Goal: Task Accomplishment & Management: Complete application form

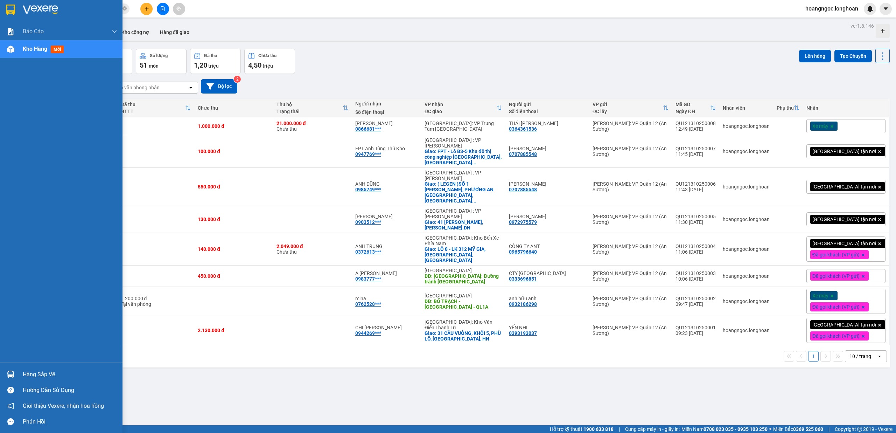
click at [7, 9] on img at bounding box center [10, 10] width 9 height 11
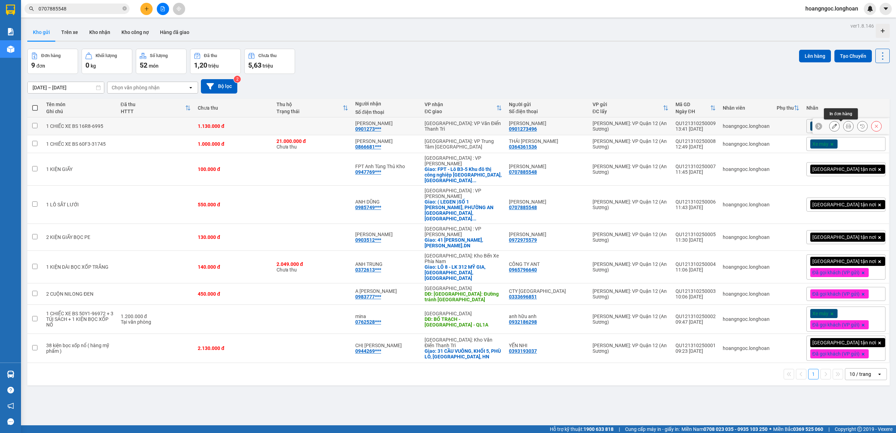
click at [846, 127] on icon at bounding box center [848, 126] width 5 height 5
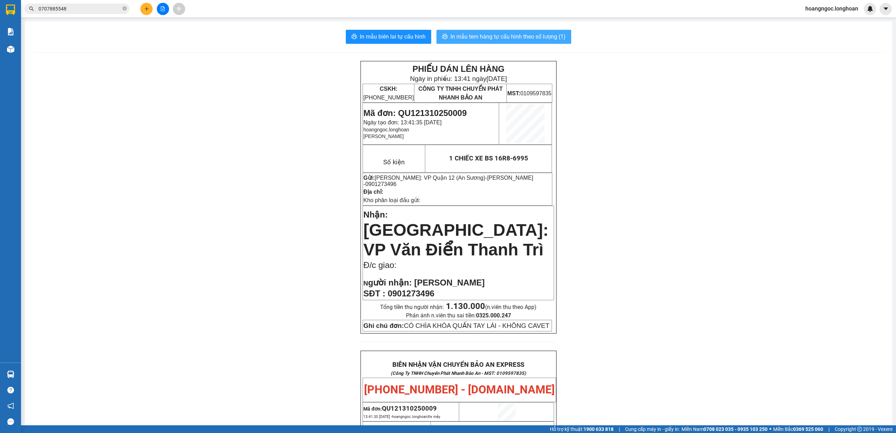
click at [524, 36] on span "In mẫu tem hàng tự cấu hình theo số lượng (1)" at bounding box center [508, 36] width 115 height 9
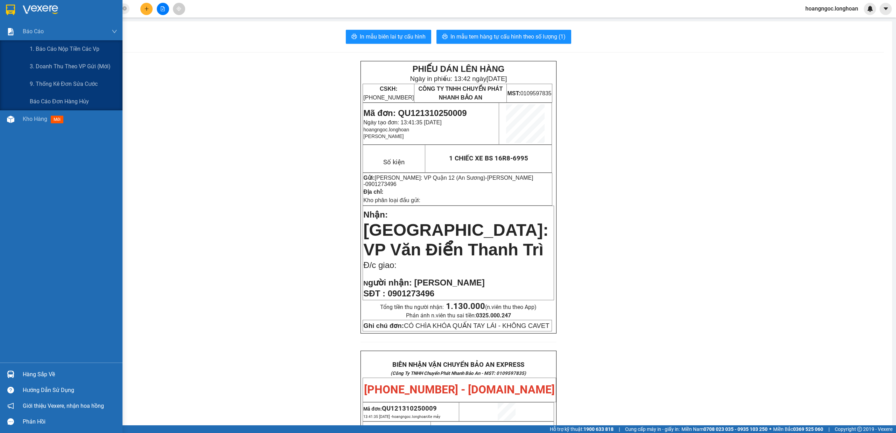
click at [15, 9] on img at bounding box center [10, 10] width 9 height 11
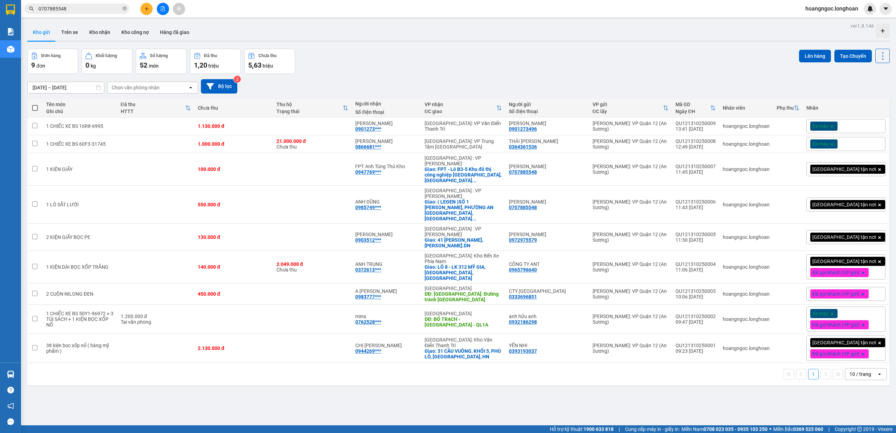
click at [147, 8] on icon "plus" at bounding box center [146, 8] width 5 height 5
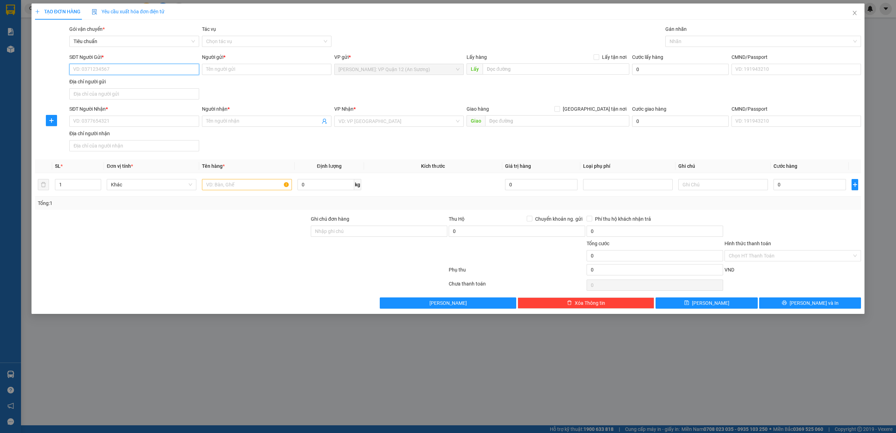
click at [138, 71] on input "SĐT Người Gửi *" at bounding box center [134, 69] width 130 height 11
type input "0967155959"
click at [245, 68] on input "Người gửi *" at bounding box center [267, 69] width 130 height 11
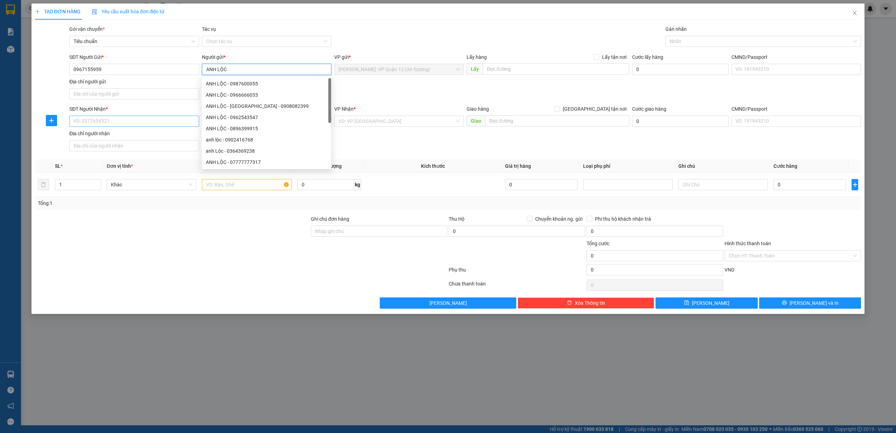
type input "ANH LỘC"
drag, startPoint x: 127, startPoint y: 122, endPoint x: 398, endPoint y: 214, distance: 286.7
click at [129, 122] on input "SĐT Người Nhận *" at bounding box center [134, 121] width 130 height 11
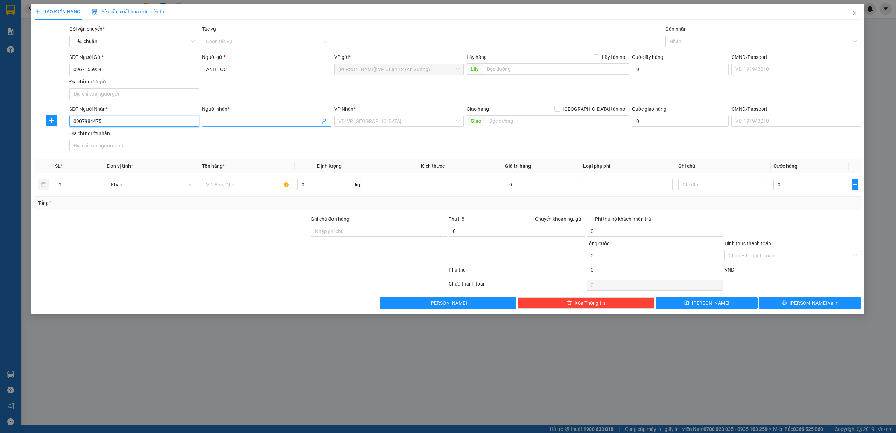
type input "0907984475"
click at [272, 125] on input "Người nhận *" at bounding box center [263, 121] width 114 height 8
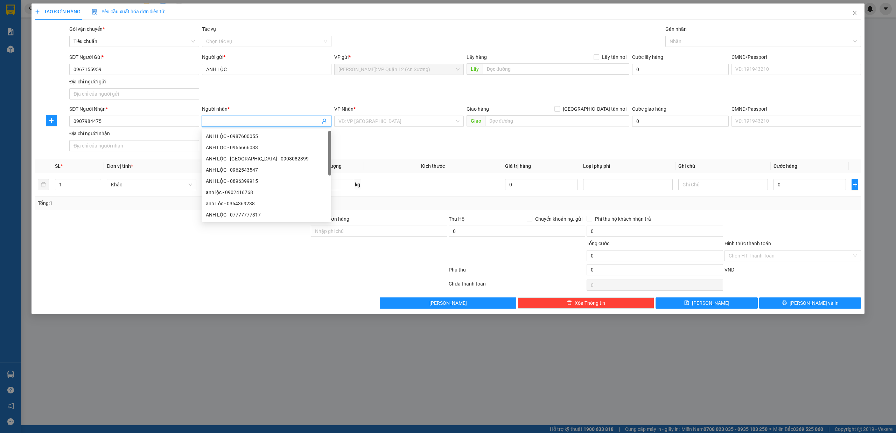
type input "A"
type input "CẨM DUYÊN"
click at [380, 126] on input "search" at bounding box center [397, 121] width 116 height 11
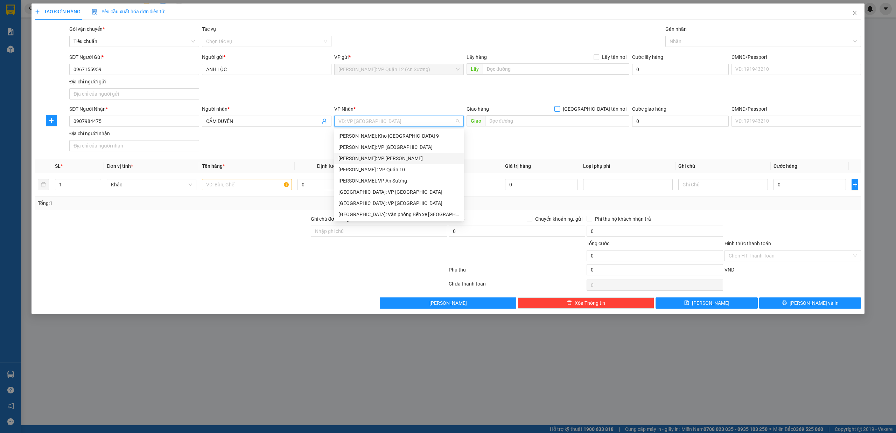
click at [601, 111] on span "[GEOGRAPHIC_DATA] tận nơi" at bounding box center [594, 109] width 69 height 8
click at [559, 111] on input "[GEOGRAPHIC_DATA] tận nơi" at bounding box center [557, 108] width 5 height 5
checkbox input "true"
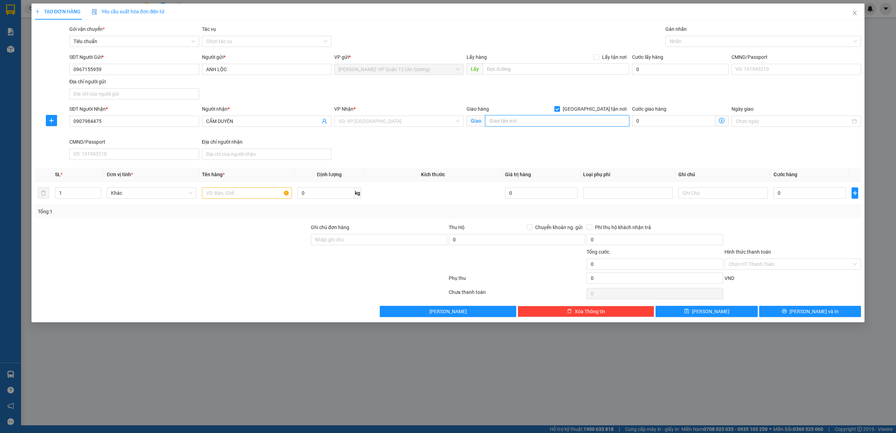
click at [591, 122] on input "text" at bounding box center [557, 120] width 144 height 11
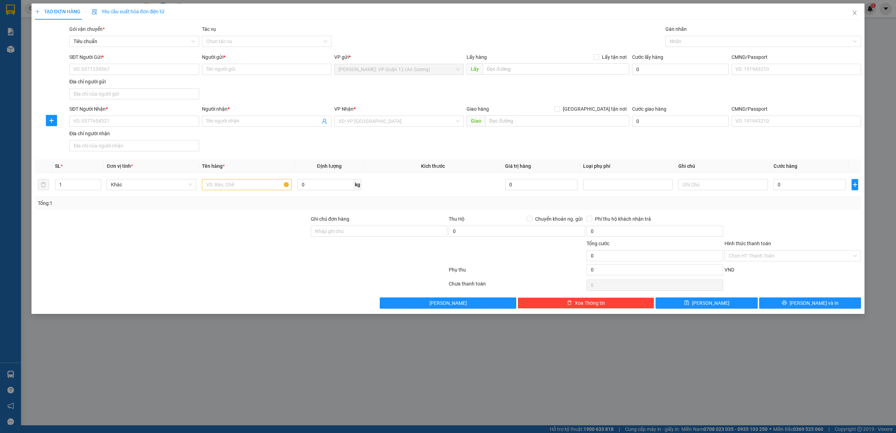
click at [416, 386] on div "TẠO ĐƠN HÀNG Yêu cầu xuất hóa đơn điện tử Transit Pickup Surcharge Ids Transit …" at bounding box center [448, 216] width 896 height 433
click at [481, 63] on div "Lấy hàng Lấy tận nơi" at bounding box center [548, 58] width 163 height 11
click at [853, 11] on icon "close" at bounding box center [855, 13] width 6 height 6
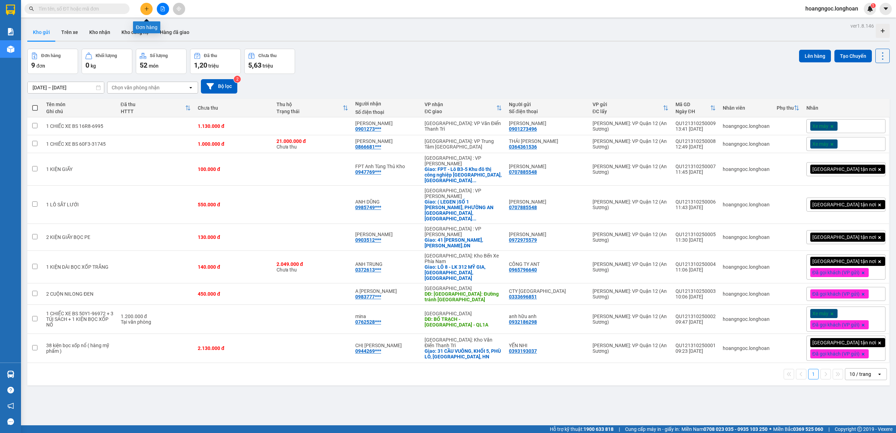
click at [144, 6] on button at bounding box center [146, 9] width 12 height 12
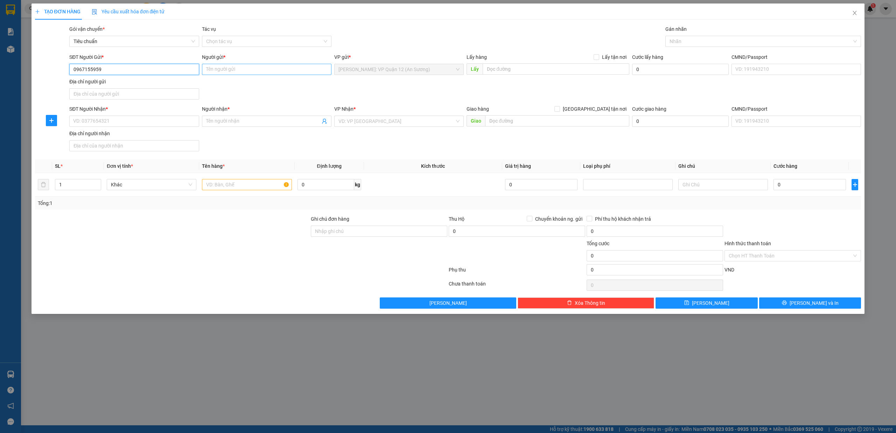
type input "0967155959"
click at [220, 74] on input "Người gửi *" at bounding box center [267, 69] width 130 height 11
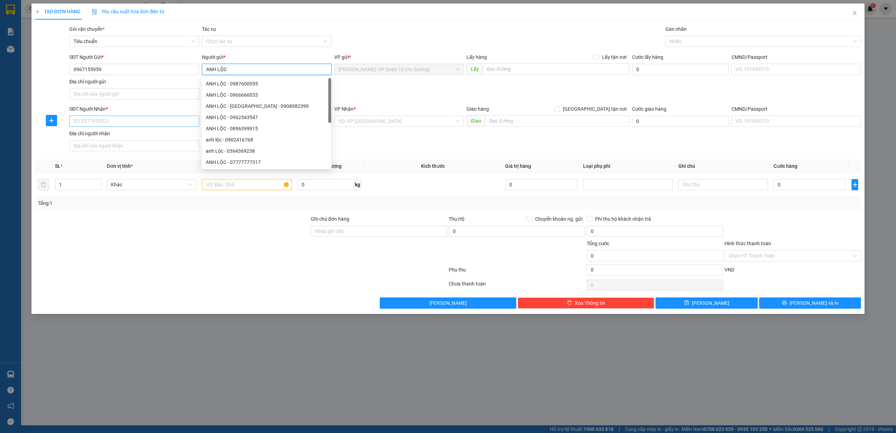
type input "ANH LỘC"
drag, startPoint x: 91, startPoint y: 122, endPoint x: 585, endPoint y: 169, distance: 496.6
click at [94, 122] on input "SĐT Người Nhận *" at bounding box center [134, 121] width 130 height 11
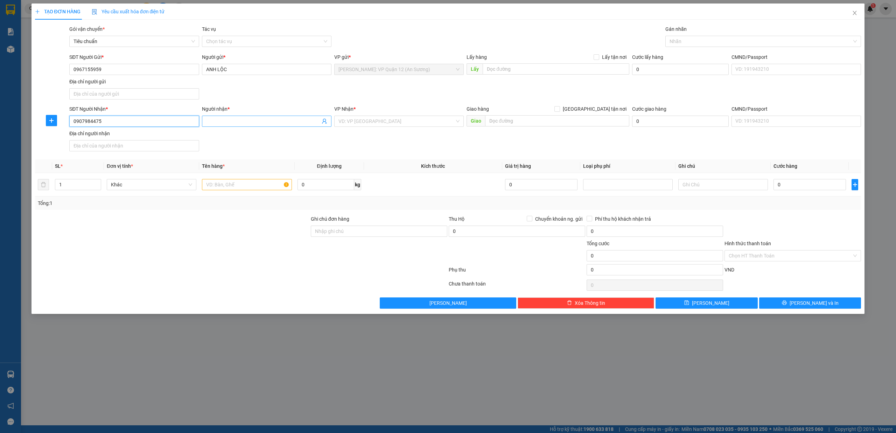
type input "0907984475"
click at [235, 125] on input "Người nhận *" at bounding box center [263, 121] width 114 height 8
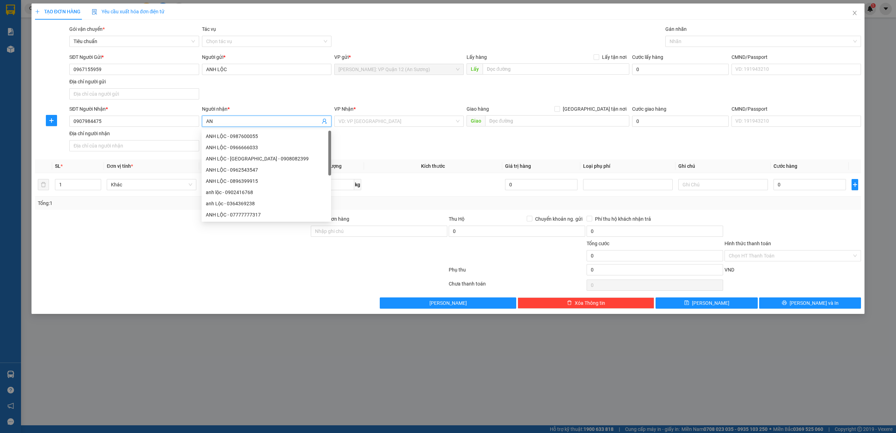
type input "A"
type input "CHỊ DUYÊN"
click at [363, 125] on input "search" at bounding box center [397, 121] width 116 height 11
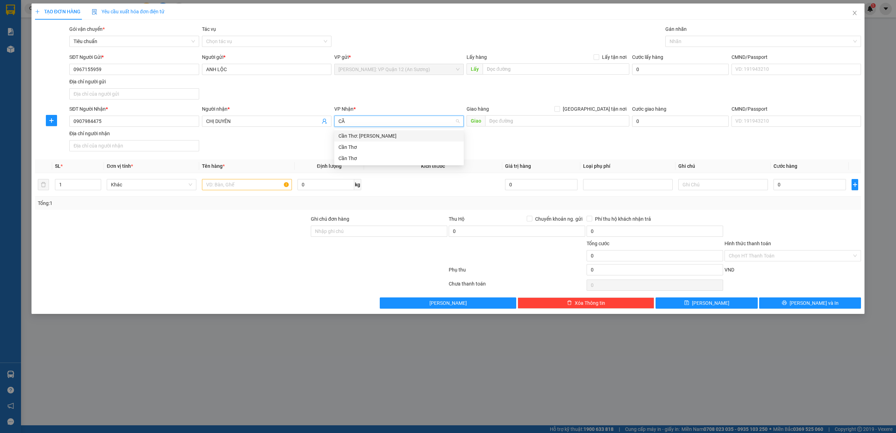
type input "CẦN"
drag, startPoint x: 383, startPoint y: 132, endPoint x: 541, endPoint y: 124, distance: 158.1
click at [384, 132] on div "Cần Thơ: [PERSON_NAME]" at bounding box center [399, 136] width 121 height 8
drag, startPoint x: 566, startPoint y: 118, endPoint x: 605, endPoint y: 116, distance: 39.2
click at [567, 118] on input "text" at bounding box center [557, 120] width 144 height 11
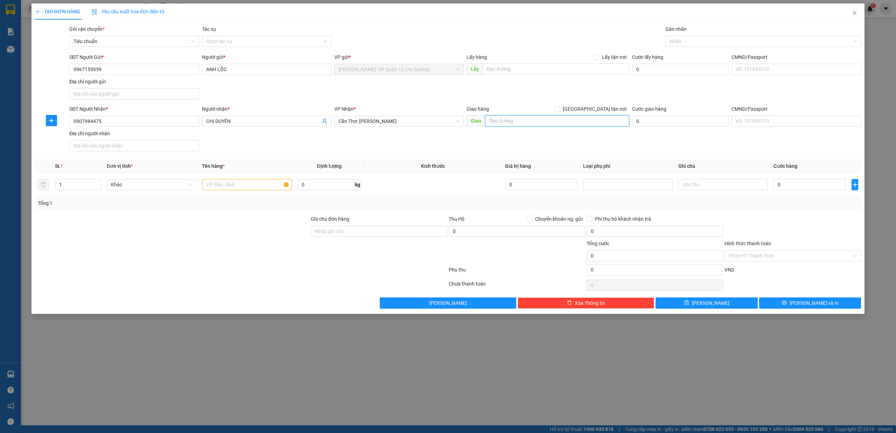
drag, startPoint x: 605, startPoint y: 116, endPoint x: 601, endPoint y: 116, distance: 4.6
click at [605, 116] on input "text" at bounding box center [557, 120] width 144 height 11
click at [601, 112] on span "[GEOGRAPHIC_DATA] tận nơi" at bounding box center [594, 109] width 69 height 8
click at [559, 111] on input "[GEOGRAPHIC_DATA] tận nơi" at bounding box center [557, 108] width 5 height 5
checkbox input "true"
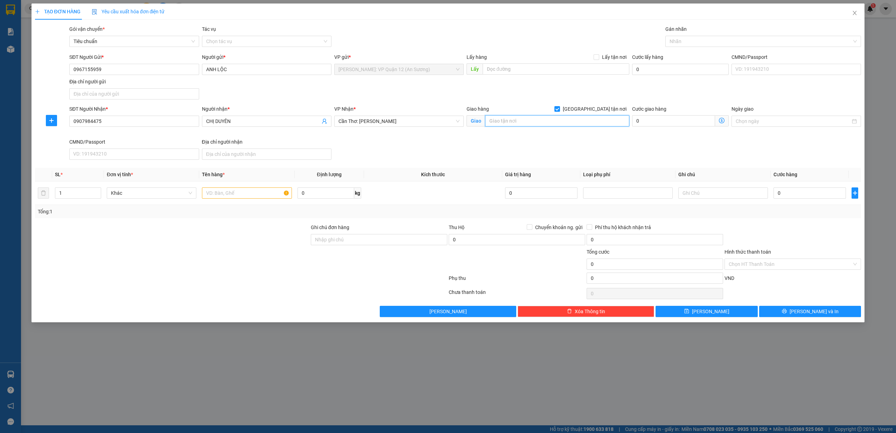
click at [601, 119] on input "text" at bounding box center [557, 120] width 144 height 11
click at [594, 122] on input "text" at bounding box center [557, 120] width 144 height 11
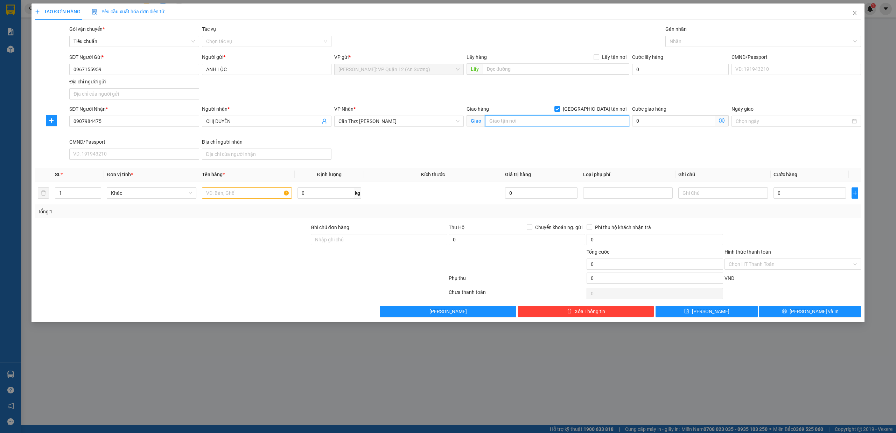
click at [594, 122] on input "text" at bounding box center [557, 120] width 144 height 11
click at [10, 9] on img at bounding box center [10, 10] width 9 height 11
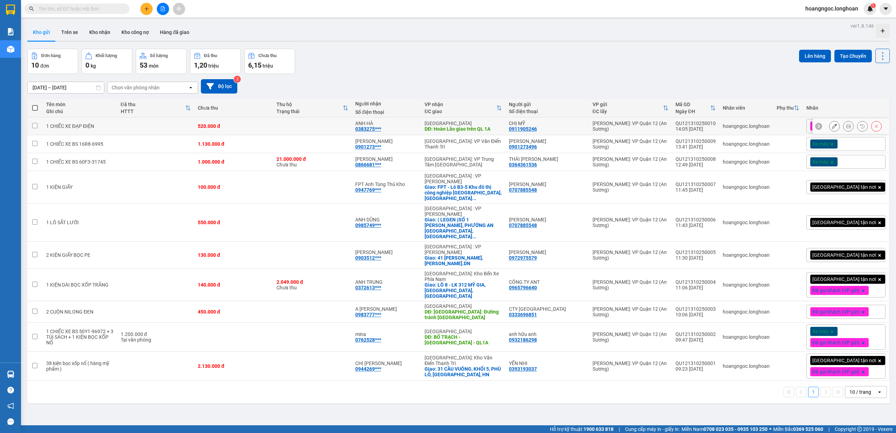
click at [846, 125] on icon at bounding box center [848, 126] width 5 height 5
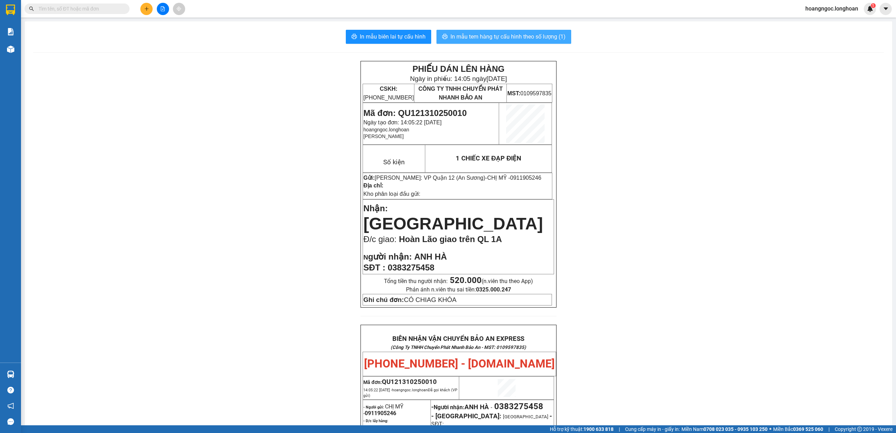
click at [564, 40] on button "In mẫu tem hàng tự cấu hình theo số lượng (1)" at bounding box center [504, 37] width 135 height 14
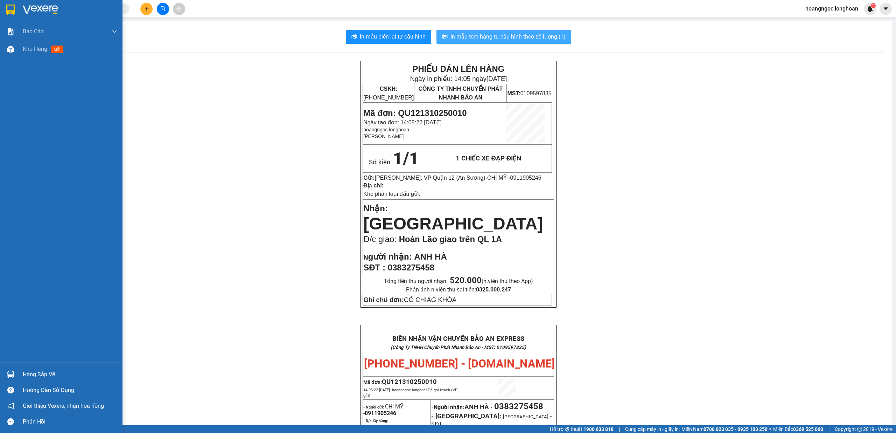
click at [437, 30] on button "In mẫu tem hàng tự cấu hình theo số lượng (1)" at bounding box center [504, 37] width 135 height 14
click at [1, 14] on div at bounding box center [61, 11] width 123 height 23
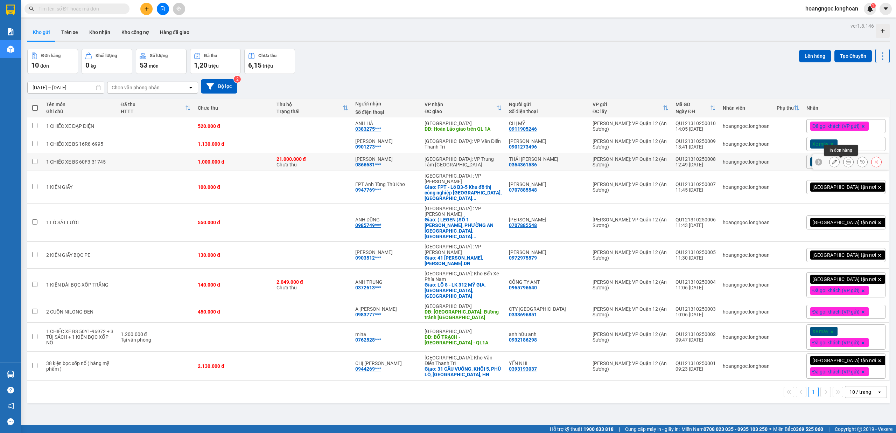
click at [846, 163] on icon at bounding box center [848, 161] width 5 height 5
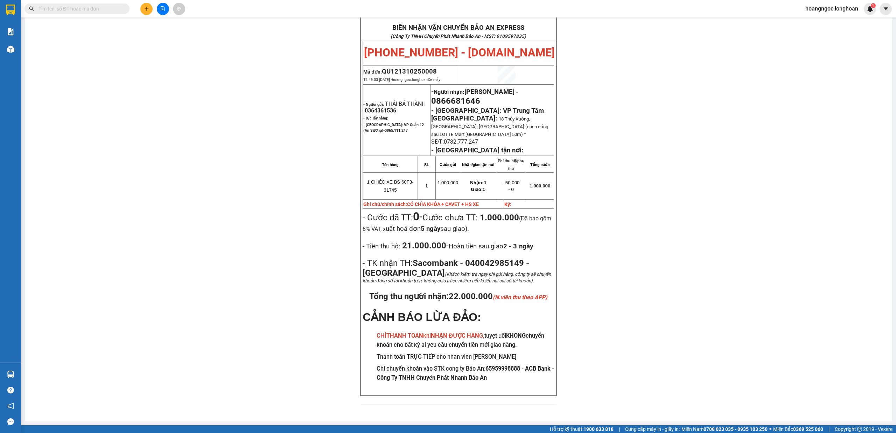
scroll to position [368, 0]
click at [457, 96] on span "0866681646" at bounding box center [455, 101] width 49 height 10
click at [645, 117] on div "PHIẾU DÁN LÊN HÀNG Ngày in phiếu: 14:07 [DATE] CSKH: [PHONE_NUMBER] CÔNG TY TNH…" at bounding box center [458, 58] width 851 height 707
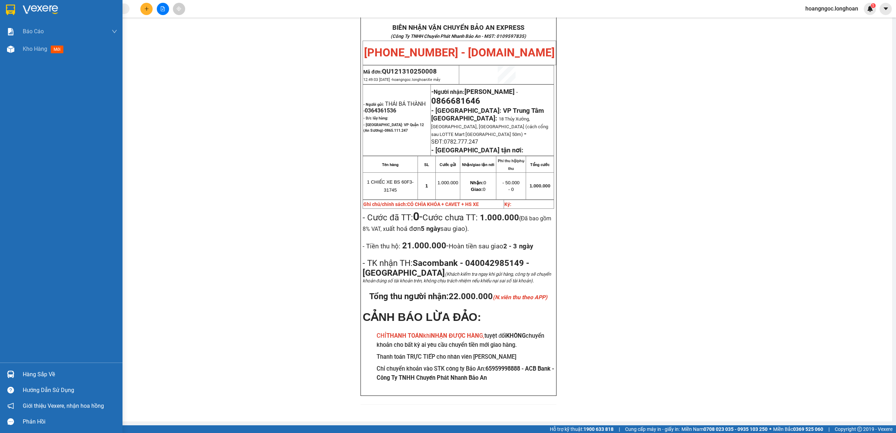
click at [26, 3] on div at bounding box center [61, 11] width 123 height 23
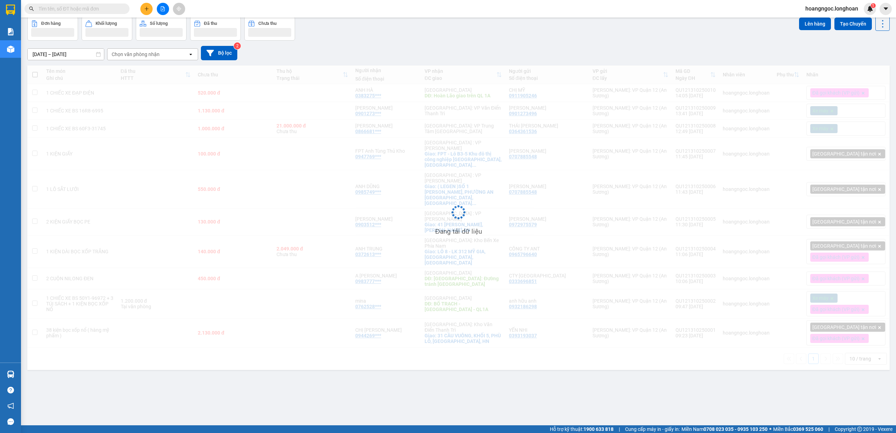
scroll to position [32, 0]
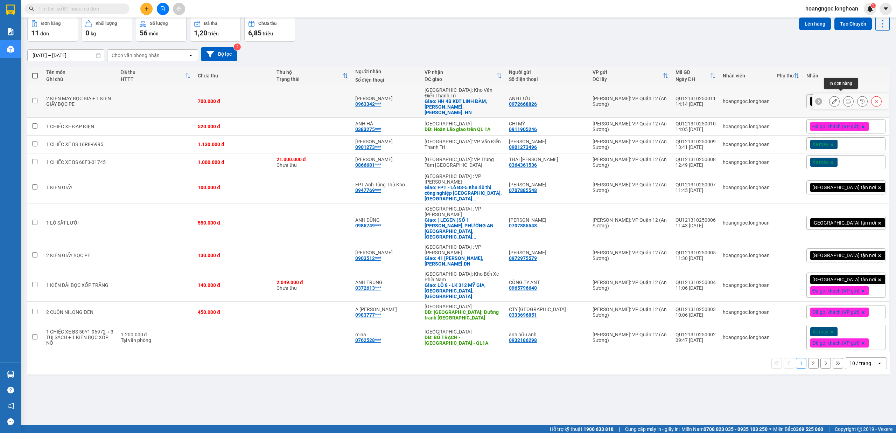
click at [844, 95] on button at bounding box center [849, 101] width 10 height 12
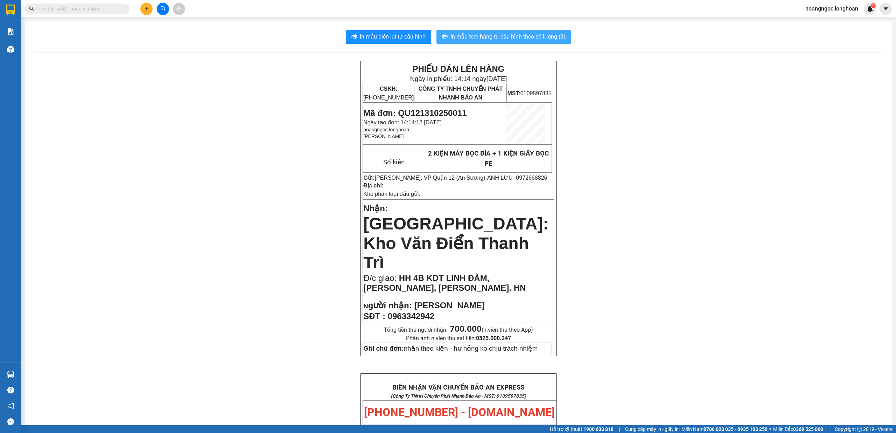
click at [479, 36] on span "In mẫu tem hàng tự cấu hình theo số lượng (3)" at bounding box center [508, 36] width 115 height 9
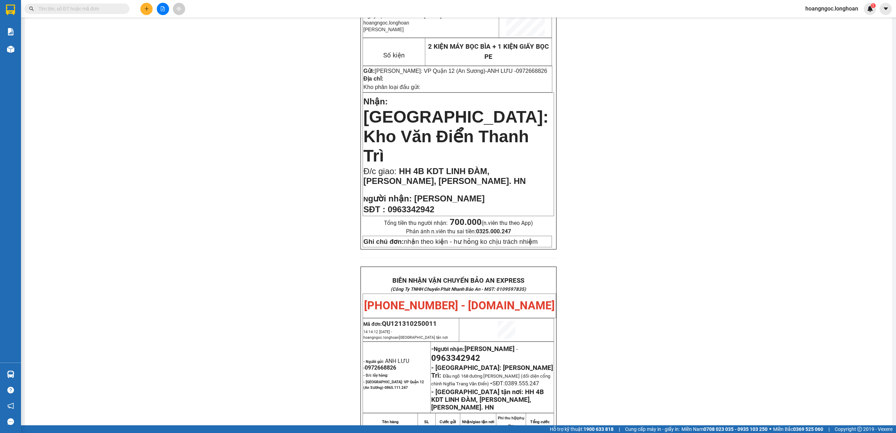
scroll to position [353, 0]
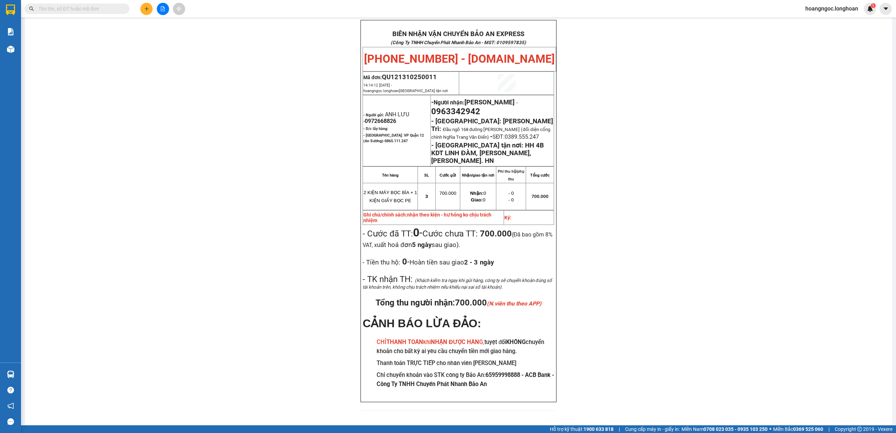
click at [448, 106] on span "0963342942" at bounding box center [455, 111] width 49 height 10
copy span "0963342942"
click at [887, 211] on main "In mẫu biên lai tự cấu hình In mẫu tem hàng tự cấu hình theo số lượng (3) PHIẾU…" at bounding box center [448, 212] width 896 height 425
click at [150, 9] on button at bounding box center [146, 9] width 12 height 12
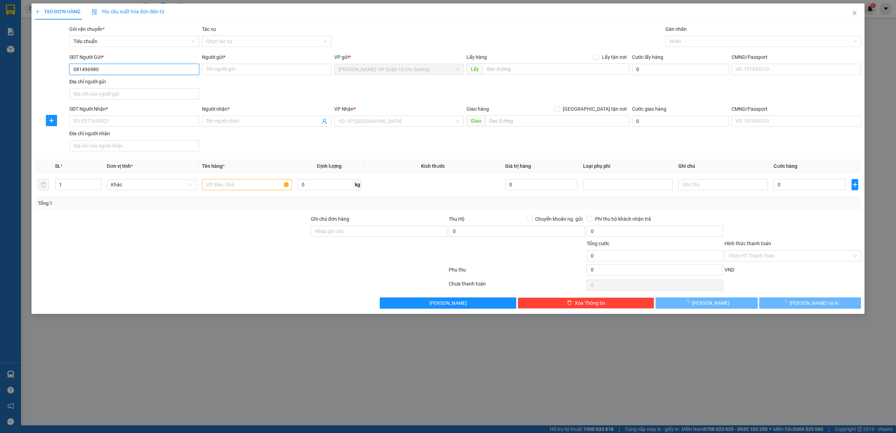
type input "0814969808"
click at [92, 80] on div "0814969808 - Mai Loan ( MMK AUTO )" at bounding box center [134, 84] width 121 height 8
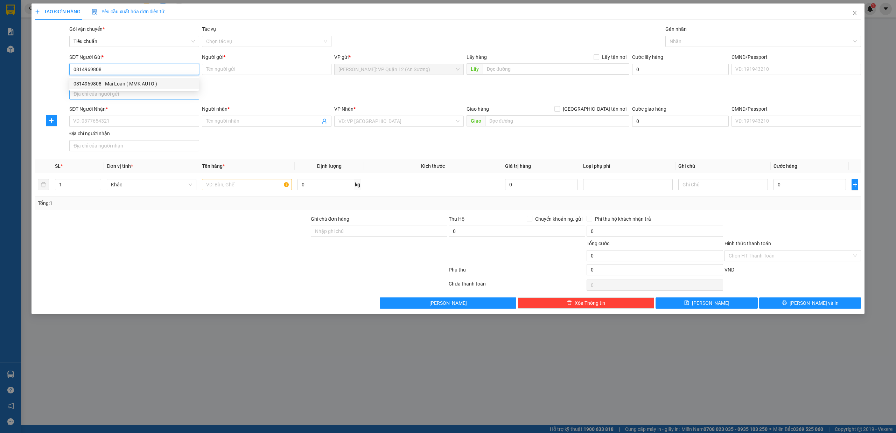
type input "Mai Loan ( MMK AUTO )"
type input "0814969808"
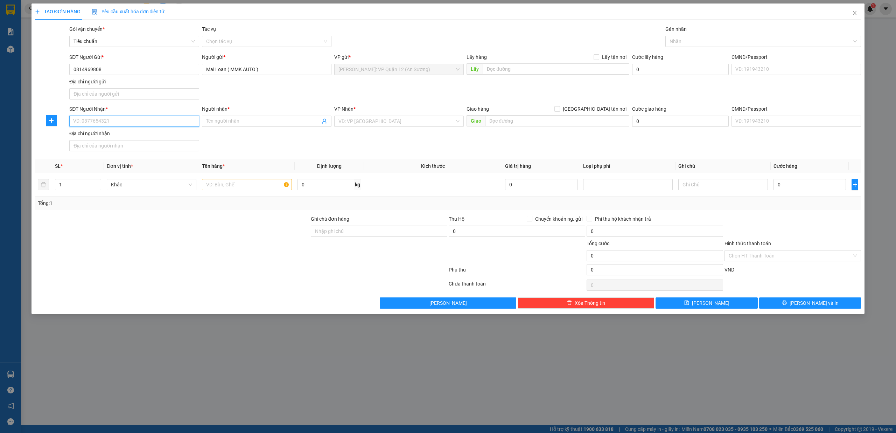
click at [139, 123] on input "SĐT Người Nhận *" at bounding box center [134, 121] width 130 height 11
type input "0904115819"
click at [220, 125] on input "Người nhận *" at bounding box center [263, 121] width 114 height 8
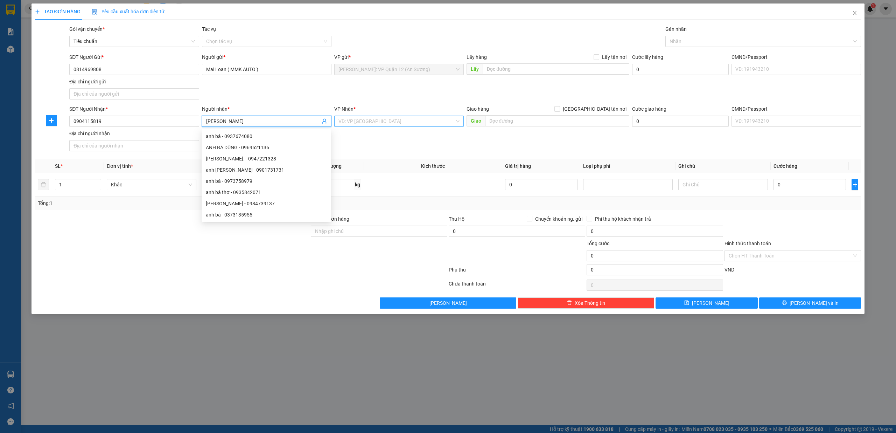
type input "[PERSON_NAME]"
click at [393, 124] on input "search" at bounding box center [397, 121] width 116 height 11
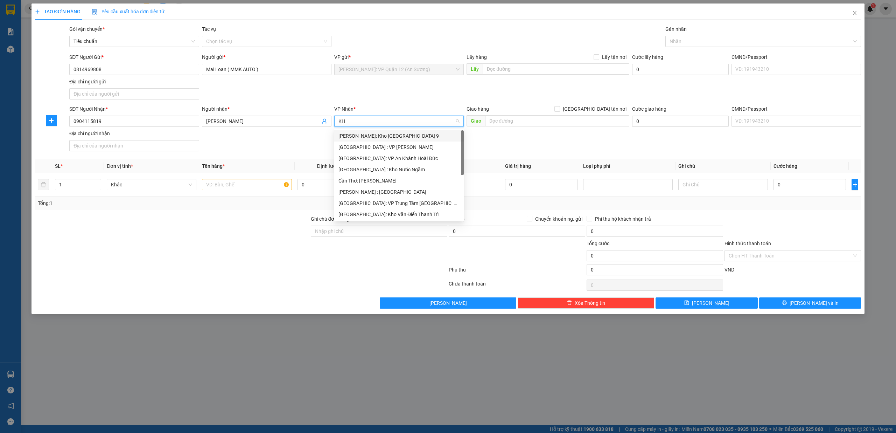
type input "KHO"
click at [397, 183] on div "[GEOGRAPHIC_DATA]: Kho Văn Điển Thanh Trì" at bounding box center [399, 181] width 121 height 8
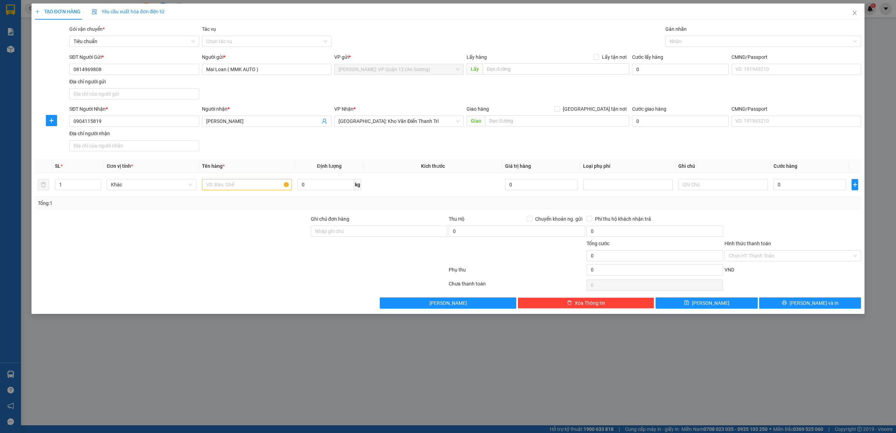
click at [562, 110] on div "Giao hàng [GEOGRAPHIC_DATA] tận nơi" at bounding box center [548, 109] width 163 height 8
click at [602, 113] on span "[GEOGRAPHIC_DATA] tận nơi" at bounding box center [594, 109] width 69 height 8
click at [584, 125] on input "text" at bounding box center [557, 120] width 144 height 11
drag, startPoint x: 594, startPoint y: 108, endPoint x: 591, endPoint y: 122, distance: 14.6
click at [559, 108] on input "[GEOGRAPHIC_DATA] tận nơi" at bounding box center [557, 108] width 5 height 5
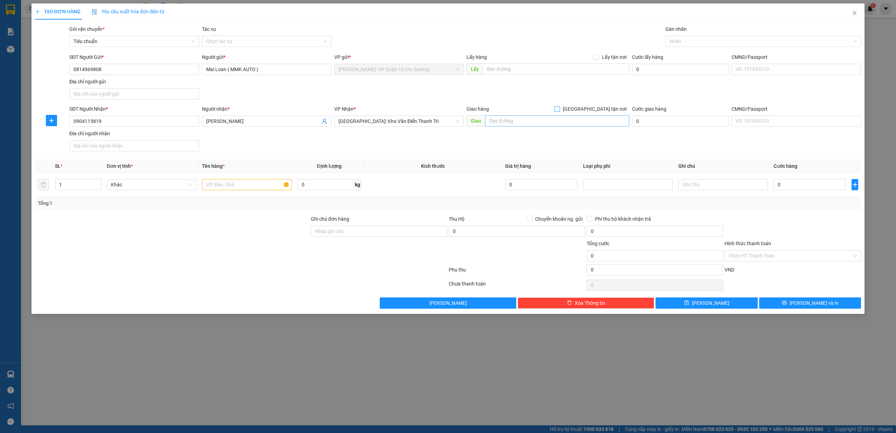
checkbox input "true"
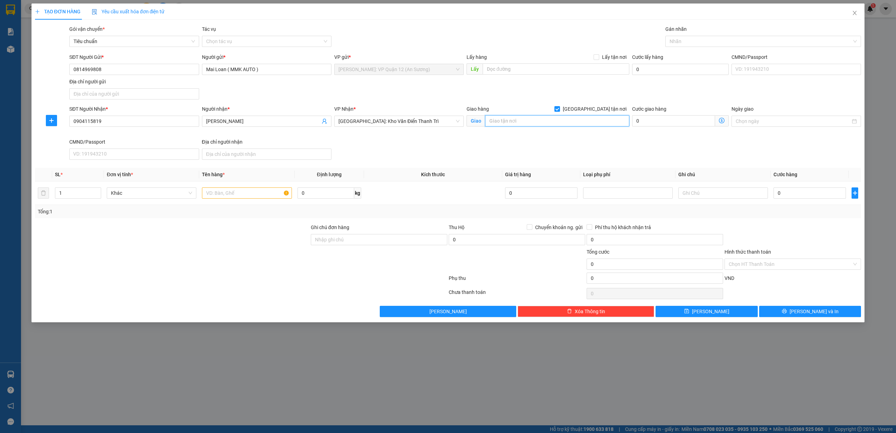
click at [590, 122] on input "text" at bounding box center [557, 120] width 144 height 11
click at [734, 41] on div at bounding box center [760, 41] width 186 height 8
type input "KM1, [PERSON_NAME], P [PERSON_NAME], [GEOGRAPHIC_DATA]"
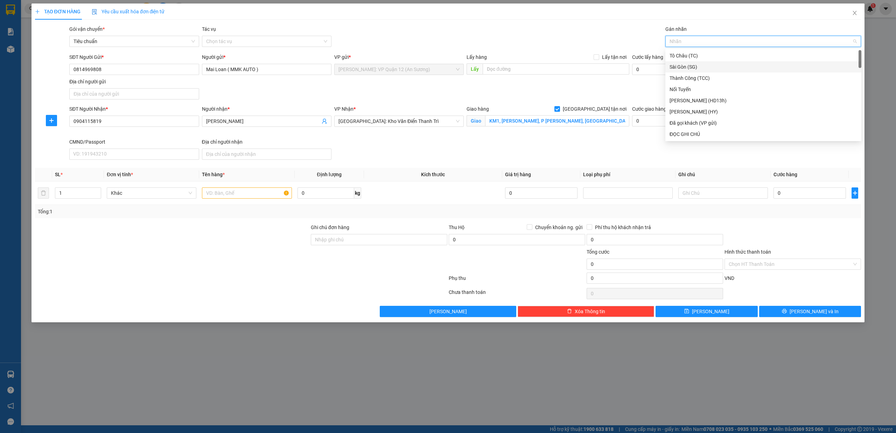
type input "G"
click at [690, 136] on div "[GEOGRAPHIC_DATA] tận nơi" at bounding box center [764, 134] width 188 height 8
click at [97, 193] on icon "up" at bounding box center [97, 191] width 2 height 2
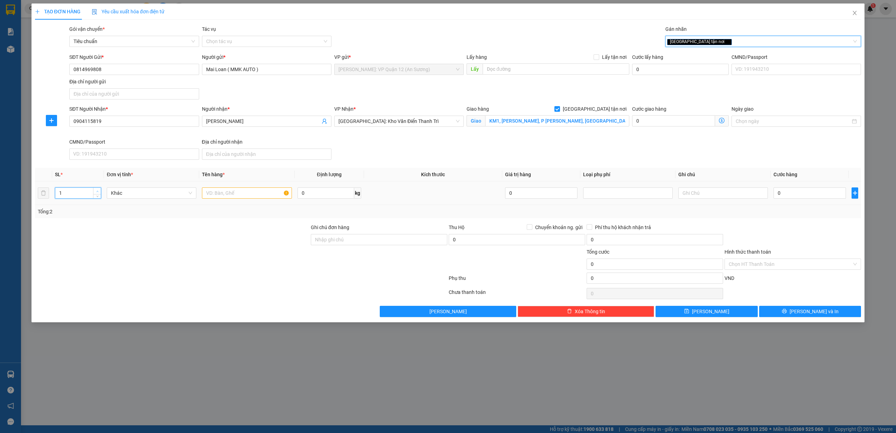
type input "2"
drag, startPoint x: 241, startPoint y: 193, endPoint x: 236, endPoint y: 184, distance: 10.5
click at [242, 193] on input "text" at bounding box center [247, 192] width 90 height 11
type input "1 KIỆN KHUNG GỖ DẸ + 1 KIỆN GIẤY BỌC PE"
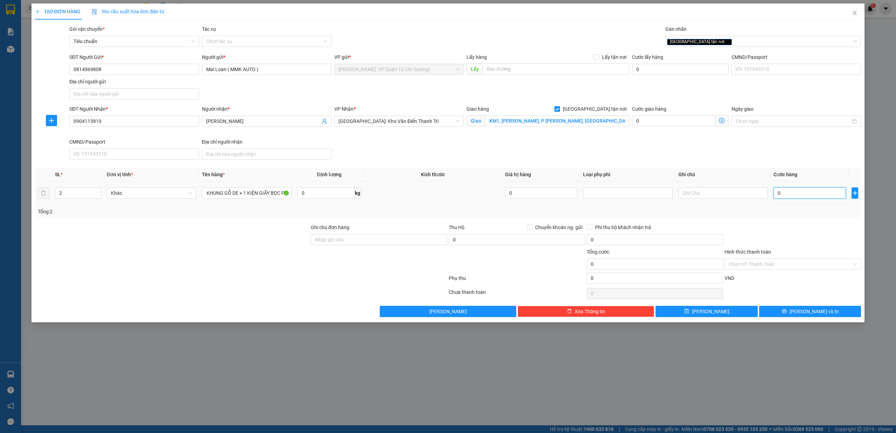
scroll to position [0, 0]
click at [793, 196] on input "0" at bounding box center [810, 192] width 72 height 11
drag, startPoint x: 553, startPoint y: 160, endPoint x: 570, endPoint y: 158, distance: 16.9
click at [556, 159] on div "SĐT Người Nhận * 0904115819 Người nhận * ANH BÁ VP Nhận * [GEOGRAPHIC_DATA]: Kh…" at bounding box center [465, 133] width 795 height 57
click at [814, 191] on input "0" at bounding box center [810, 192] width 72 height 11
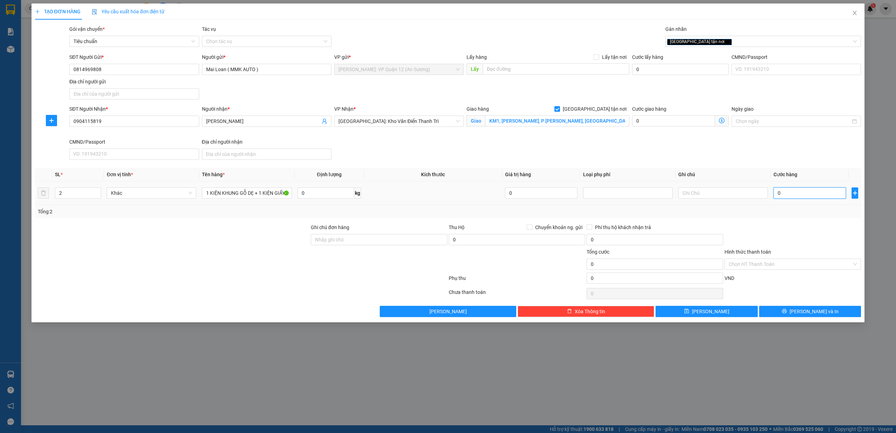
type input "5"
type input "53"
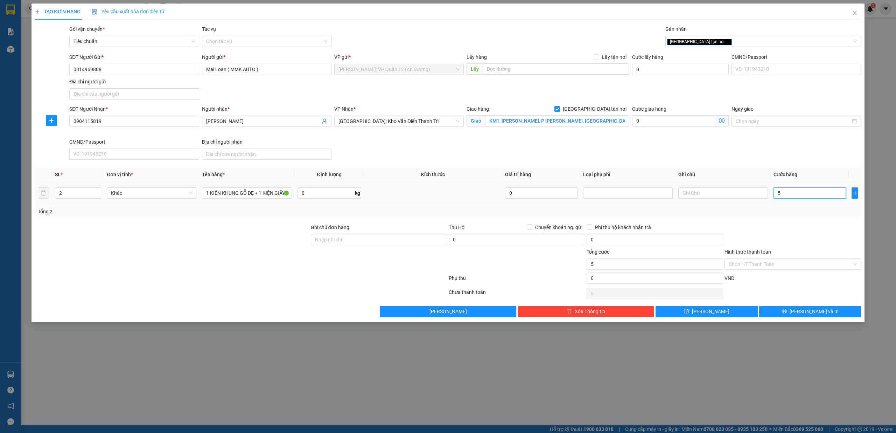
type input "53"
type input "530"
type input "530.000"
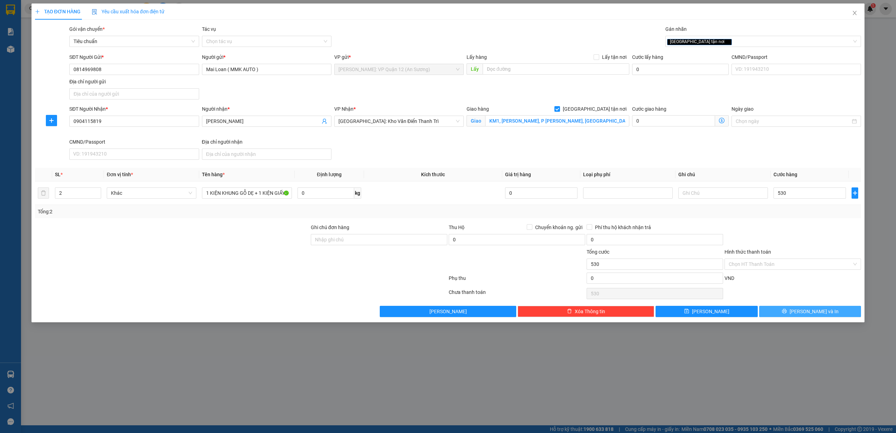
type input "530.000"
click at [822, 314] on span "[PERSON_NAME] và In" at bounding box center [814, 311] width 49 height 8
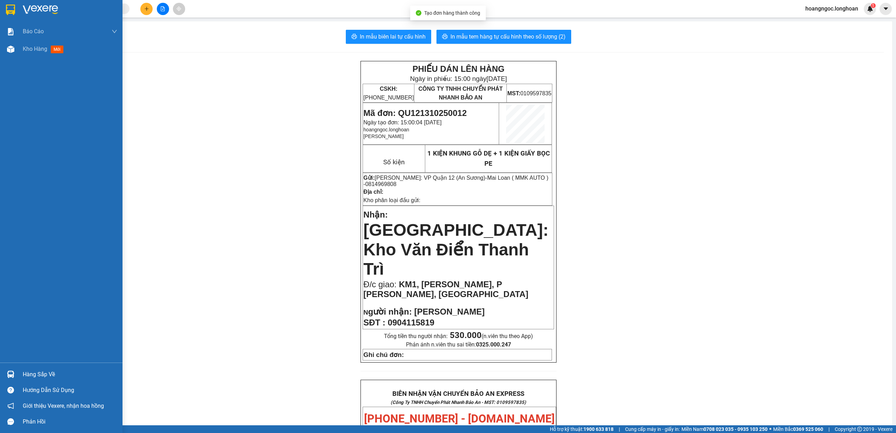
click at [0, 13] on div at bounding box center [61, 11] width 123 height 23
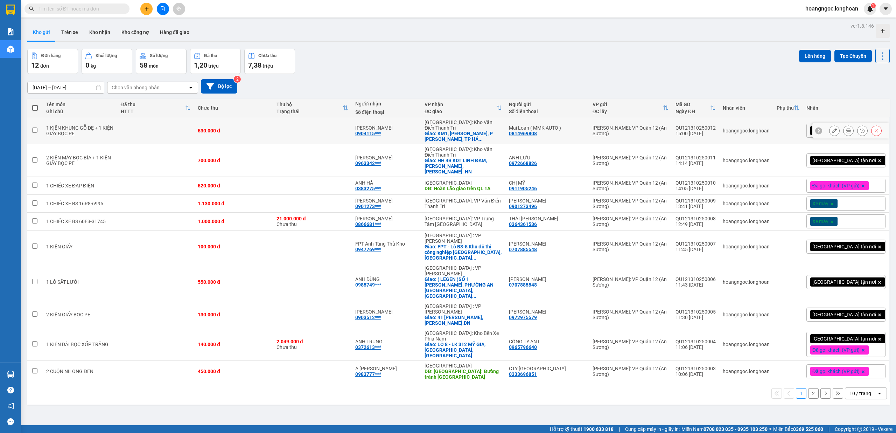
click at [829, 133] on div at bounding box center [834, 130] width 11 height 11
click at [830, 132] on button at bounding box center [835, 131] width 10 height 12
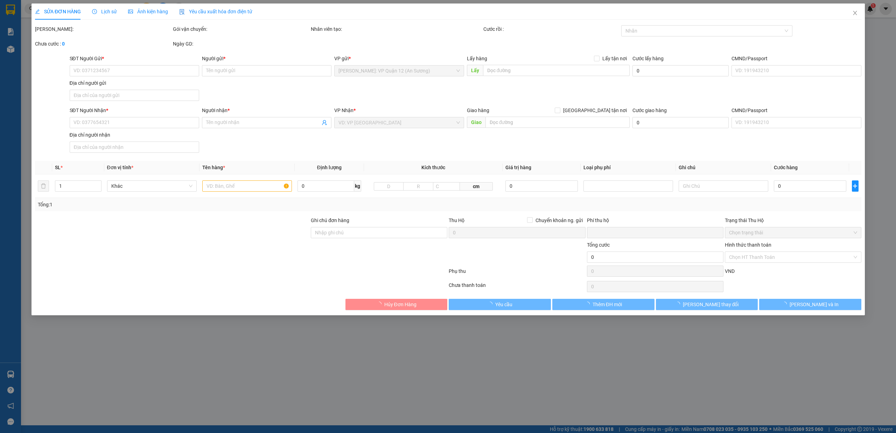
type input "0814969808"
type input "Mai Loan ( MMK AUTO )"
type input "0904115819"
type input "[PERSON_NAME]"
checkbox input "true"
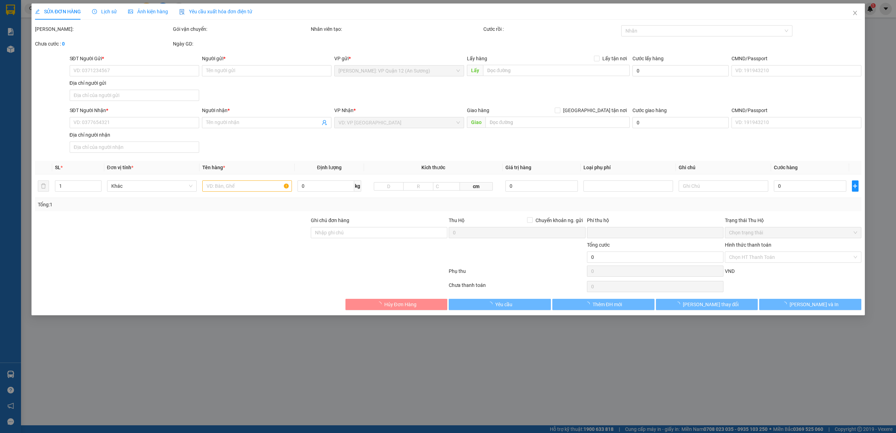
type input "KM1, [PERSON_NAME], P [PERSON_NAME], [GEOGRAPHIC_DATA]"
type input "0"
type input "530.000"
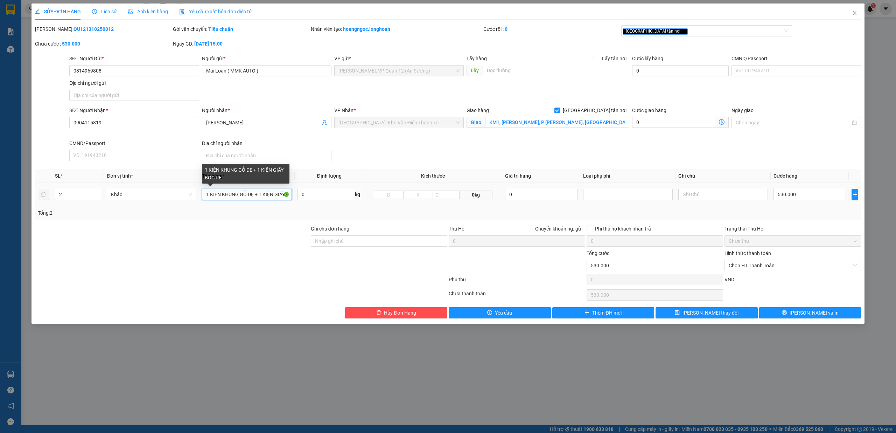
click at [253, 196] on input "1 KIỆN KHUNG GỖ DẸ + 1 KIỆN GIẤY BỌC PE" at bounding box center [247, 194] width 90 height 11
type input "1 KIỆN KHUNG GỖ DẸP + 1 KIỆN GIẤY BỌC PE"
click at [378, 150] on div "SĐT Người Nhận * 0904115819 Người nhận * ANH BÁ VP Nhận * [GEOGRAPHIC_DATA]: Kh…" at bounding box center [465, 134] width 795 height 57
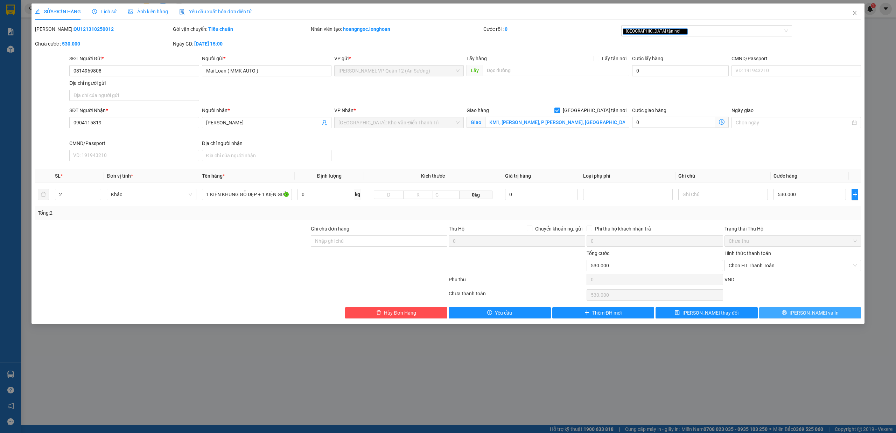
click at [787, 315] on span "printer" at bounding box center [784, 313] width 5 height 6
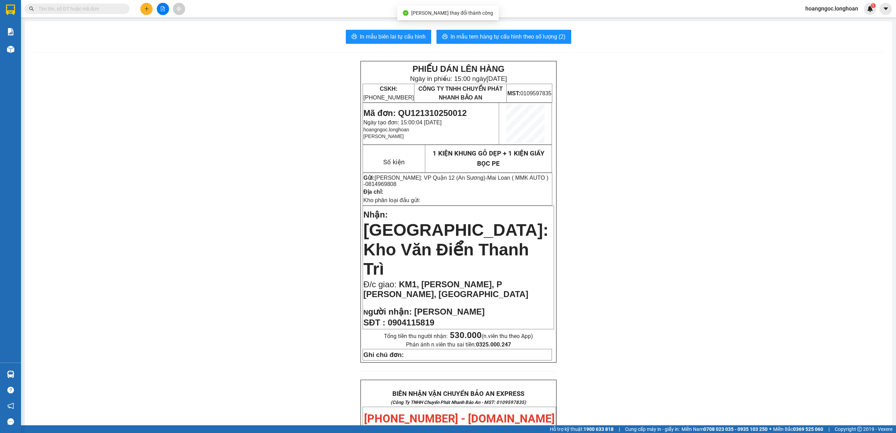
click at [393, 29] on div "In mẫu biên lai tự cấu hình In mẫu tem hàng tự cấu hình theo số lượng (2) PHIẾU…" at bounding box center [458, 401] width 867 height 760
drag, startPoint x: 466, startPoint y: 33, endPoint x: 38, endPoint y: 9, distance: 428.8
click at [466, 33] on span "In mẫu tem hàng tự cấu hình theo số lượng (2)" at bounding box center [508, 36] width 115 height 9
click at [144, 7] on icon "plus" at bounding box center [146, 8] width 5 height 5
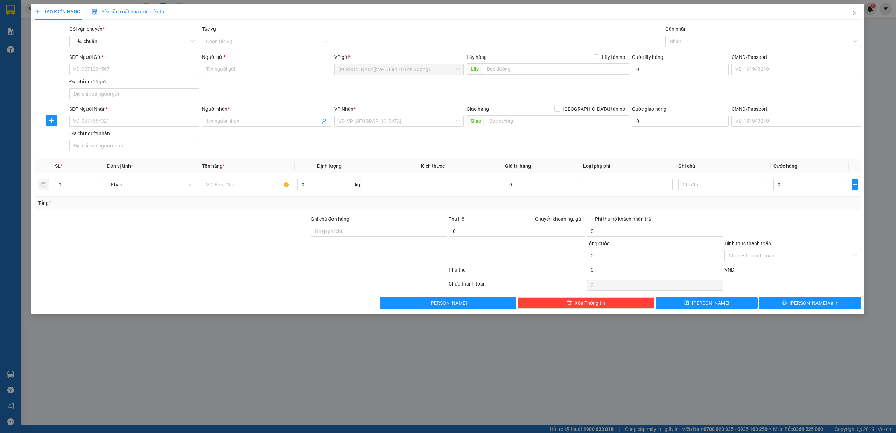
click at [89, 62] on div "SĐT Người Gửi *" at bounding box center [134, 58] width 130 height 11
drag, startPoint x: 96, startPoint y: 70, endPoint x: 300, endPoint y: 120, distance: 210.2
click at [111, 70] on input "SĐT Người Gửi *" at bounding box center [134, 69] width 130 height 11
type input "0868717818"
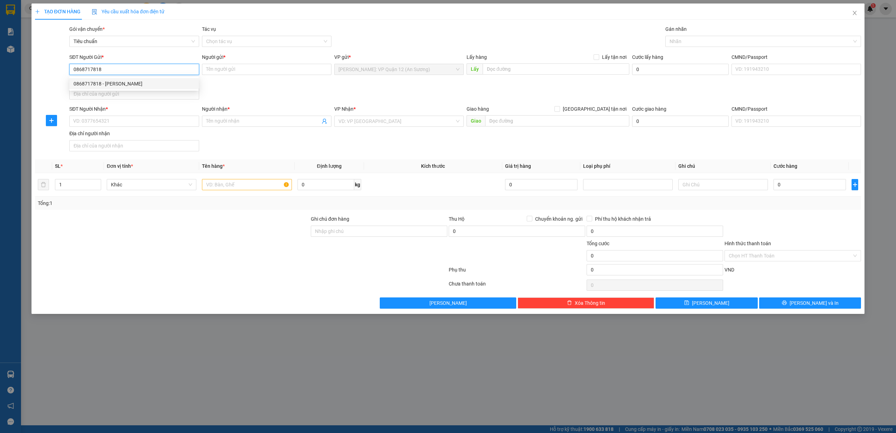
click at [191, 83] on div "0868717818 - [PERSON_NAME]" at bounding box center [134, 84] width 121 height 8
type input "[PERSON_NAME]"
checkbox input "true"
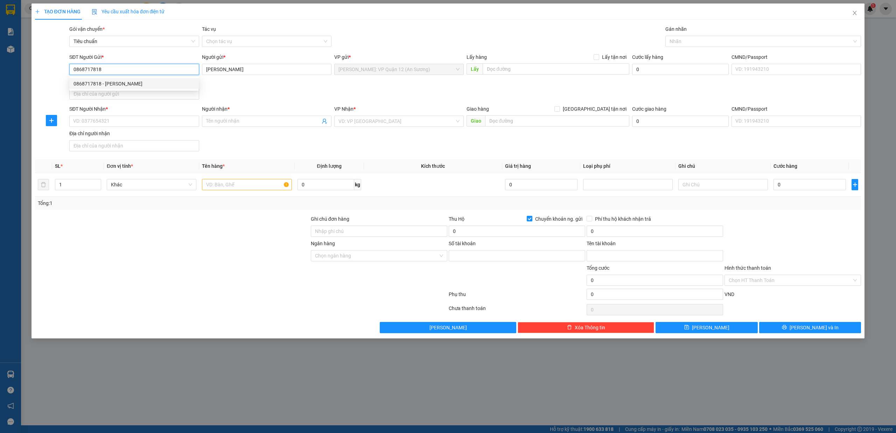
type input "0868717818"
type input "[PERSON_NAME]"
type input "0868717818"
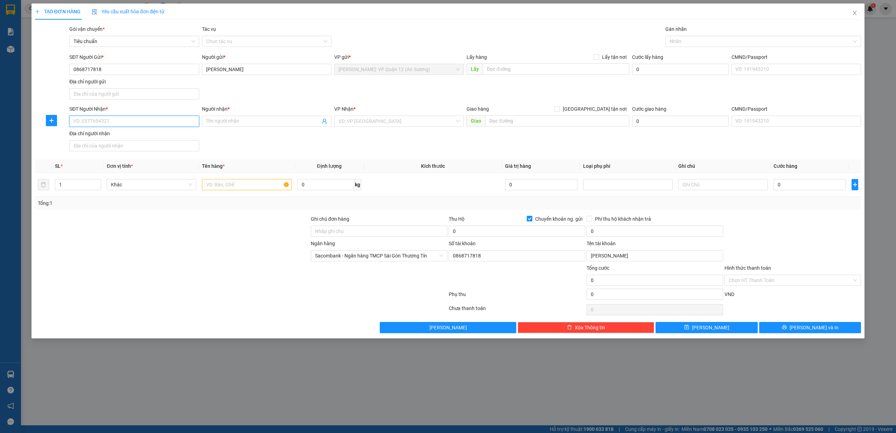
click at [166, 125] on input "SĐT Người Nhận *" at bounding box center [134, 121] width 130 height 11
type input "0367932474"
click at [232, 125] on input "Người nhận *" at bounding box center [263, 121] width 114 height 8
type input "[PERSON_NAME]"
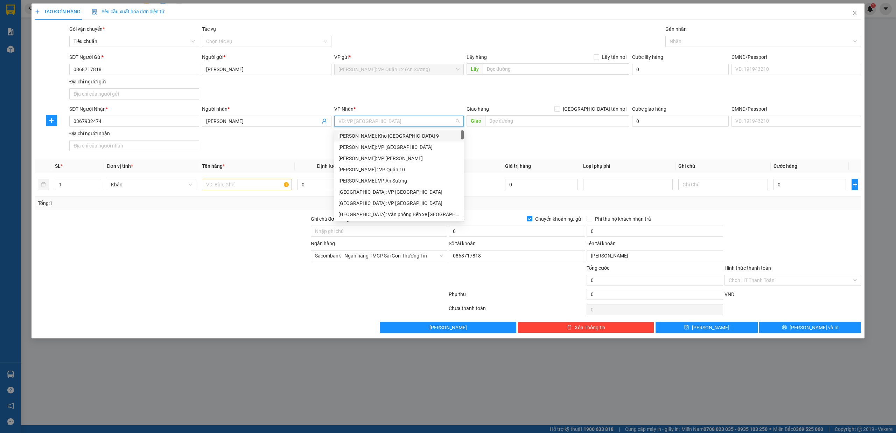
click at [369, 124] on input "search" at bounding box center [397, 121] width 116 height 11
type input "KHO"
drag, startPoint x: 377, startPoint y: 181, endPoint x: 568, endPoint y: 160, distance: 191.9
click at [385, 177] on div "[GEOGRAPHIC_DATA]: Kho Văn Điển Thanh Trì" at bounding box center [399, 181] width 121 height 8
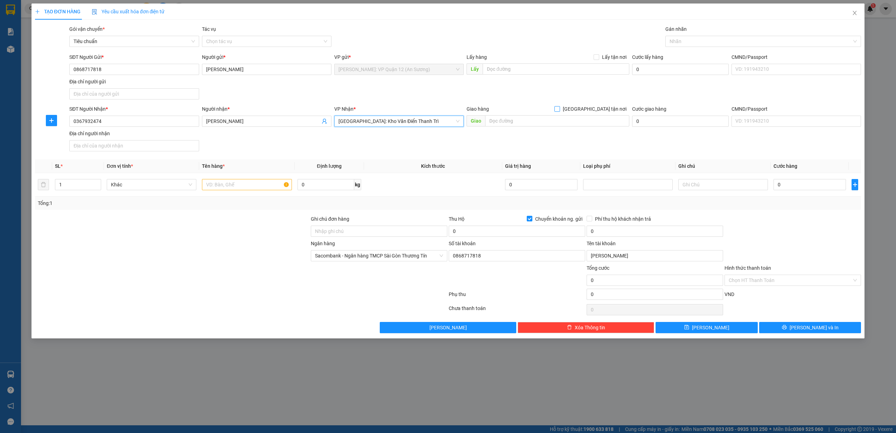
click at [599, 105] on span "[GEOGRAPHIC_DATA] tận nơi" at bounding box center [594, 109] width 69 height 8
click at [559, 106] on input "[GEOGRAPHIC_DATA] tận nơi" at bounding box center [557, 108] width 5 height 5
checkbox input "true"
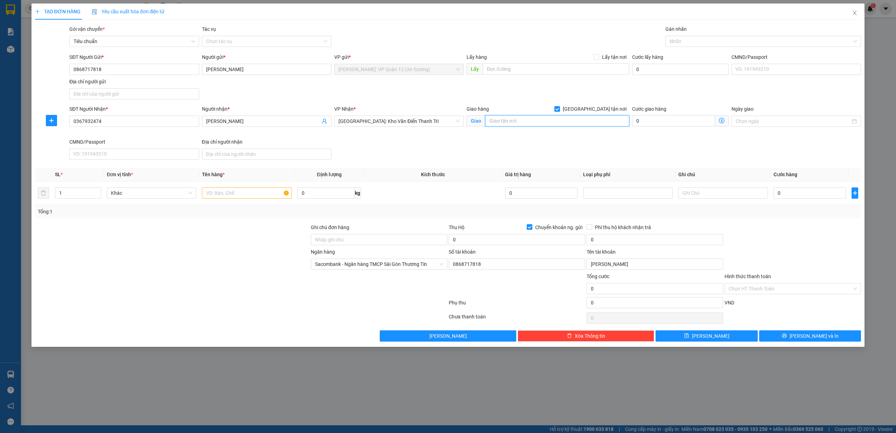
click at [586, 121] on input "text" at bounding box center [557, 120] width 144 height 11
click at [690, 44] on div at bounding box center [760, 41] width 186 height 8
type input "TÂN TIẾN, [GEOGRAPHIC_DATA], [GEOGRAPHIC_DATA]"
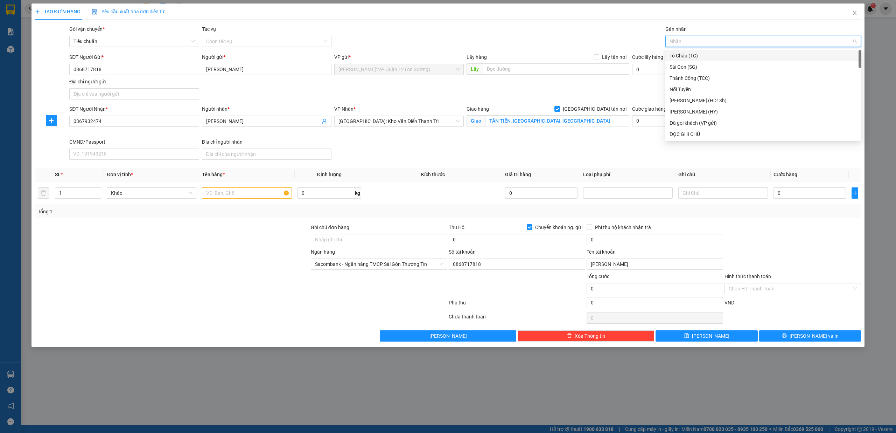
type input "G"
click at [690, 133] on div "[GEOGRAPHIC_DATA] tận nơi" at bounding box center [764, 134] width 188 height 8
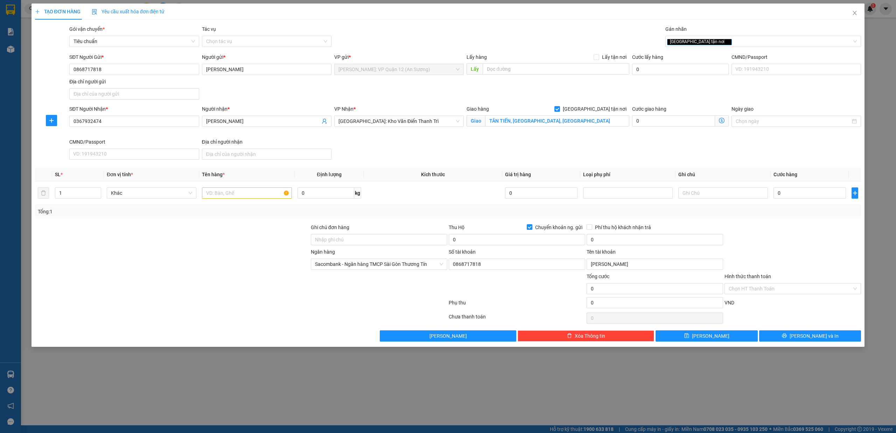
drag, startPoint x: 586, startPoint y: 155, endPoint x: 443, endPoint y: 181, distance: 145.2
click at [585, 155] on div "SĐT Người Nhận * 0367932474 Người nhận * [PERSON_NAME] VP Nhận * [GEOGRAPHIC_DA…" at bounding box center [465, 133] width 795 height 57
click at [99, 192] on div "1" at bounding box center [78, 192] width 46 height 11
type input "2"
click at [98, 192] on span "up" at bounding box center [97, 191] width 4 height 4
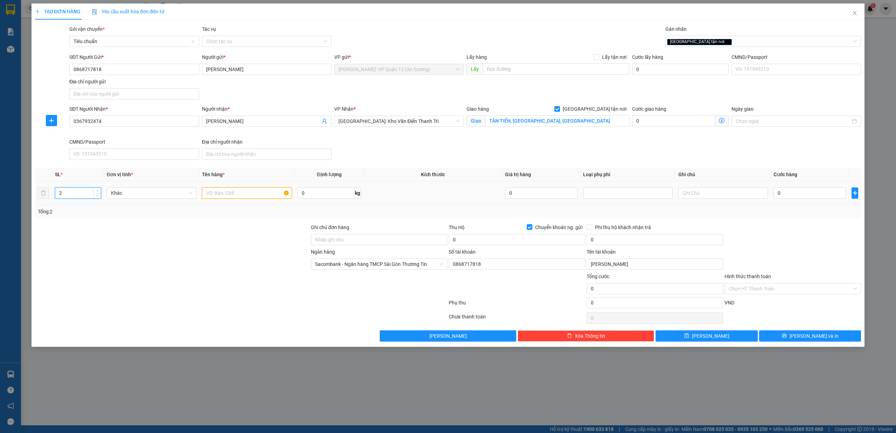
click at [224, 192] on input "text" at bounding box center [247, 192] width 90 height 11
type input "2 KIỆN LOA BỌC PE"
click at [792, 195] on input "0" at bounding box center [810, 192] width 72 height 11
type input "8"
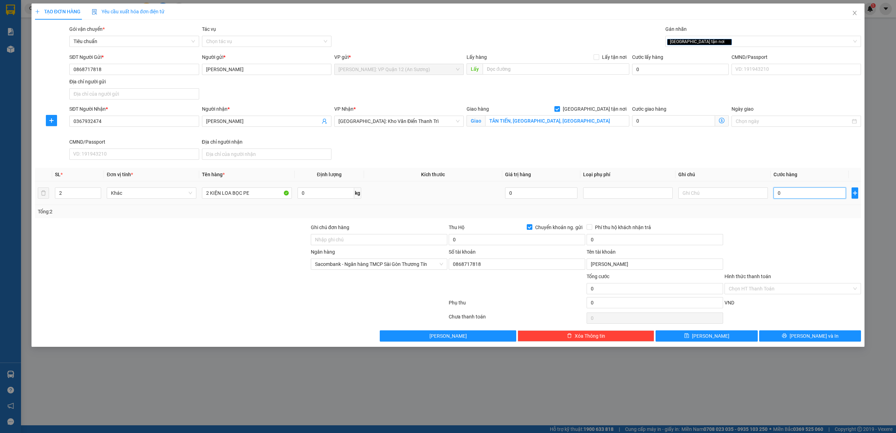
type input "8"
type input "80"
type input "800"
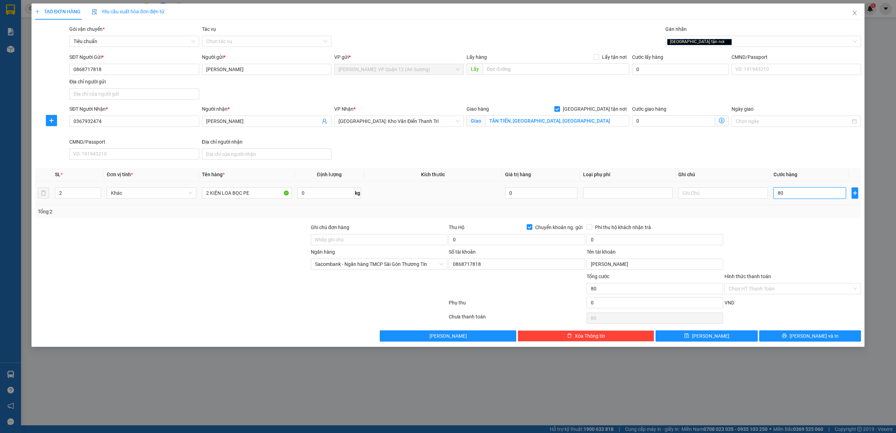
type input "800"
type input "8.000"
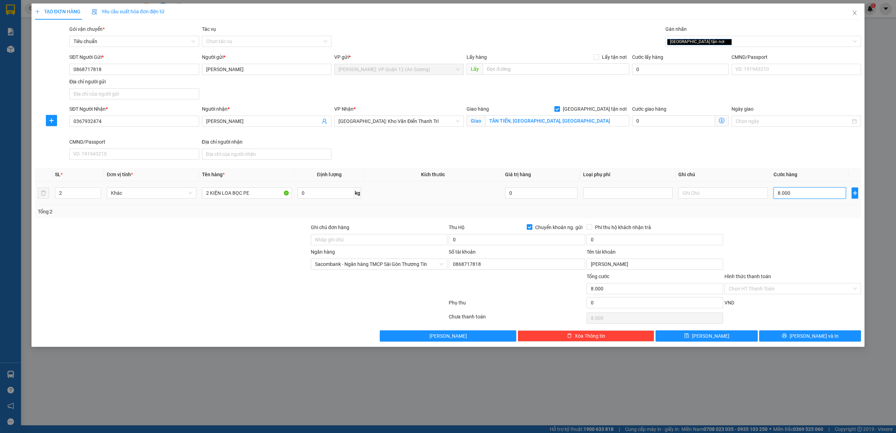
type input "80.000"
type input "800.000"
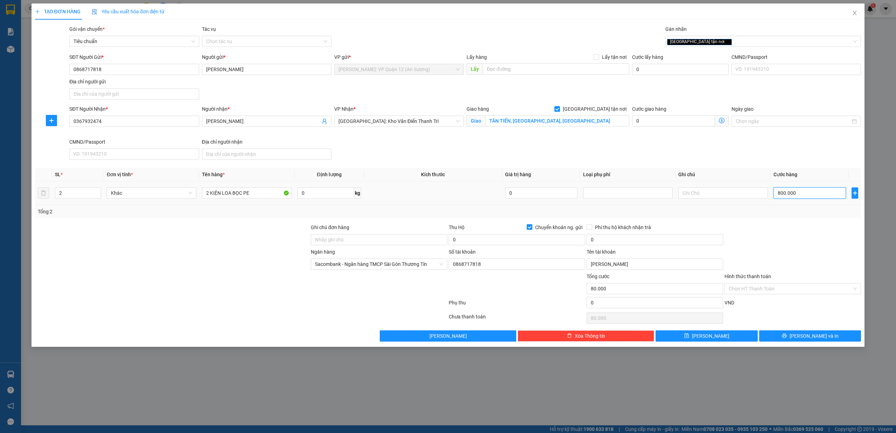
type input "800.000"
click at [496, 245] on input "0" at bounding box center [517, 239] width 137 height 11
type input "22.700.000"
click at [608, 244] on input "0" at bounding box center [655, 239] width 137 height 11
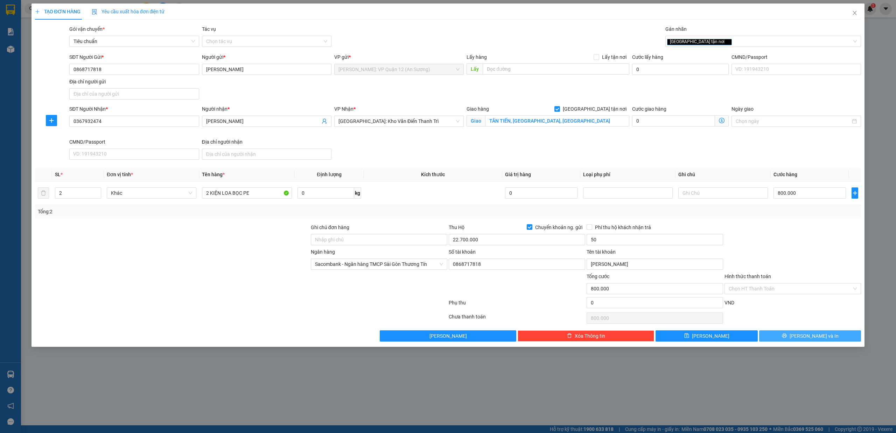
type input "50.000"
click at [832, 340] on button "[PERSON_NAME] và In" at bounding box center [810, 335] width 102 height 11
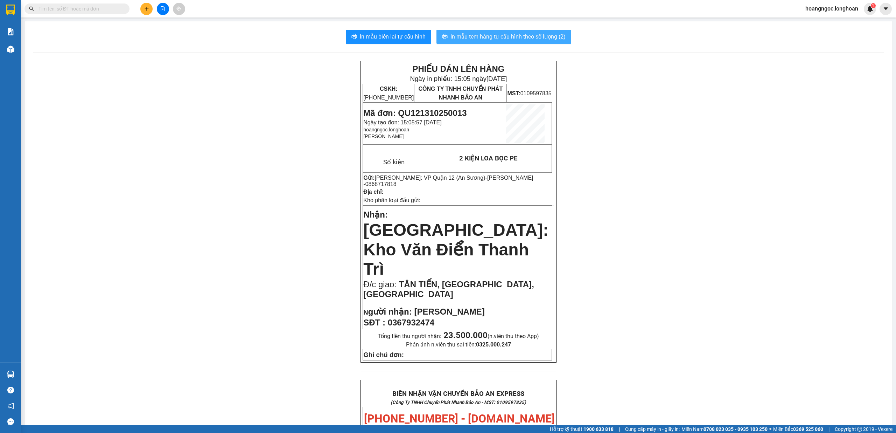
click at [460, 34] on span "In mẫu tem hàng tự cấu hình theo số lượng (2)" at bounding box center [508, 36] width 115 height 9
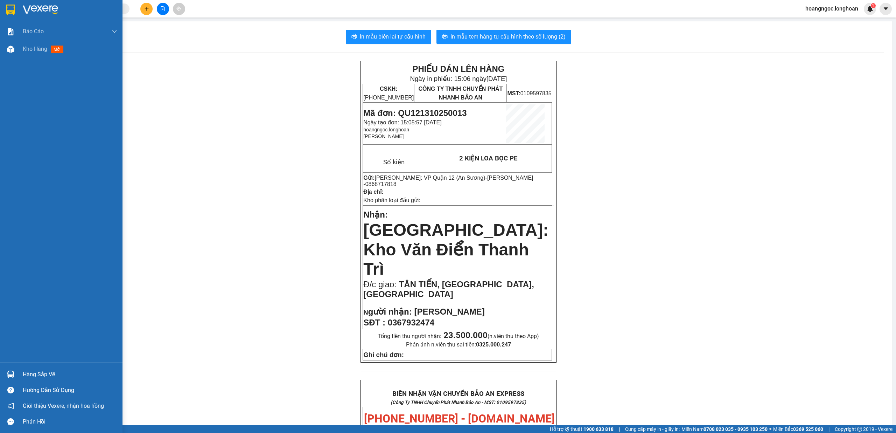
click at [13, 11] on img at bounding box center [10, 10] width 9 height 11
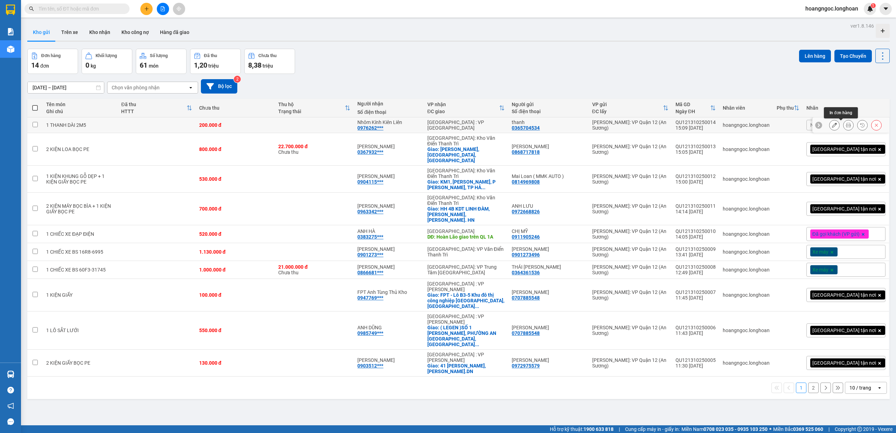
click at [846, 126] on icon at bounding box center [848, 125] width 5 height 5
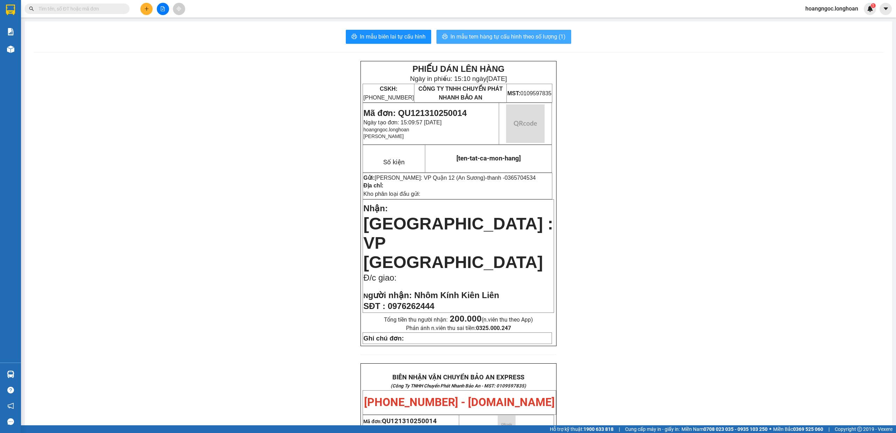
click at [535, 38] on span "In mẫu tem hàng tự cấu hình theo số lượng (1)" at bounding box center [508, 36] width 115 height 9
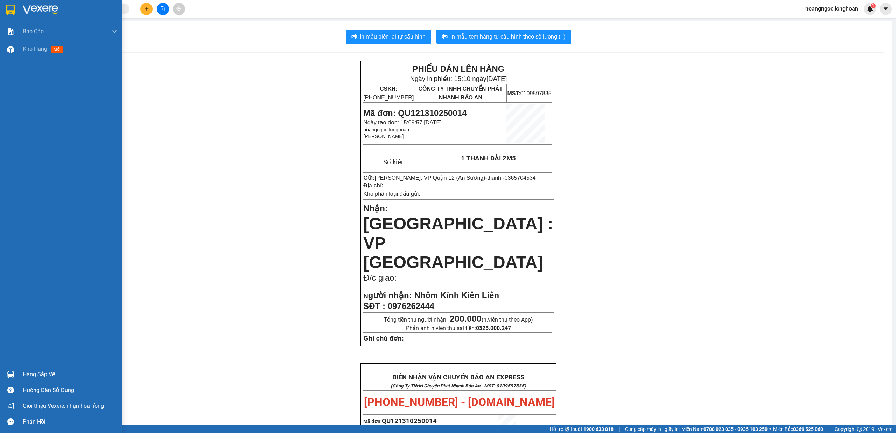
click at [11, 4] on div at bounding box center [11, 10] width 12 height 12
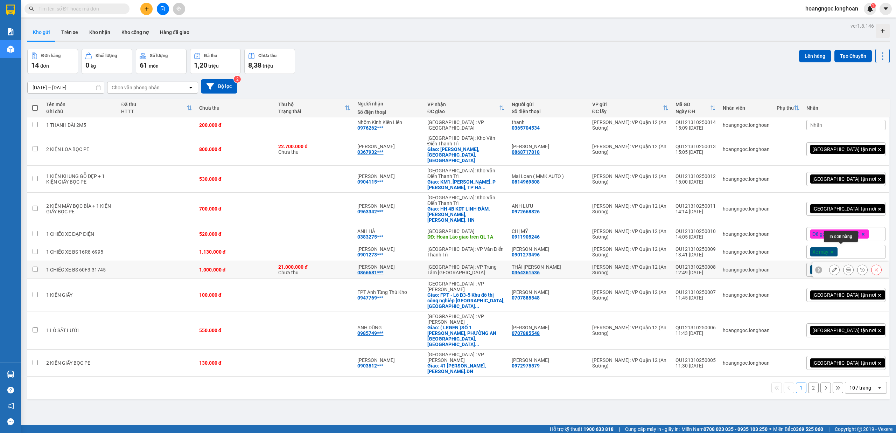
click at [846, 267] on icon at bounding box center [848, 269] width 5 height 5
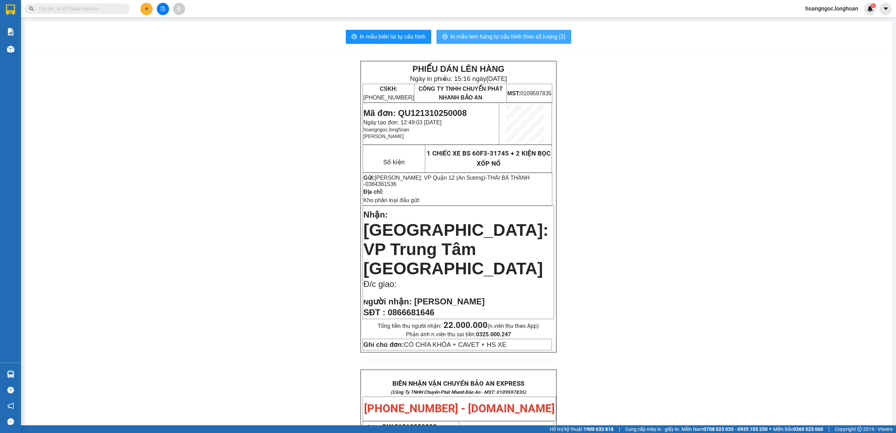
click at [520, 39] on span "In mẫu tem hàng tự cấu hình theo số lượng (3)" at bounding box center [508, 36] width 115 height 9
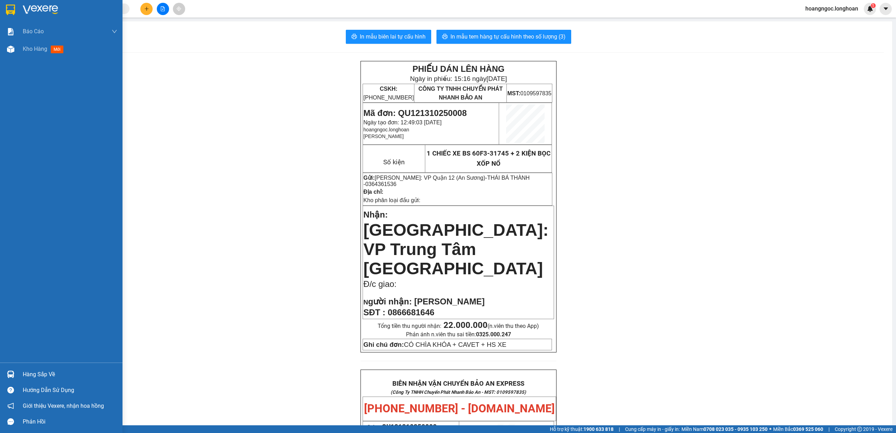
click at [10, 5] on img at bounding box center [10, 10] width 9 height 11
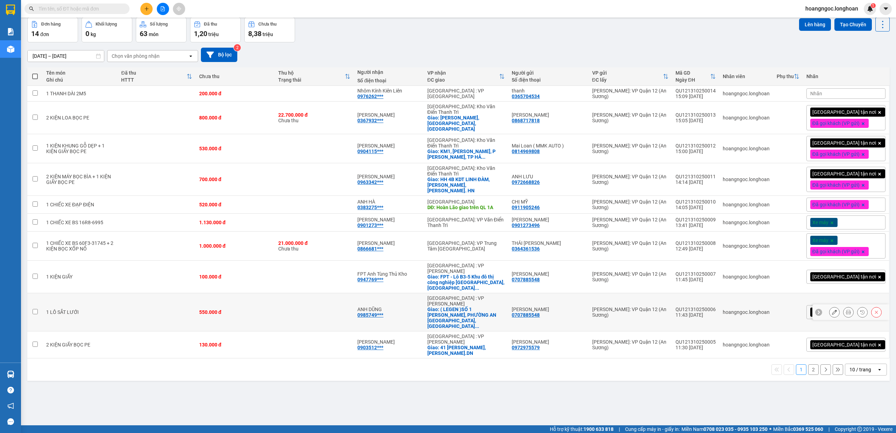
scroll to position [32, 0]
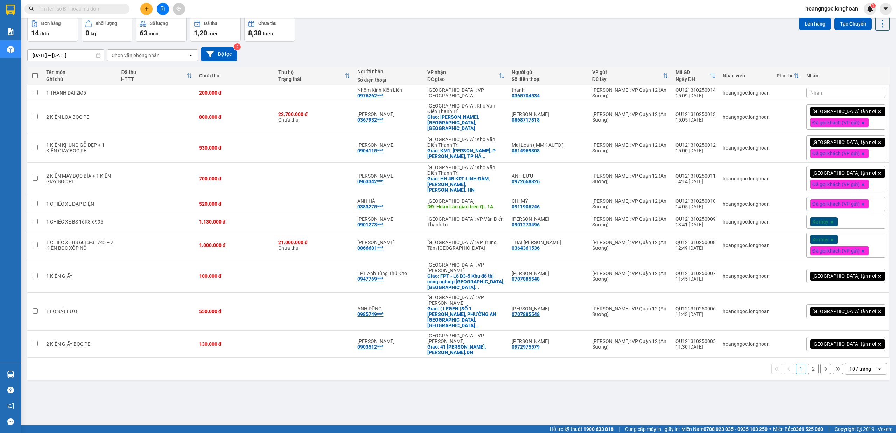
click at [808, 363] on button "2" at bounding box center [813, 368] width 11 height 11
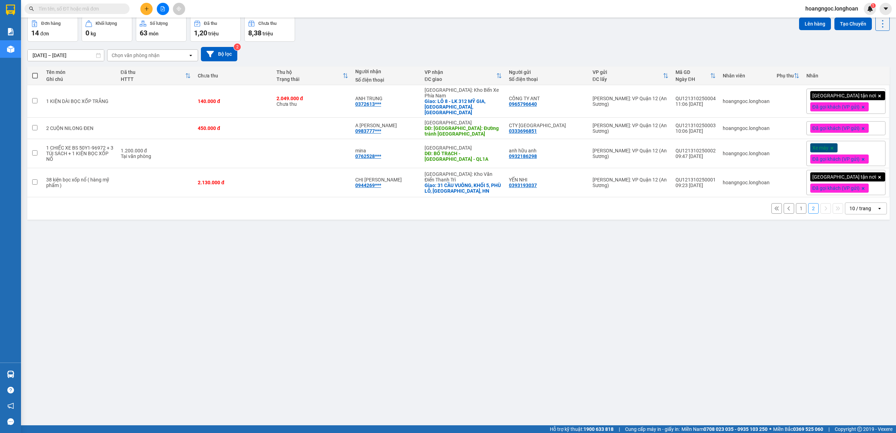
click at [711, 212] on div "1 2 10 / trang open" at bounding box center [458, 208] width 857 height 12
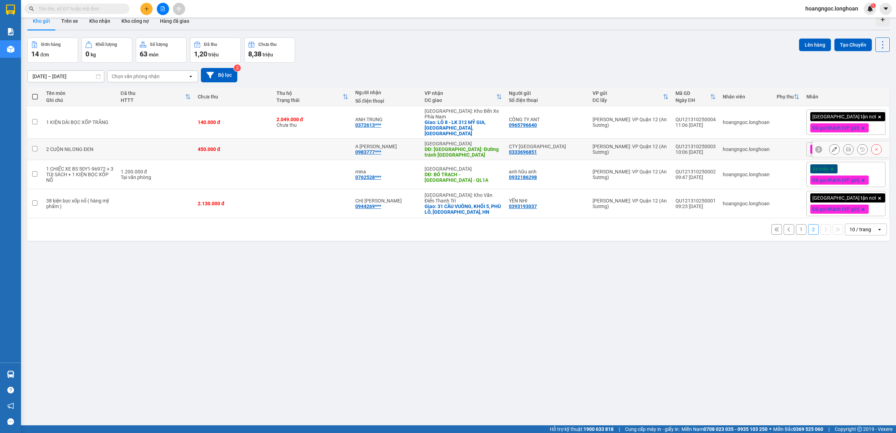
scroll to position [0, 0]
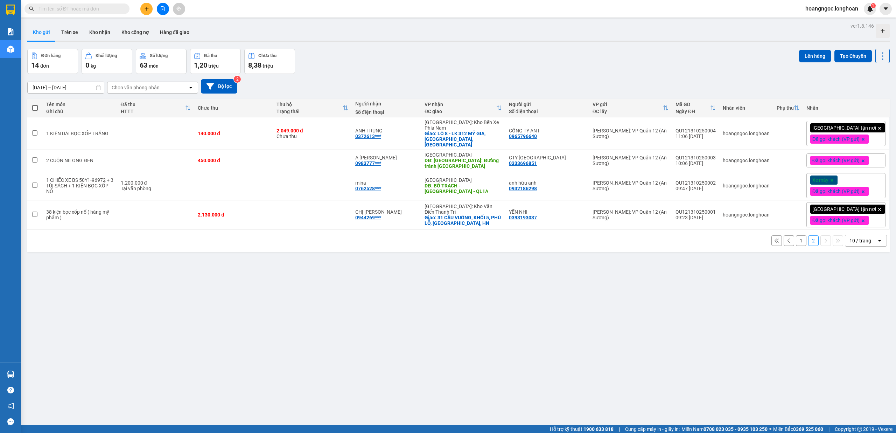
click at [877, 241] on icon "open" at bounding box center [880, 241] width 6 height 6
click at [856, 316] on span "100 / trang" at bounding box center [855, 316] width 25 height 7
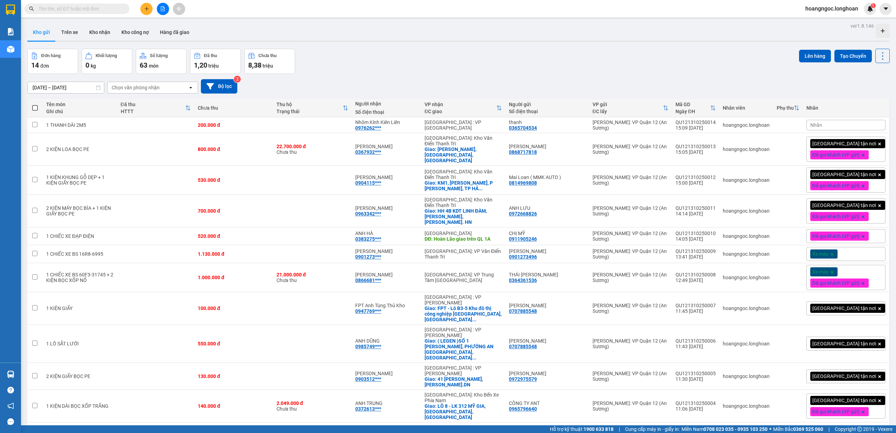
scroll to position [71, 0]
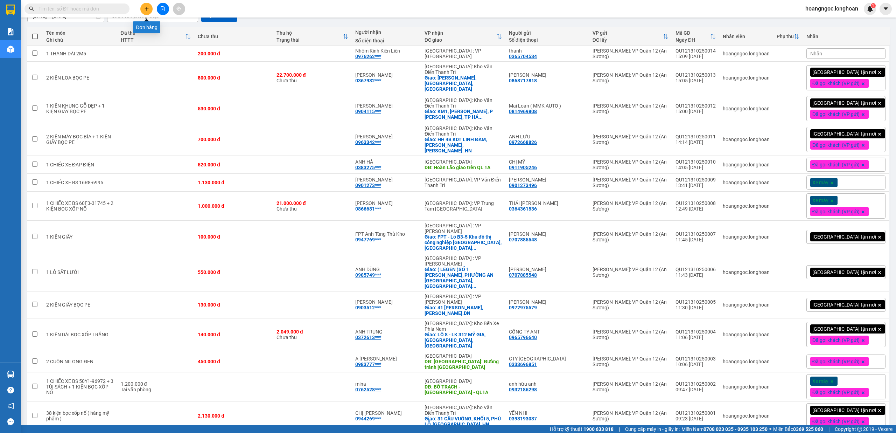
click at [146, 6] on icon "plus" at bounding box center [146, 8] width 5 height 5
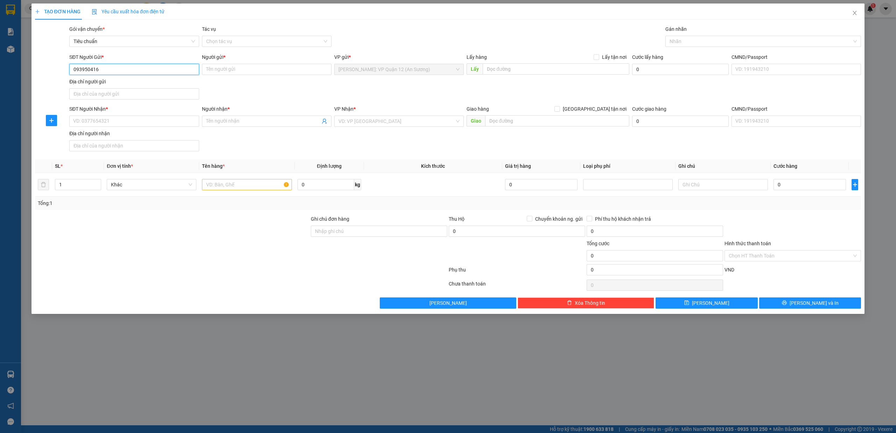
type input "0939504165"
click at [106, 69] on input "0939504165" at bounding box center [134, 69] width 130 height 11
drag, startPoint x: 105, startPoint y: 83, endPoint x: 101, endPoint y: 105, distance: 23.1
click at [103, 83] on div "0939504165 - anh Công" at bounding box center [134, 84] width 121 height 8
type input "anh Công"
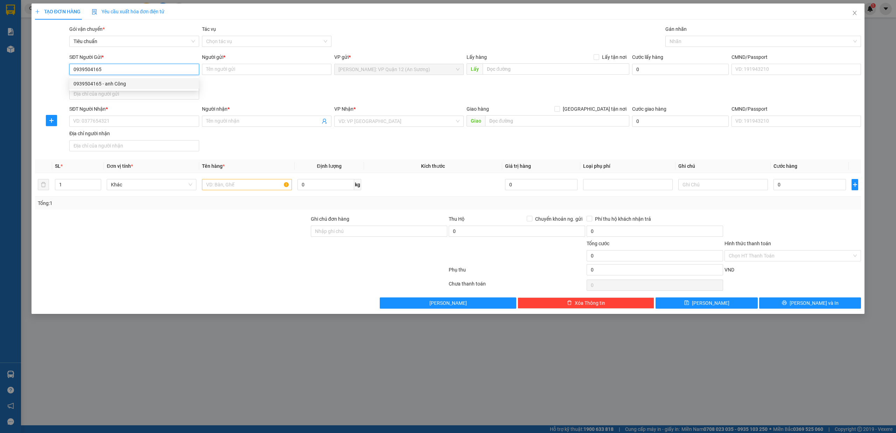
checkbox input "true"
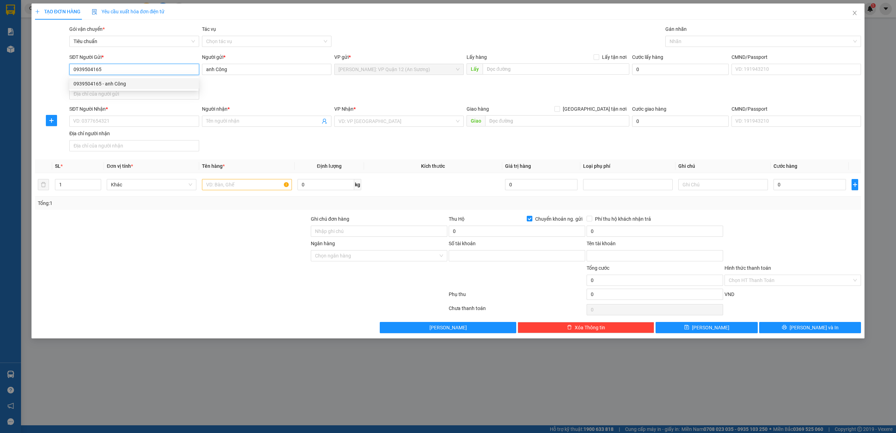
type input "31619447"
type input "[PERSON_NAME]"
type input "0939504165"
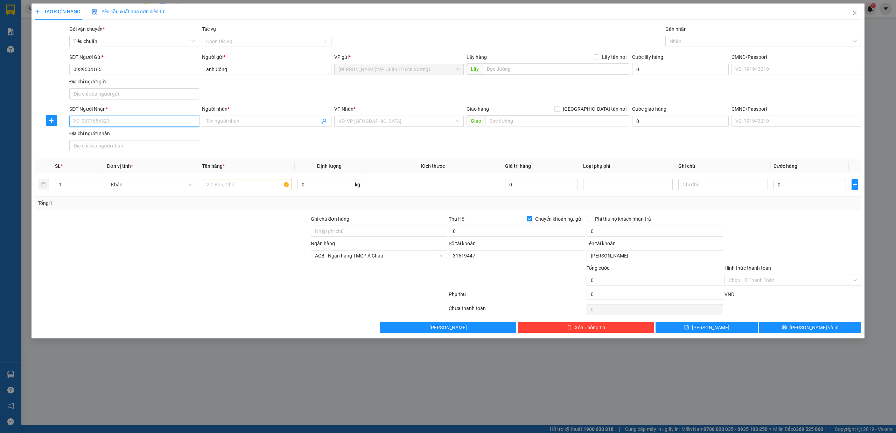
click at [114, 123] on input "SĐT Người Nhận *" at bounding box center [134, 121] width 130 height 11
click at [125, 119] on input "SĐT Người Nhận *" at bounding box center [134, 121] width 130 height 11
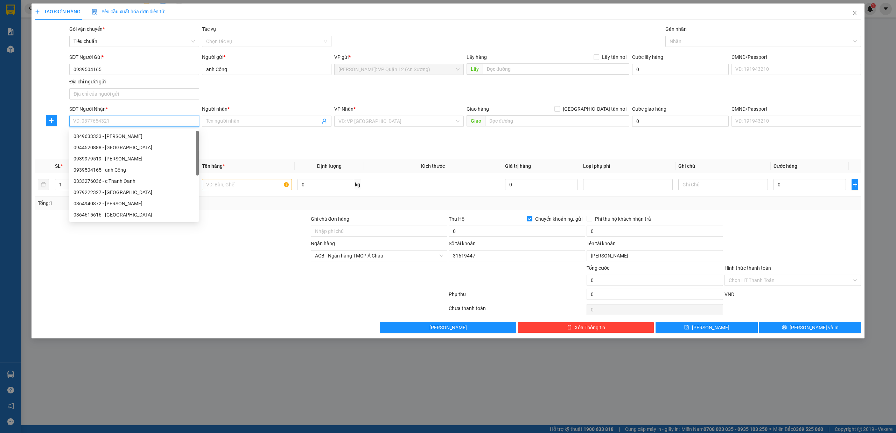
paste input "0935597986"
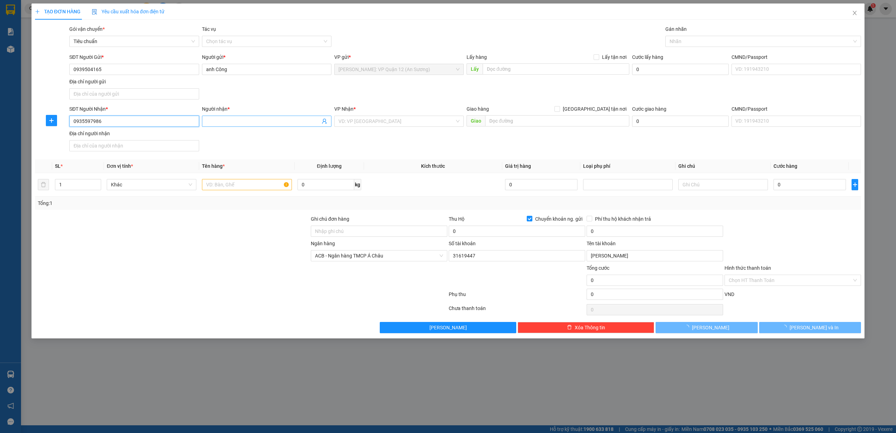
type input "0935597986"
click at [230, 124] on input "Người nhận *" at bounding box center [263, 121] width 114 height 8
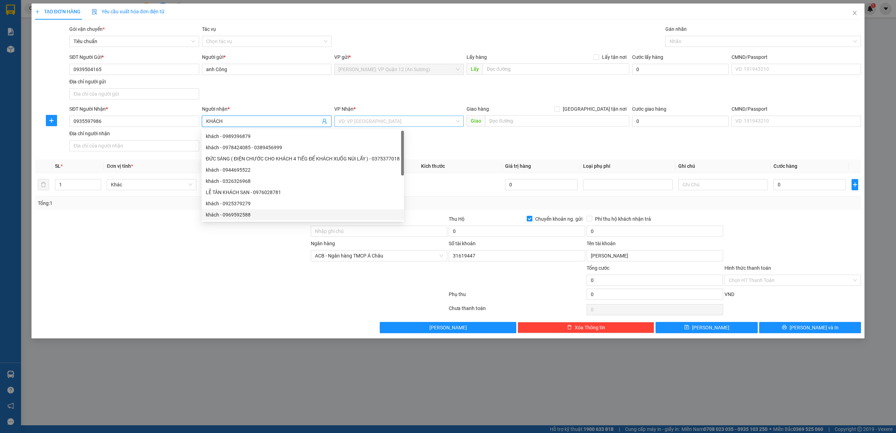
type input "KHÁCH"
click at [422, 124] on input "search" at bounding box center [397, 121] width 116 height 11
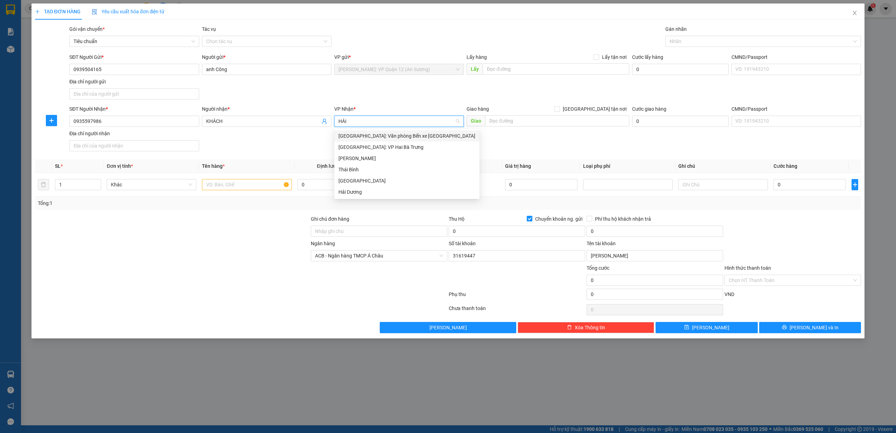
type input "HẢI"
drag, startPoint x: 435, startPoint y: 134, endPoint x: 651, endPoint y: 119, distance: 216.1
click at [436, 134] on div "[GEOGRAPHIC_DATA]: Văn phòng Bến xe [GEOGRAPHIC_DATA]" at bounding box center [407, 136] width 137 height 8
click at [598, 112] on span "[GEOGRAPHIC_DATA] tận nơi" at bounding box center [594, 109] width 69 height 8
click at [559, 111] on input "[GEOGRAPHIC_DATA] tận nơi" at bounding box center [557, 108] width 5 height 5
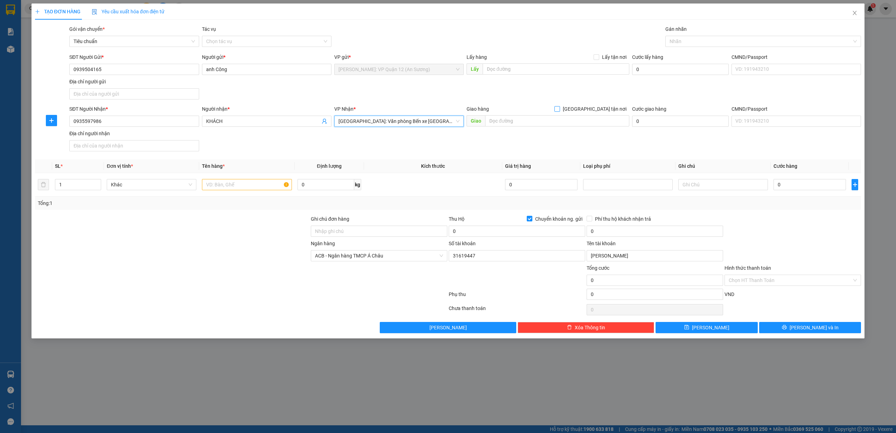
checkbox input "true"
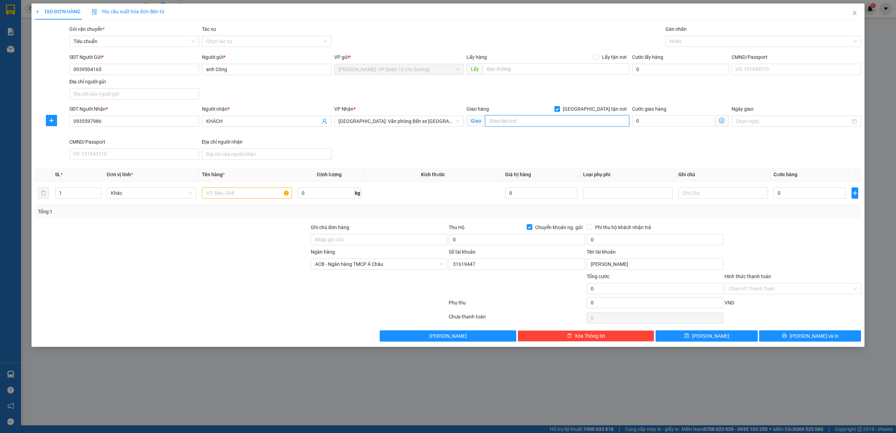
click at [592, 118] on input "text" at bounding box center [557, 120] width 144 height 11
paste input "32 [PERSON_NAME] , [PERSON_NAME] [GEOGRAPHIC_DATA]"
click at [684, 38] on div at bounding box center [760, 41] width 186 height 8
type input "32 [PERSON_NAME] , [PERSON_NAME] [GEOGRAPHIC_DATA]"
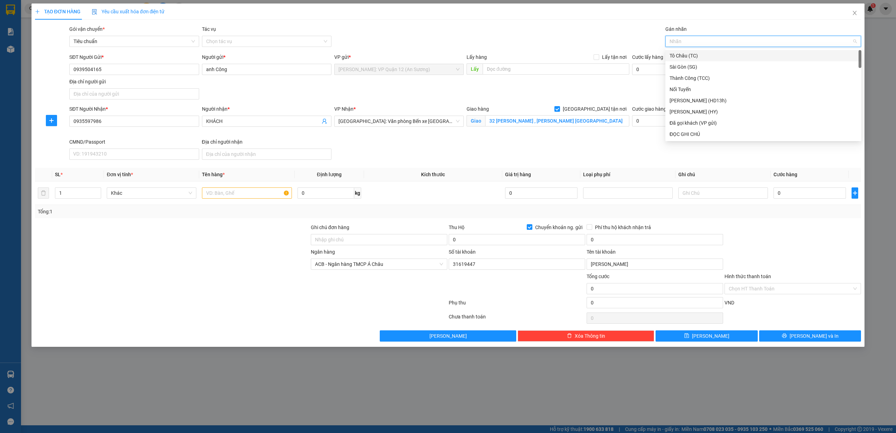
type input "G"
click at [686, 130] on div "[GEOGRAPHIC_DATA] tận nơi" at bounding box center [764, 134] width 188 height 8
type input "2"
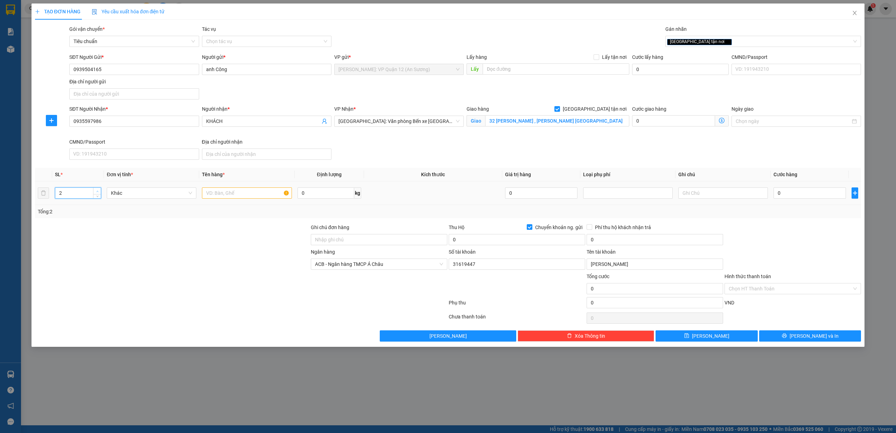
click at [96, 191] on icon "up" at bounding box center [97, 191] width 2 height 2
click at [231, 198] on input "text" at bounding box center [247, 192] width 90 height 11
type input "2 KIỆN GIẤY ( HÀNG LAVABO )"
click at [802, 189] on input "0" at bounding box center [810, 192] width 72 height 11
type input "2"
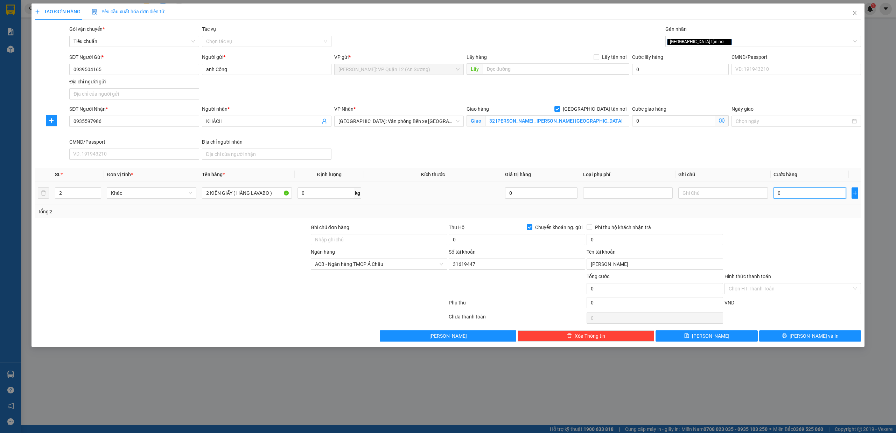
type input "2"
type input "27"
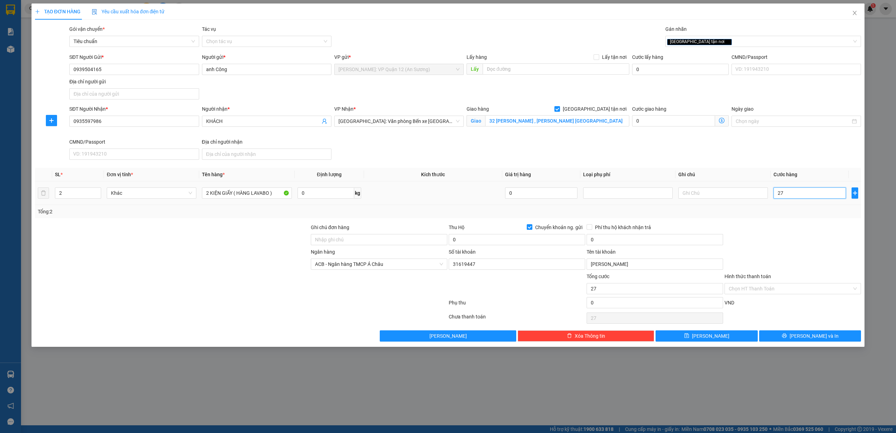
type input "270"
type input "270.000"
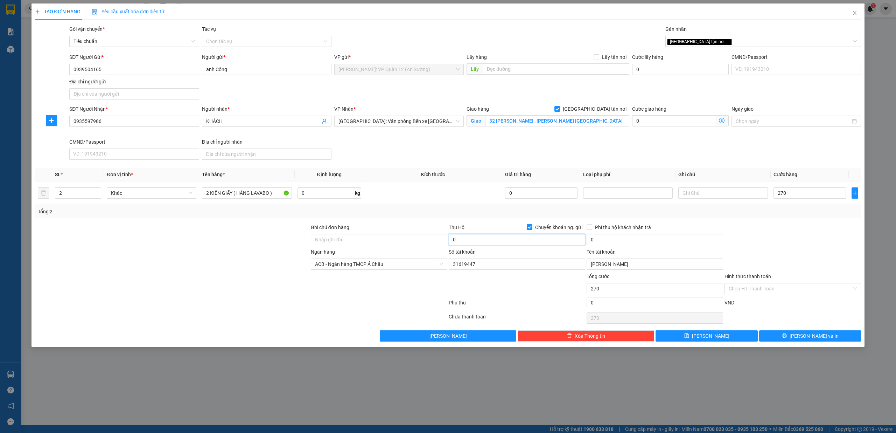
type input "270.000"
click at [523, 238] on input "0" at bounding box center [517, 239] width 137 height 11
type input "2.010.000"
click at [650, 243] on input "0" at bounding box center [655, 239] width 137 height 11
type input "20.000"
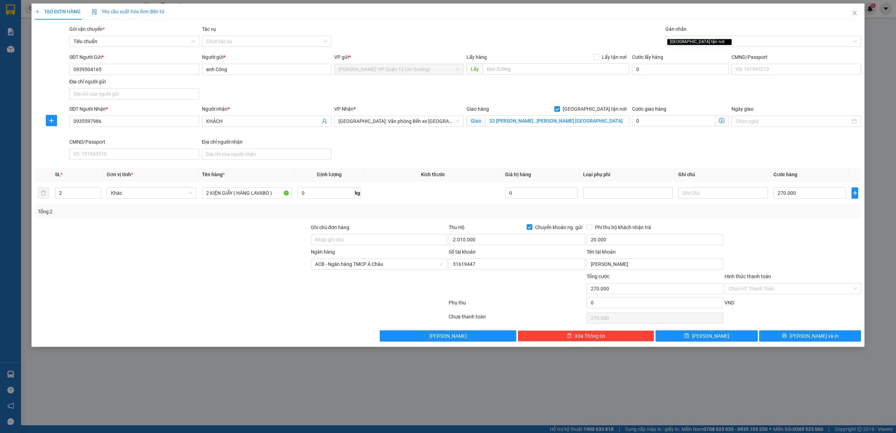
click at [212, 276] on div at bounding box center [172, 284] width 276 height 25
click at [342, 240] on input "Ghi chú đơn hàng" at bounding box center [379, 239] width 137 height 11
type input "nhận theo kiện - hư hỏng không chịu trách nhiệm"
click at [796, 334] on button "[PERSON_NAME] và In" at bounding box center [810, 335] width 102 height 11
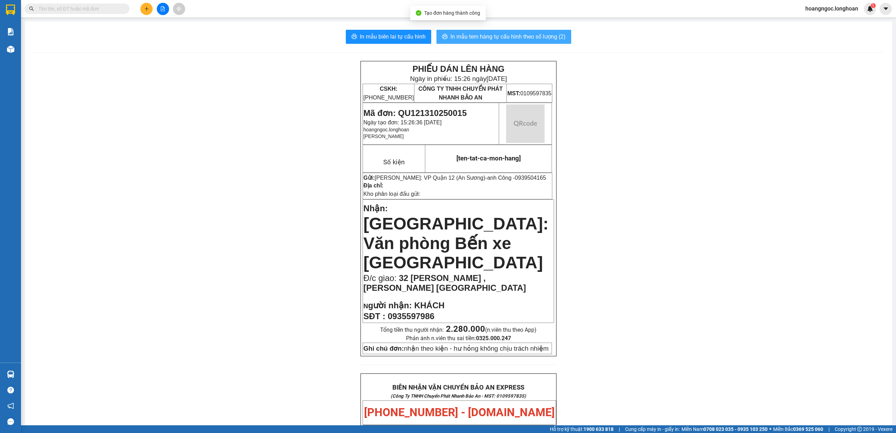
click at [491, 32] on span "In mẫu tem hàng tự cấu hình theo số lượng (2)" at bounding box center [508, 36] width 115 height 9
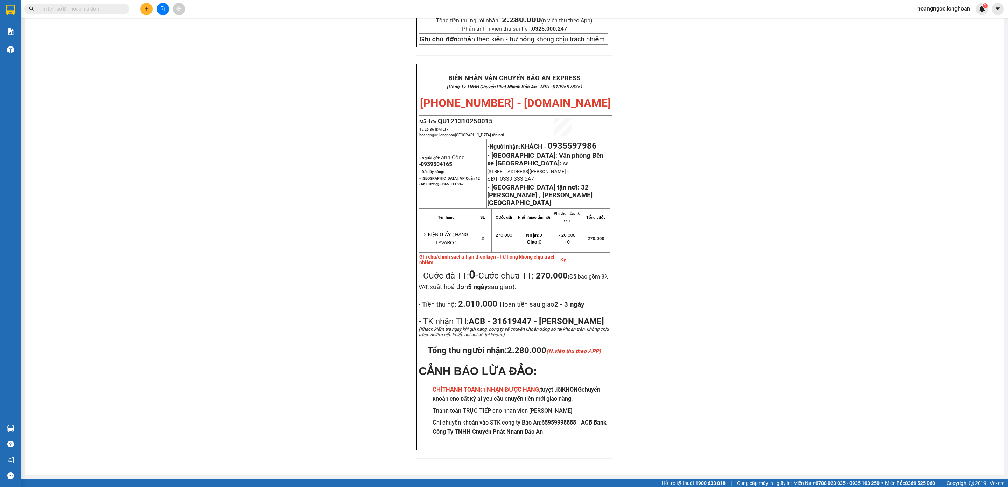
scroll to position [303, 0]
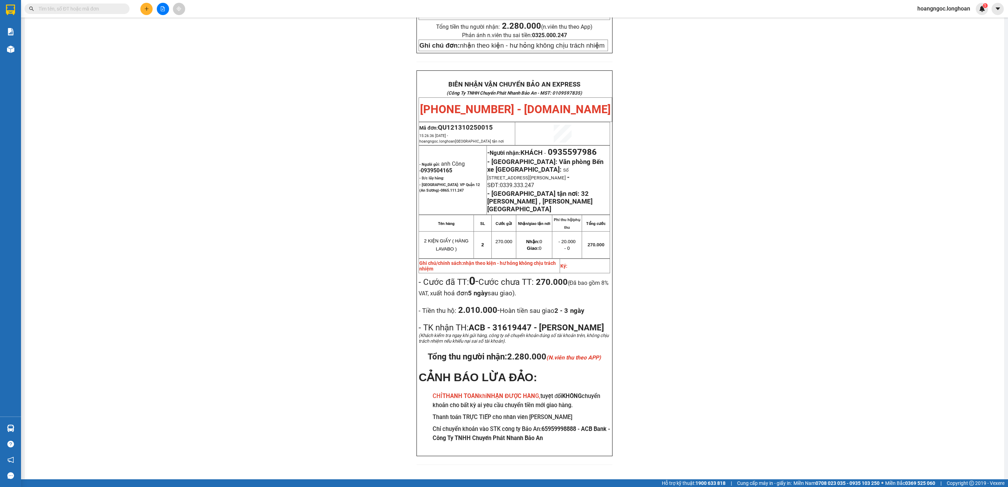
drag, startPoint x: 112, startPoint y: 14, endPoint x: 116, endPoint y: 15, distance: 4.3
click at [112, 14] on div "Kết quả tìm kiếm ( 0 ) Bộ lọc No Data" at bounding box center [68, 9] width 137 height 12
drag, startPoint x: 115, startPoint y: 13, endPoint x: 94, endPoint y: 3, distance: 23.0
click at [114, 13] on span at bounding box center [77, 9] width 105 height 11
click at [93, 3] on div "Kết quả tìm kiếm ( 0 ) Bộ lọc No Data" at bounding box center [68, 9] width 137 height 12
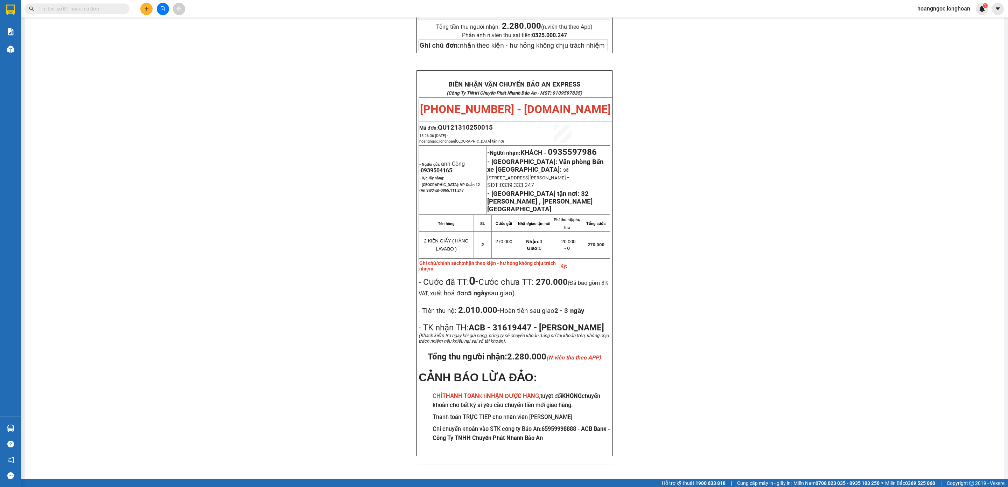
click at [88, 11] on input "text" at bounding box center [80, 9] width 83 height 8
click at [90, 4] on span at bounding box center [77, 9] width 105 height 11
click at [88, 7] on input "text" at bounding box center [80, 9] width 83 height 8
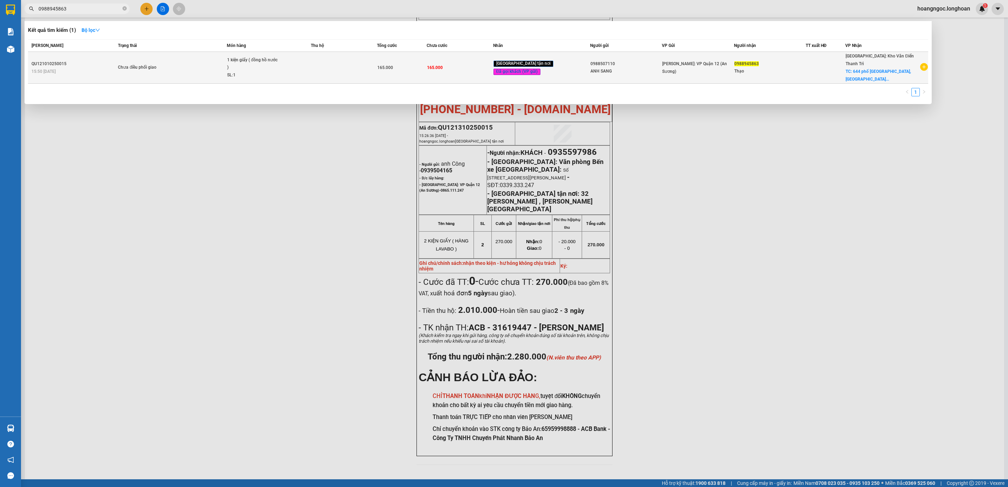
type input "0988945863"
click at [311, 61] on span "1 kiện giấy ( đồng hồ nước ) SL: 1" at bounding box center [268, 67] width 83 height 23
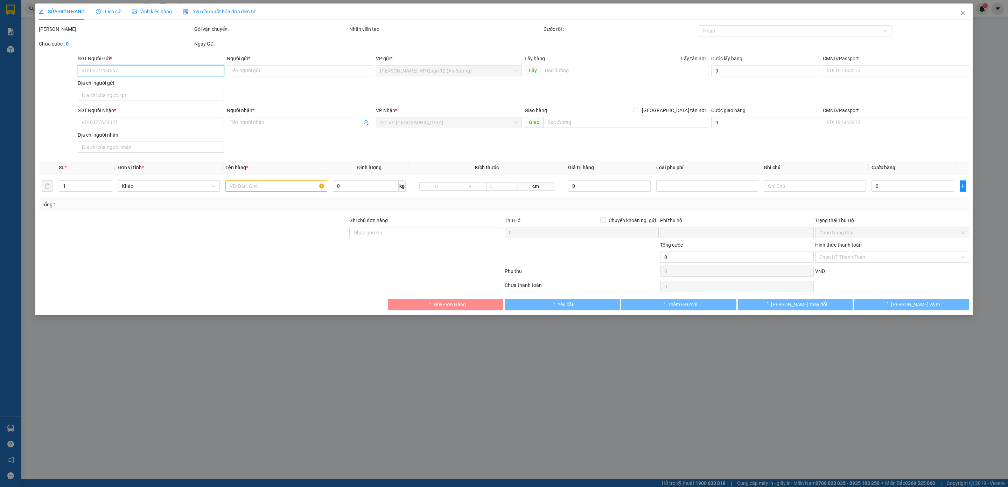
type input "0988507110"
type input "ANH SANG"
type input "0988945863"
type input "Thạo"
checkbox input "true"
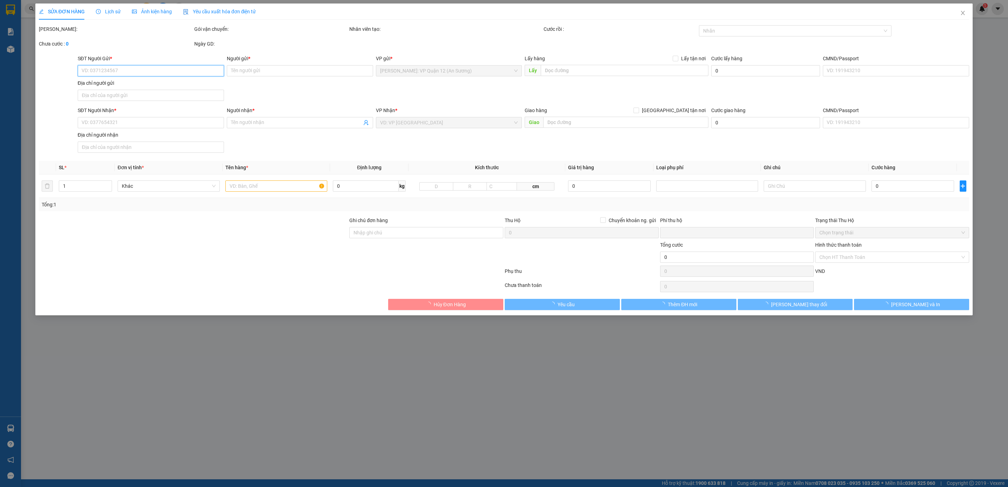
type input "644 phố [GEOGRAPHIC_DATA], [GEOGRAPHIC_DATA], [GEOGRAPHIC_DATA]"
type input "nhận theo kiện - hư hỏng không chịu trách nhiệm"
type input "0"
type input "165.000"
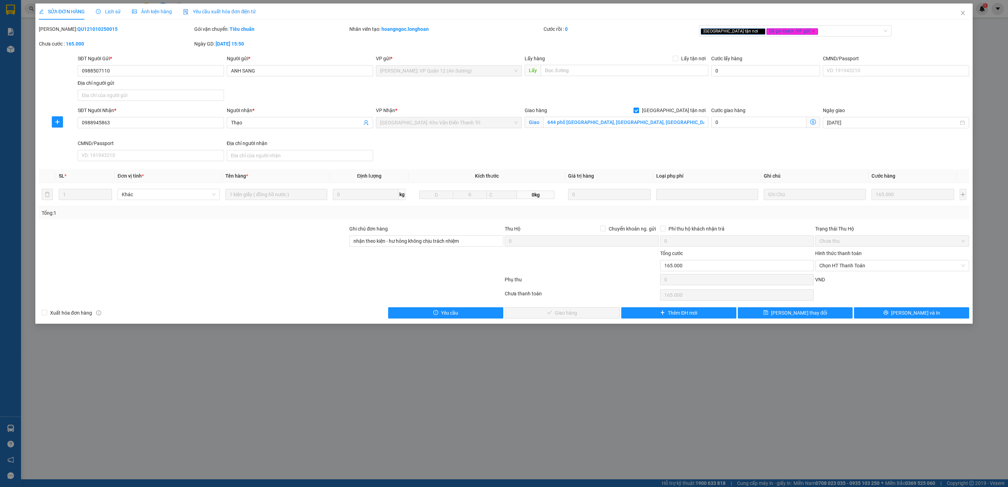
click at [122, 16] on div "SỬA ĐƠN HÀNG Lịch sử Ảnh kiện hàng Yêu cầu xuất hóa đơn điện tử" at bounding box center [147, 12] width 217 height 16
click at [117, 13] on span "Lịch sử" at bounding box center [108, 12] width 25 height 6
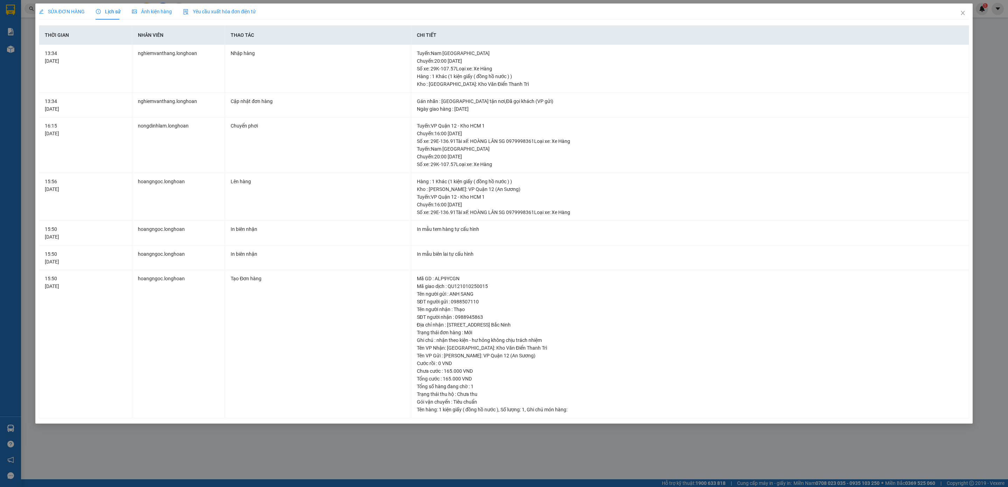
click at [70, 15] on div "SỬA ĐƠN HÀNG" at bounding box center [62, 12] width 46 height 8
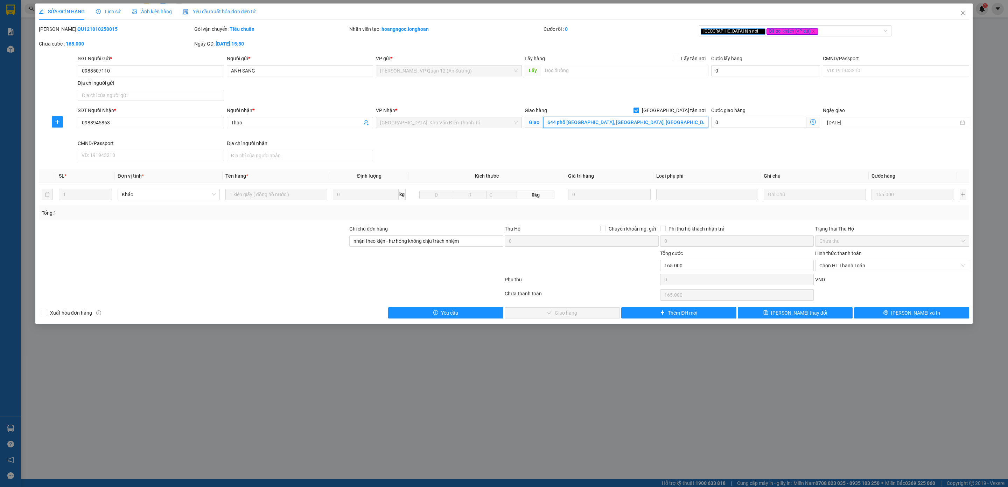
click at [654, 124] on input "644 phố [GEOGRAPHIC_DATA], [GEOGRAPHIC_DATA], [GEOGRAPHIC_DATA]" at bounding box center [625, 122] width 165 height 11
click at [102, 4] on div "Lịch sử" at bounding box center [108, 12] width 25 height 16
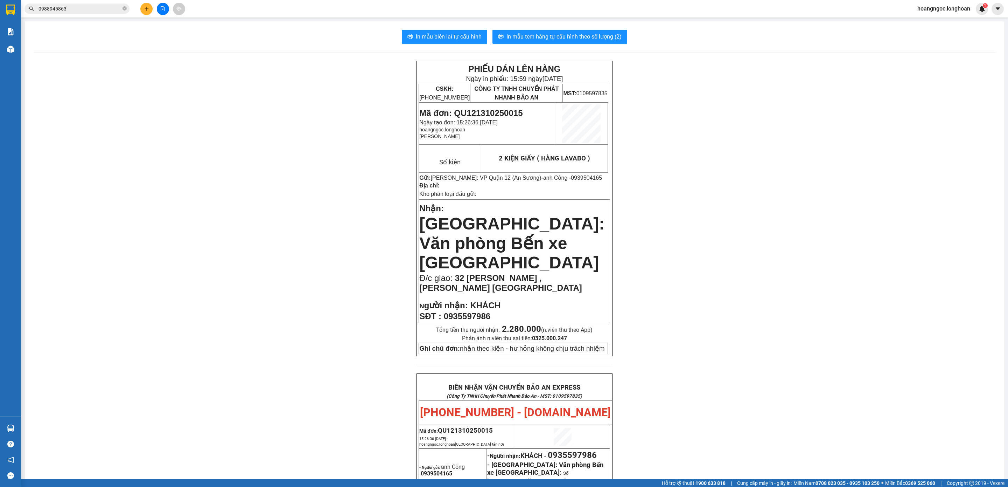
drag, startPoint x: 116, startPoint y: 483, endPoint x: 121, endPoint y: 483, distance: 5.3
click at [117, 432] on div "Hỗ trợ kỹ thuật: 1900 633 818 | Cung cấp máy in - giấy in: [GEOGRAPHIC_DATA] 07…" at bounding box center [502, 483] width 1005 height 8
click at [144, 5] on button at bounding box center [146, 9] width 12 height 12
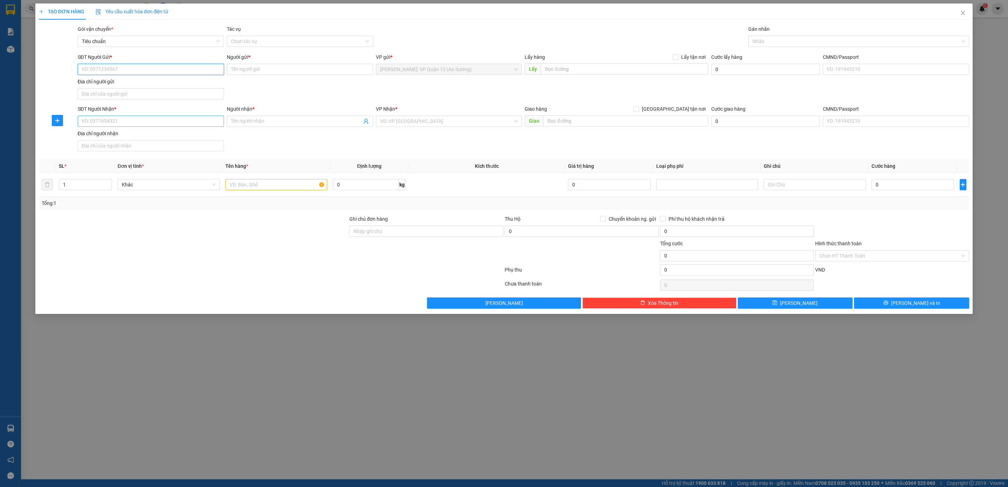
paste input "0939504165"
type input "0939504165"
click at [131, 82] on div "0939504165 - anh Công" at bounding box center [151, 84] width 138 height 8
type input "anh Công"
checkbox input "true"
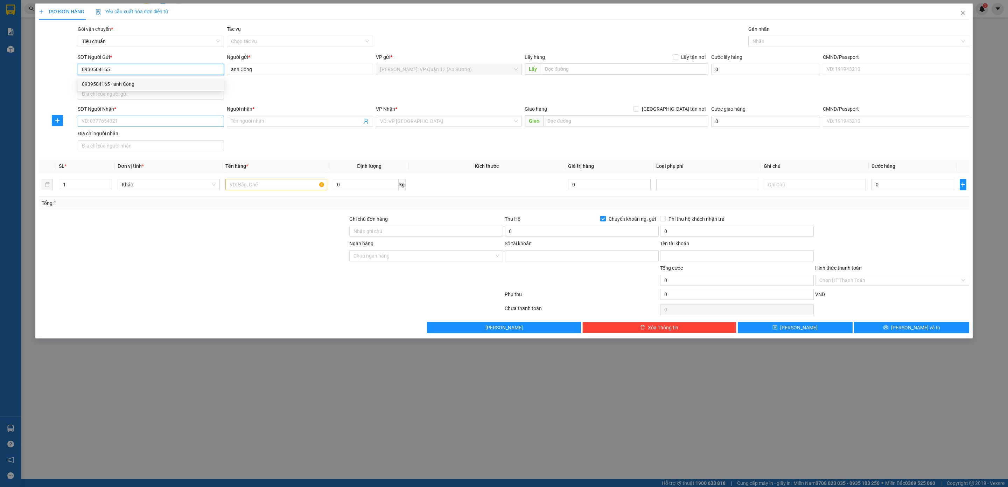
type input "31619447"
type input "[PERSON_NAME]"
type input "0939504165"
click at [130, 124] on input "SĐT Người Nhận *" at bounding box center [151, 121] width 146 height 11
type input "094715552"
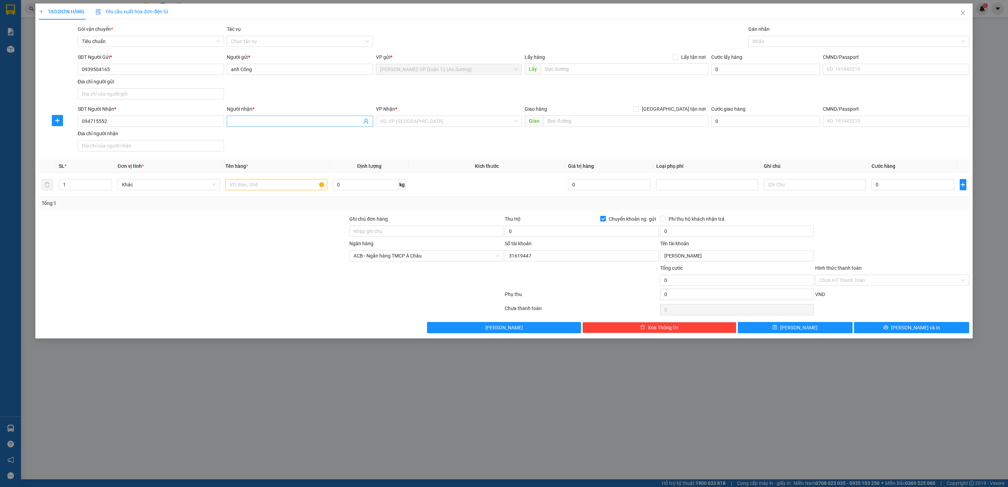
click at [273, 123] on input "Người nhận *" at bounding box center [296, 121] width 131 height 8
type input "PHANA"
click at [416, 124] on input "search" at bounding box center [446, 121] width 133 height 11
type input "12"
drag, startPoint x: 432, startPoint y: 147, endPoint x: 487, endPoint y: 147, distance: 55.0
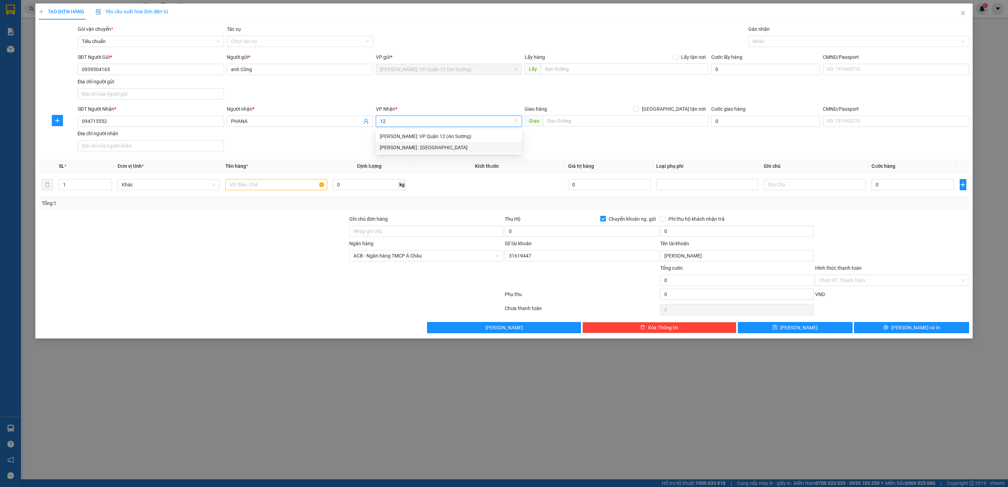
click at [432, 147] on div "[PERSON_NAME] : [GEOGRAPHIC_DATA]" at bounding box center [449, 148] width 138 height 8
click at [689, 109] on span "[GEOGRAPHIC_DATA] tận nơi" at bounding box center [673, 109] width 69 height 8
click at [639, 109] on input "[GEOGRAPHIC_DATA] tận nơi" at bounding box center [636, 108] width 5 height 5
checkbox input "true"
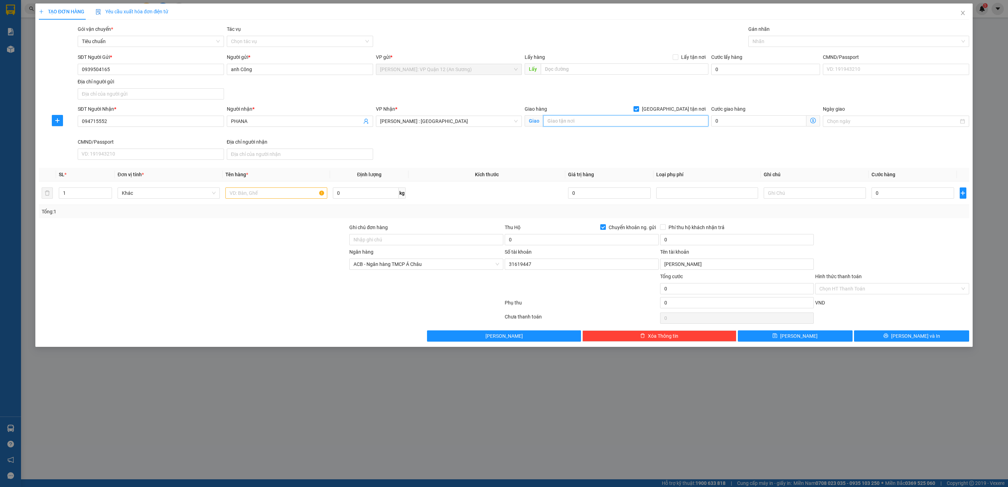
click at [677, 118] on input "text" at bounding box center [625, 120] width 165 height 11
paste input "221 [PERSON_NAME], P6, TP CÀ MAU"
click at [801, 39] on div at bounding box center [855, 41] width 210 height 8
type input "221 [PERSON_NAME], P6, TP CÀ MAU"
type input "G"
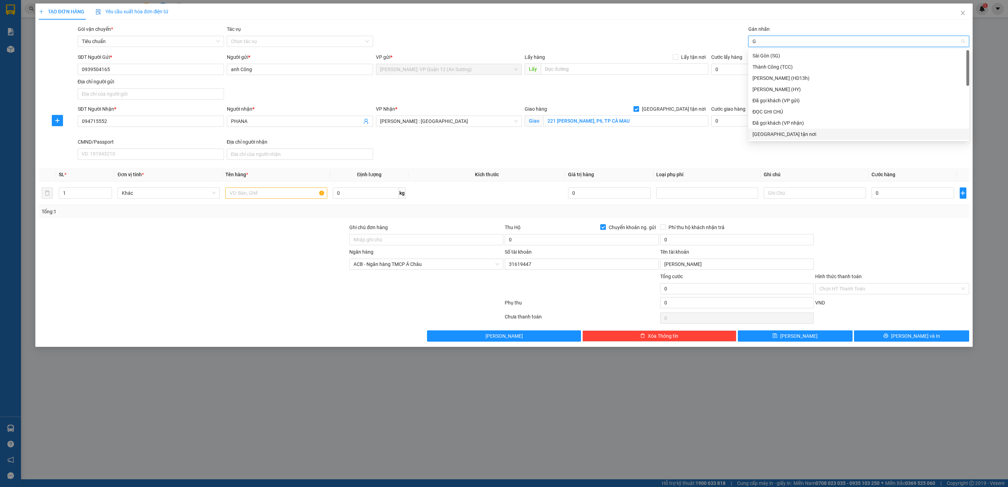
click at [789, 134] on div "[GEOGRAPHIC_DATA] tận nơi" at bounding box center [859, 134] width 212 height 8
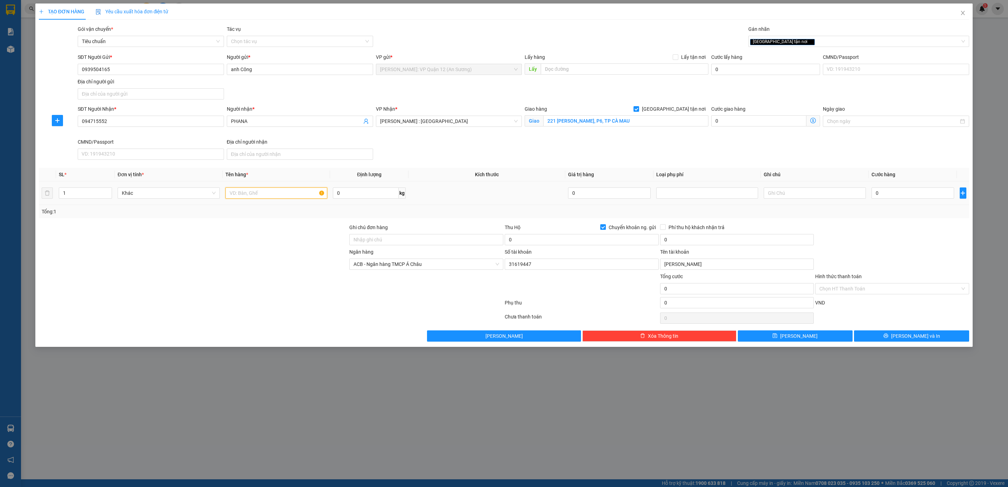
click at [278, 191] on input "text" at bounding box center [276, 192] width 102 height 11
type input "1 KIỆN GIẤY ( BỒN CẦU )"
click at [896, 186] on td "0" at bounding box center [913, 192] width 88 height 23
click at [896, 188] on input "0" at bounding box center [913, 192] width 83 height 11
type input "1"
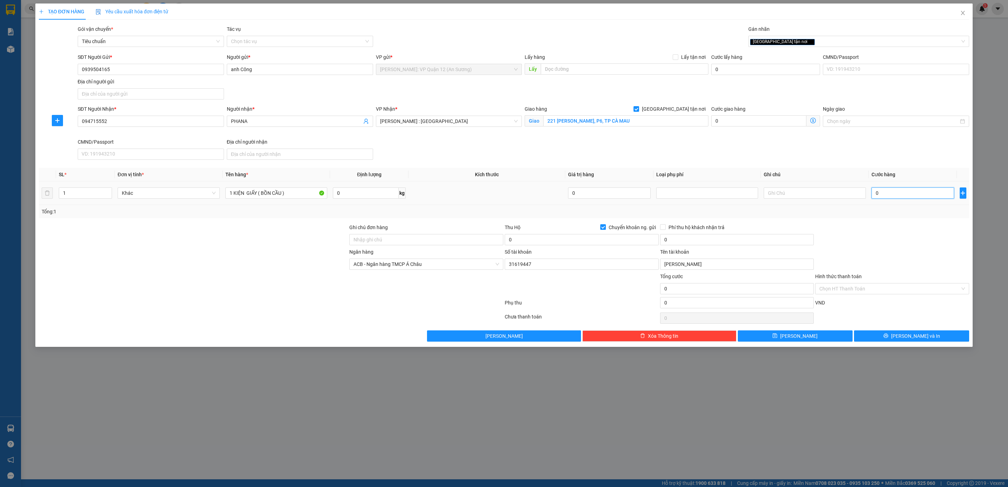
type input "1"
type input "160"
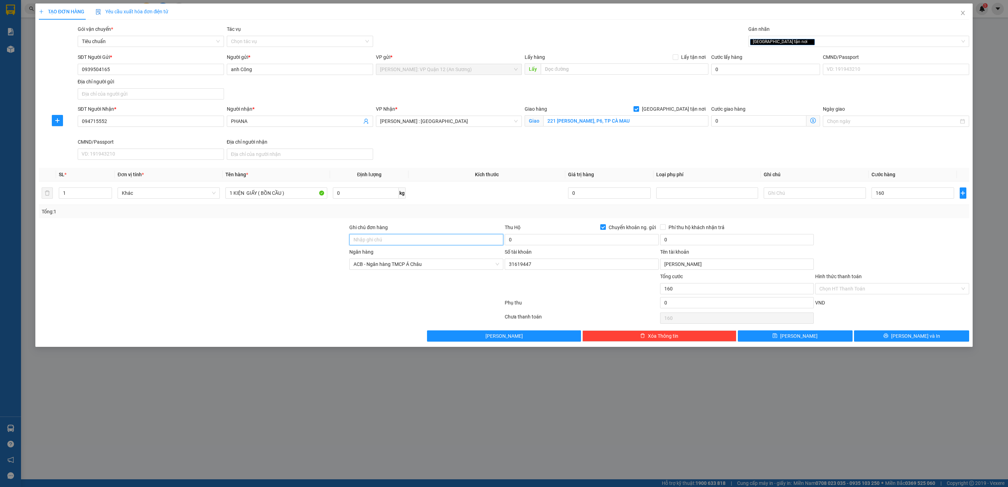
type input "160.000"
drag, startPoint x: 401, startPoint y: 243, endPoint x: 407, endPoint y: 247, distance: 7.2
click at [401, 243] on input "Ghi chú đơn hàng" at bounding box center [426, 239] width 154 height 11
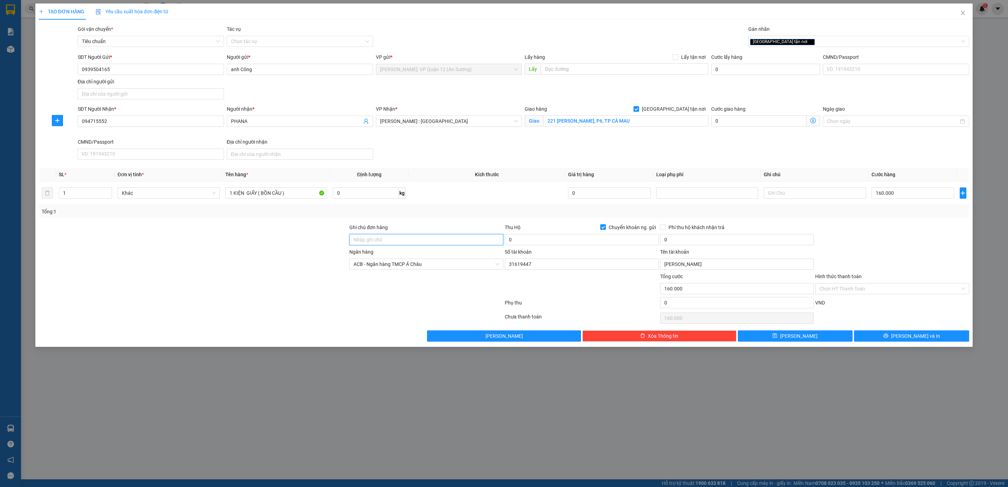
type input "nhận theo kiện - hư hỏng không chịu trách nhiệm"
click at [597, 243] on input "0" at bounding box center [582, 239] width 154 height 11
click at [532, 240] on input "0" at bounding box center [582, 239] width 154 height 11
type input "1.840.000"
click at [694, 249] on div "Tên tài khoản" at bounding box center [737, 253] width 154 height 11
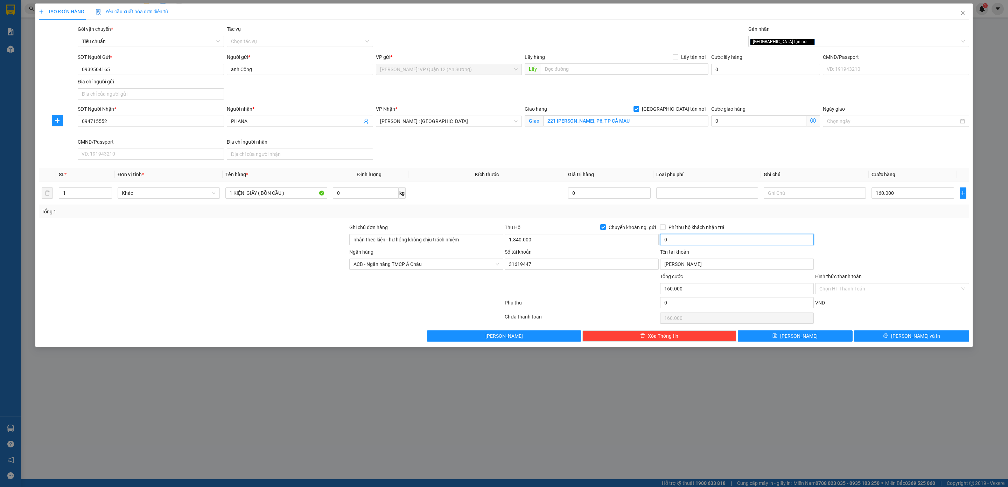
click at [694, 245] on input "0" at bounding box center [737, 239] width 154 height 11
type input "10.000"
click at [896, 339] on button "[PERSON_NAME] và In" at bounding box center [911, 335] width 115 height 11
click at [91, 122] on input "094715552" at bounding box center [151, 121] width 146 height 11
type input "0947815552"
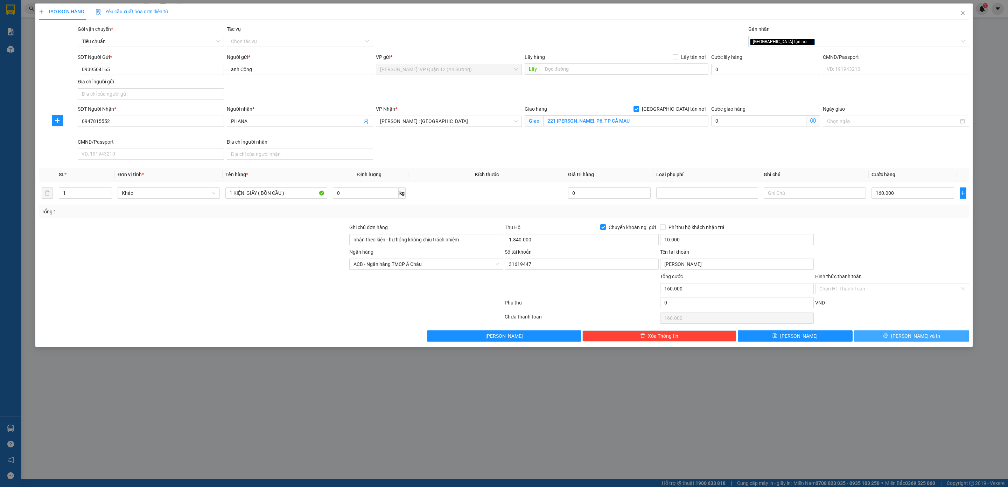
click at [896, 341] on button "[PERSON_NAME] và In" at bounding box center [911, 335] width 115 height 11
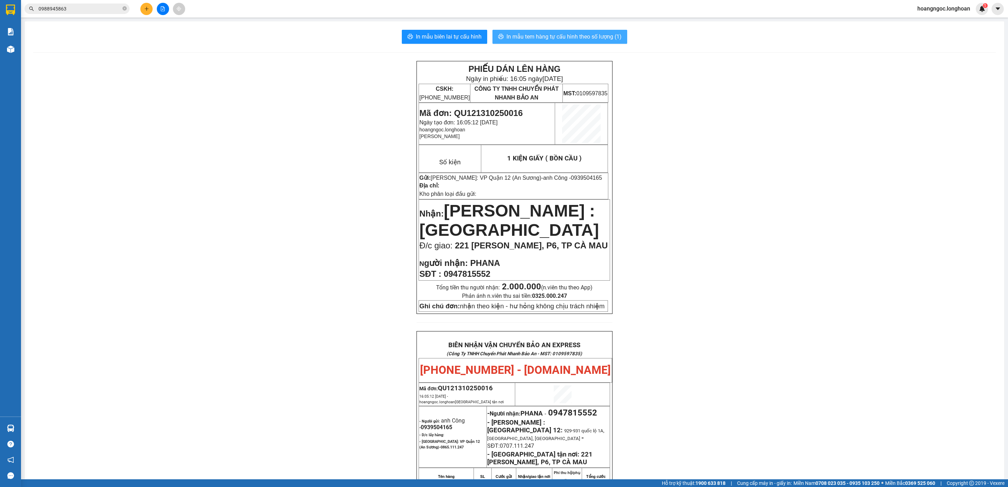
click at [527, 41] on span "In mẫu tem hàng tự cấu hình theo số lượng (1)" at bounding box center [564, 36] width 115 height 9
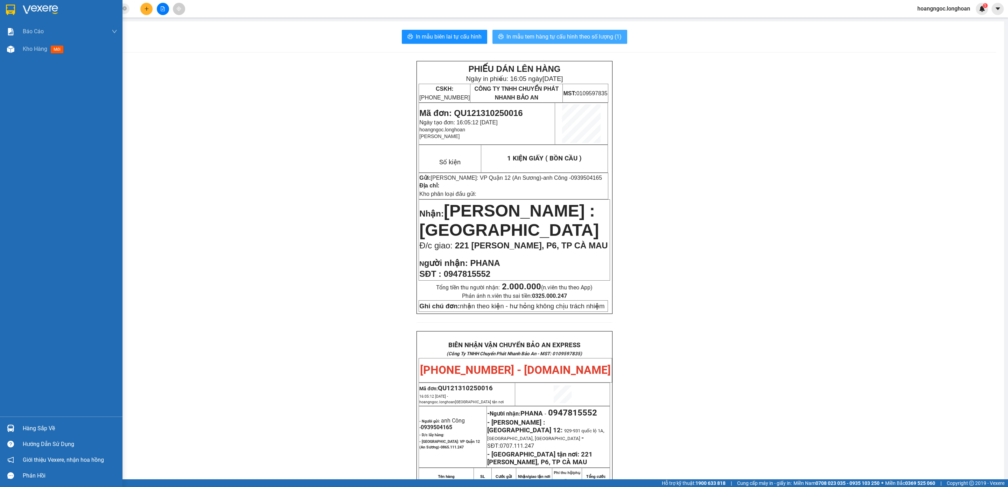
click at [560, 31] on button "In mẫu tem hàng tự cấu hình theo số lượng (1)" at bounding box center [560, 37] width 135 height 14
click at [48, 14] on img at bounding box center [40, 10] width 35 height 11
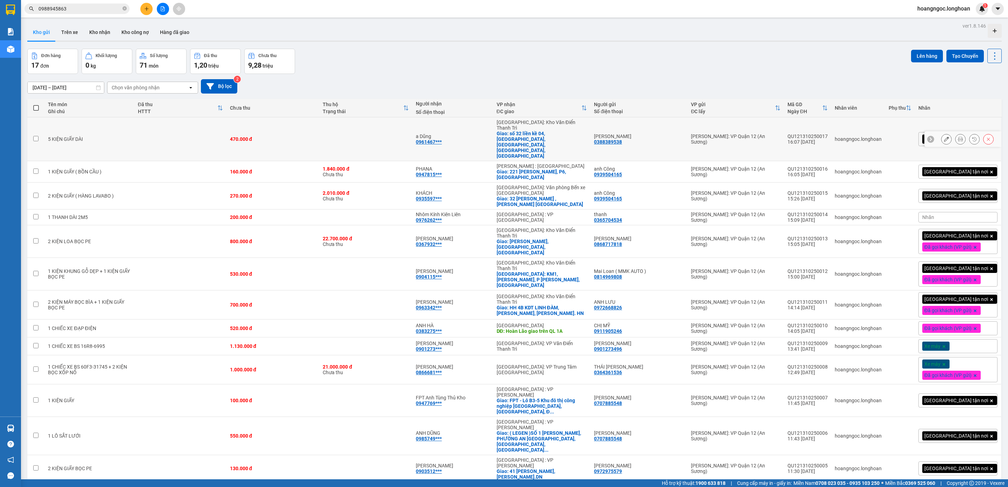
click at [896, 133] on button at bounding box center [961, 139] width 10 height 12
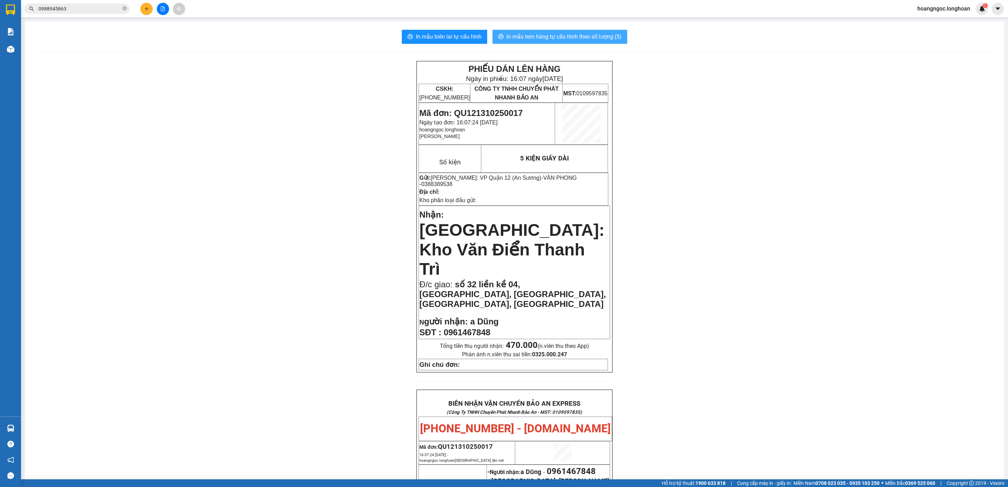
click at [562, 33] on span "In mẫu tem hàng tự cấu hình theo số lượng (5)" at bounding box center [564, 36] width 115 height 9
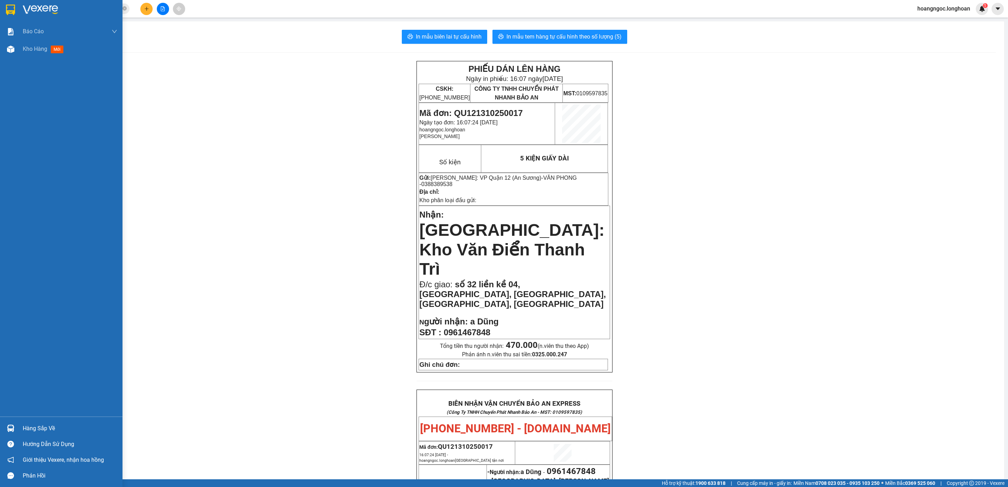
click at [18, 18] on div at bounding box center [61, 11] width 123 height 23
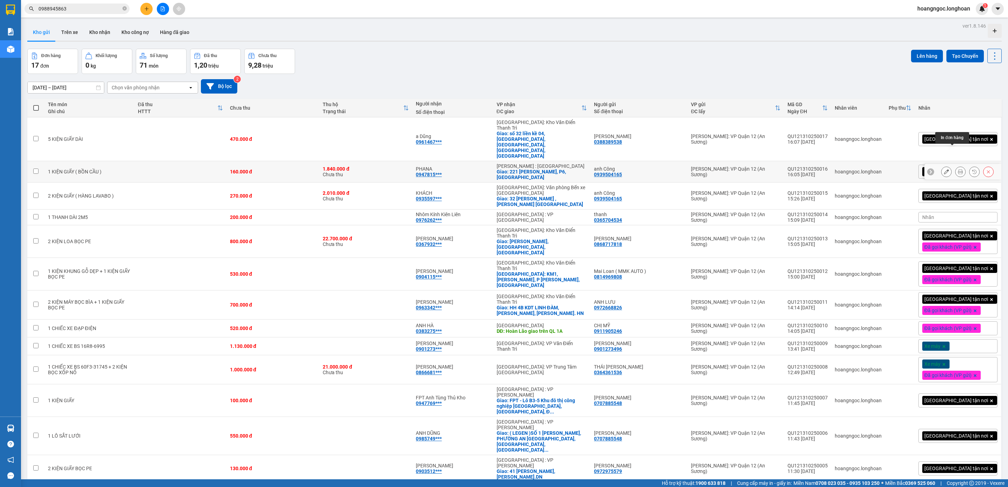
click at [896, 169] on icon at bounding box center [960, 171] width 5 height 5
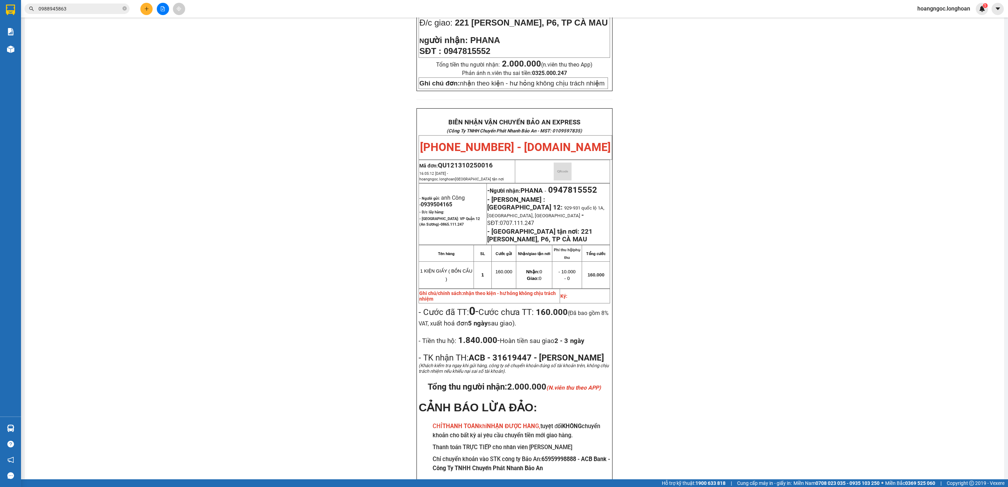
scroll to position [285, 0]
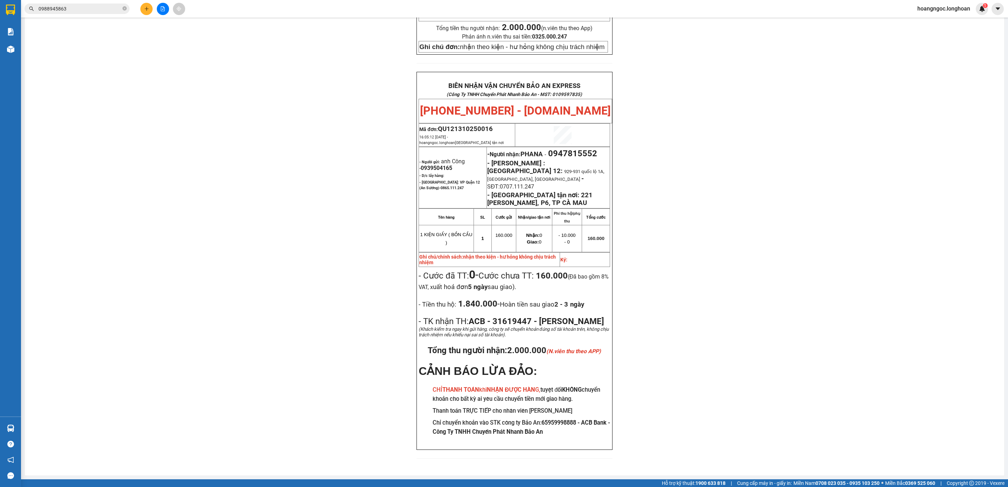
click at [563, 148] on span "0947815552" at bounding box center [572, 153] width 49 height 10
copy span "0947815552"
click at [781, 177] on div "PHIẾU DÁN LÊN HÀNG Ngày in phiếu: 16:14 [DATE] CSKH: [PHONE_NUMBER] CÔNG TY TNH…" at bounding box center [514, 134] width 963 height 665
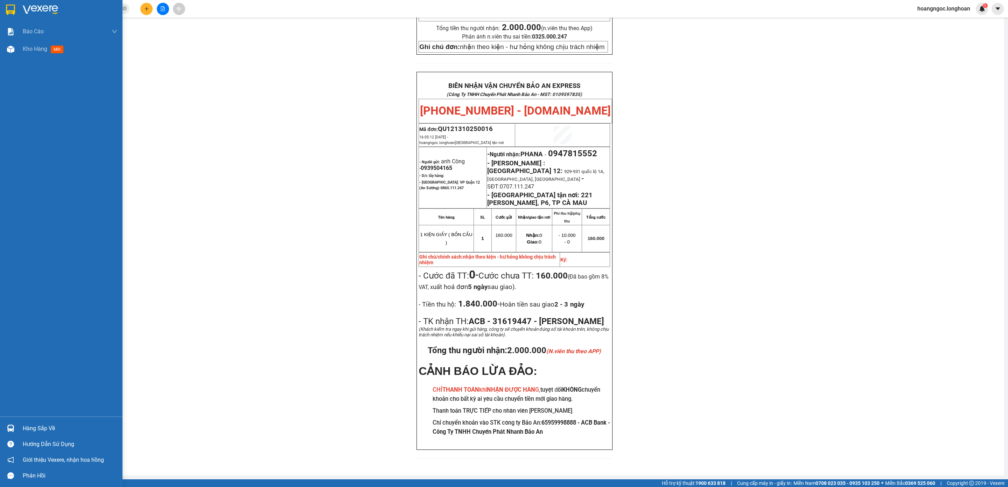
click at [6, 5] on img at bounding box center [10, 10] width 9 height 11
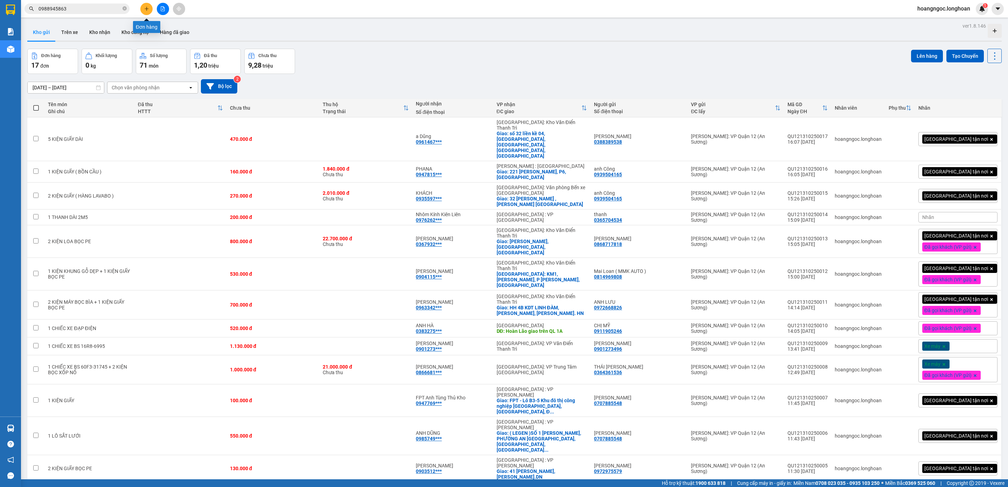
click at [149, 8] on button at bounding box center [146, 9] width 12 height 12
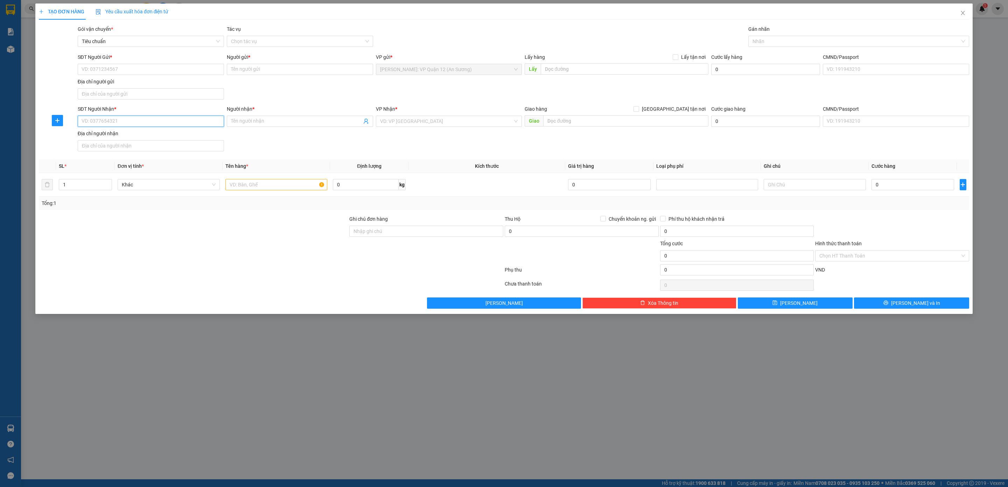
drag, startPoint x: 117, startPoint y: 124, endPoint x: 914, endPoint y: 300, distance: 815.9
click at [118, 124] on input "SĐT Người Nhận *" at bounding box center [151, 121] width 146 height 11
type input "0935225077"
click at [301, 124] on input "Người nhận *" at bounding box center [296, 121] width 131 height 8
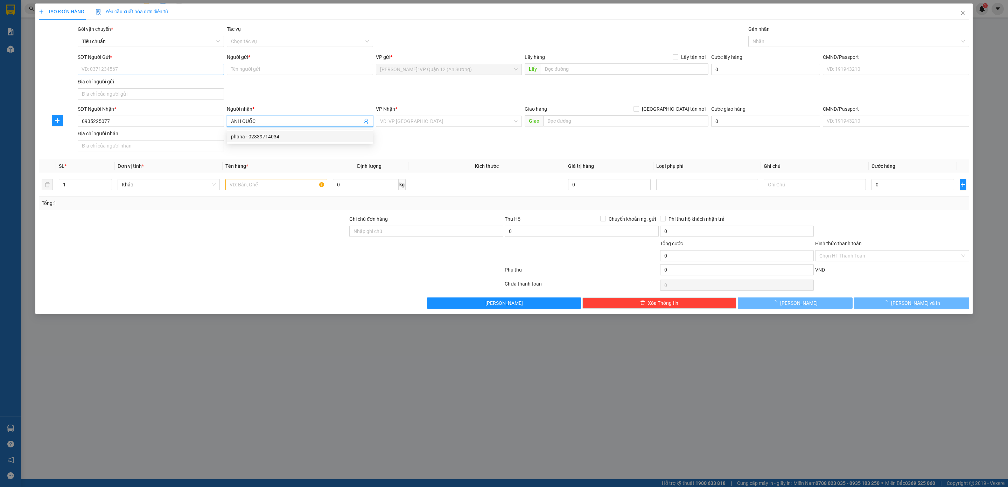
type input "ANH QUỐC"
click at [204, 69] on input "SĐT Người Gửi *" at bounding box center [151, 69] width 146 height 11
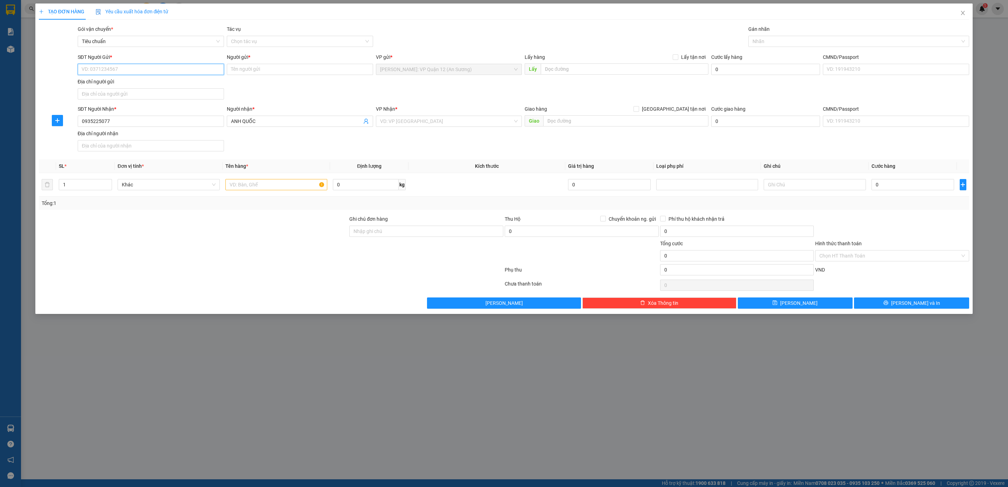
click at [185, 71] on input "SĐT Người Gửi *" at bounding box center [151, 69] width 146 height 11
type input "0927927697"
click at [212, 86] on div "0927927697 - [PERSON_NAME][GEOGRAPHIC_DATA]" at bounding box center [151, 84] width 138 height 8
type input "anh Hải"
click at [825, 46] on div "Nhãn" at bounding box center [858, 41] width 221 height 11
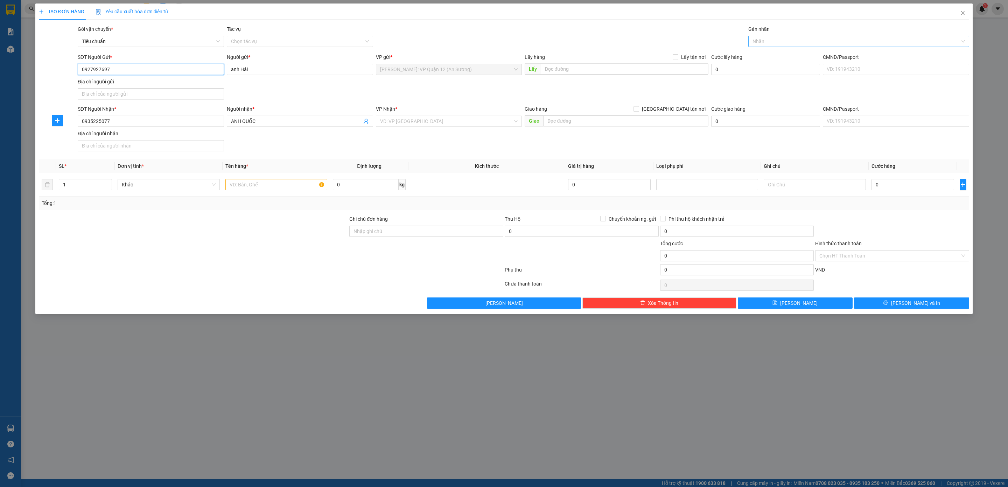
type input "0927927697"
type input "G"
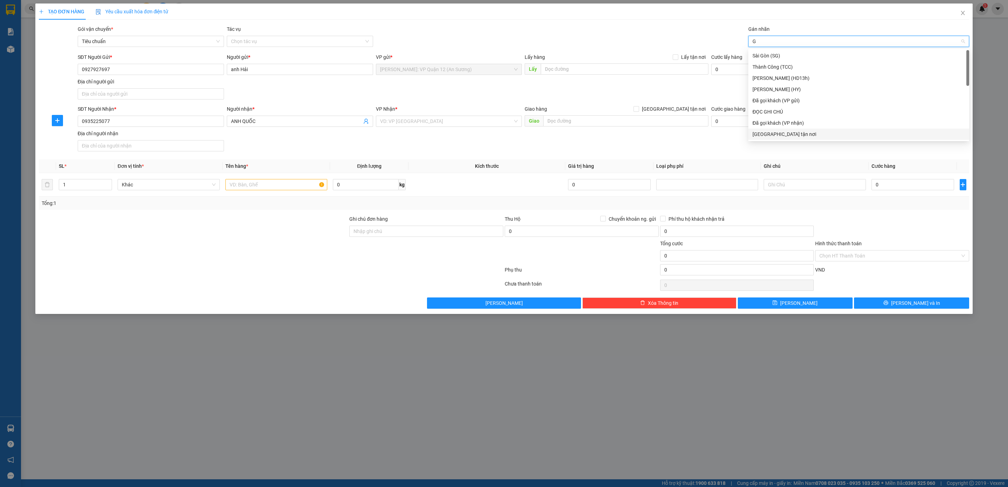
click at [773, 132] on div "[GEOGRAPHIC_DATA] tận nơi" at bounding box center [859, 134] width 212 height 8
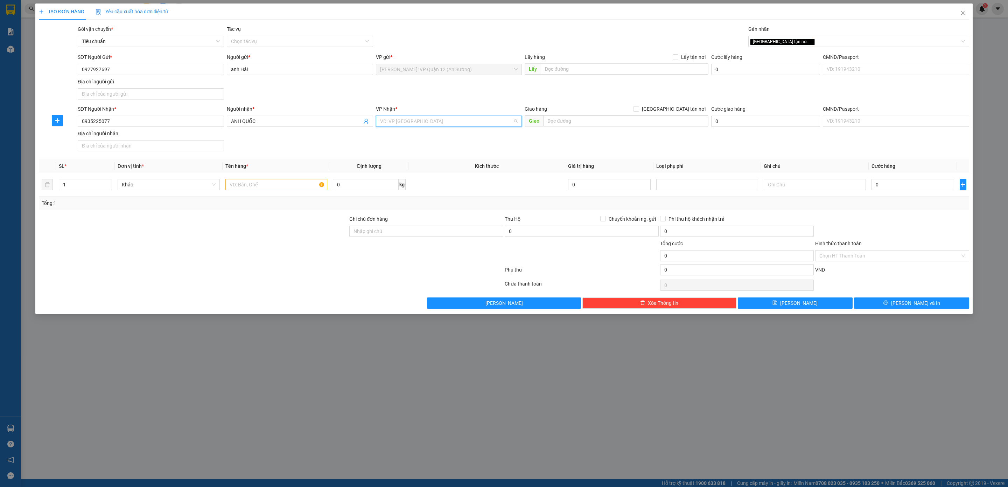
click at [406, 122] on input "search" at bounding box center [446, 121] width 133 height 11
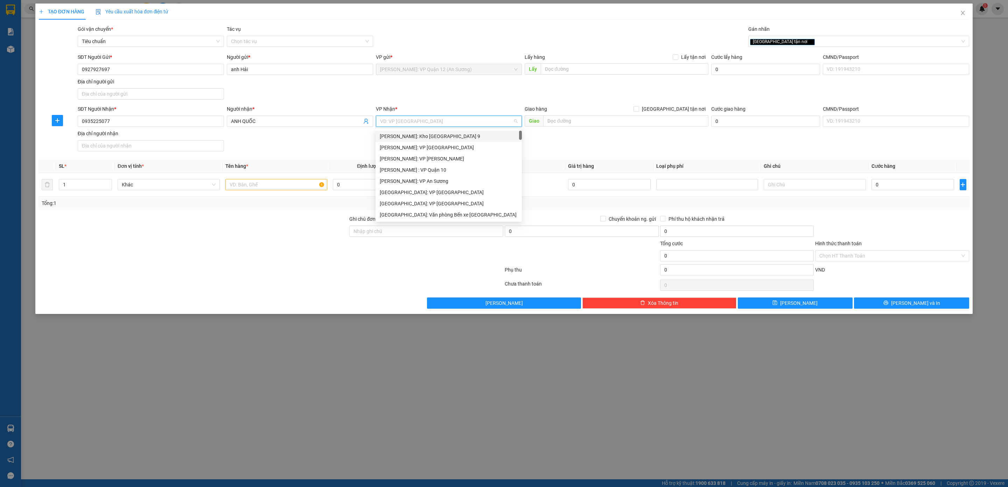
type input "D"
type input "ĐÀ"
drag, startPoint x: 402, startPoint y: 136, endPoint x: 669, endPoint y: 125, distance: 267.0
click at [407, 136] on div "[GEOGRAPHIC_DATA] : VP [PERSON_NAME]" at bounding box center [449, 136] width 138 height 8
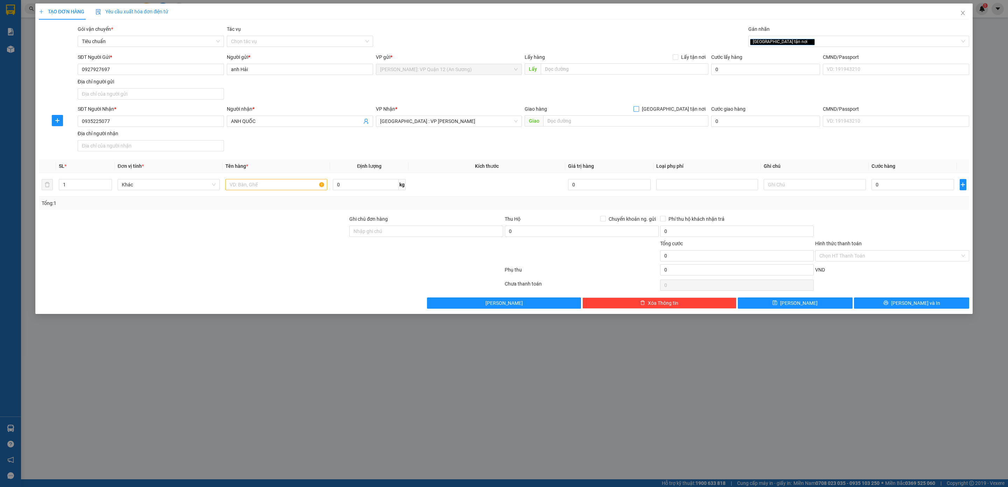
click at [671, 113] on label "[GEOGRAPHIC_DATA] tận nơi" at bounding box center [671, 109] width 75 height 8
click at [639, 111] on input "[GEOGRAPHIC_DATA] tận nơi" at bounding box center [636, 108] width 5 height 5
checkbox input "true"
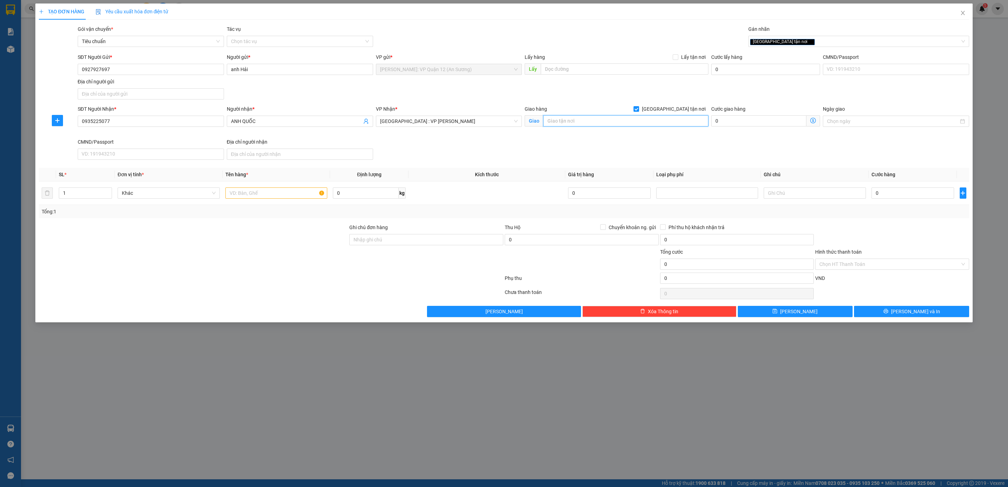
click at [661, 125] on input "text" at bounding box center [625, 120] width 165 height 11
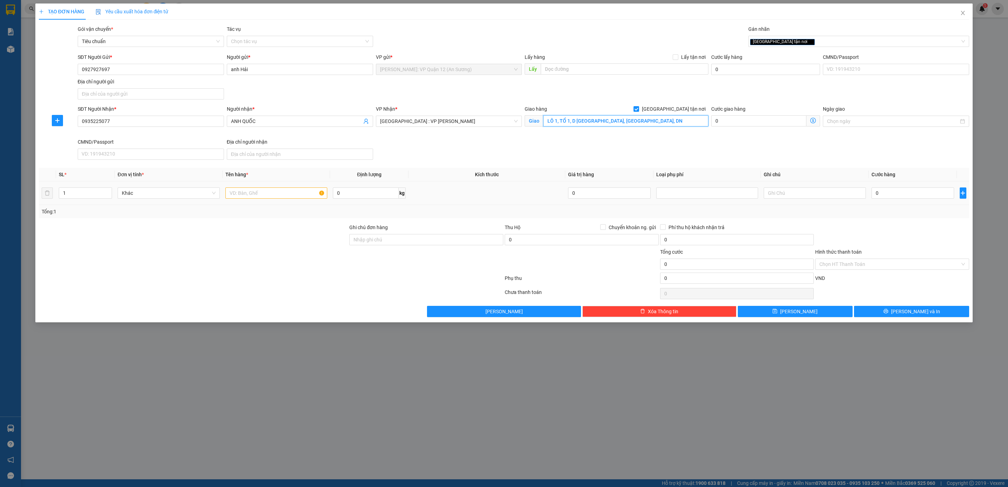
type input "LÔ 1, TỔ 1, D [GEOGRAPHIC_DATA], [GEOGRAPHIC_DATA], DN"
click at [261, 195] on input "text" at bounding box center [276, 192] width 102 height 11
type input "1 KIỆN GIẤY"
click at [896, 195] on input "0" at bounding box center [913, 192] width 83 height 11
click at [896, 191] on input "0" at bounding box center [913, 192] width 83 height 11
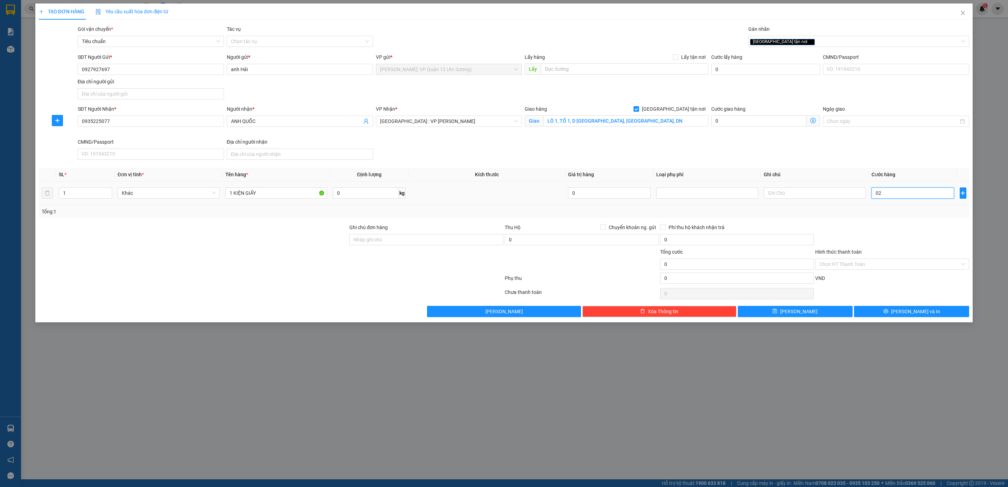
type input "021"
type input "21"
type input "0.210"
type input "210"
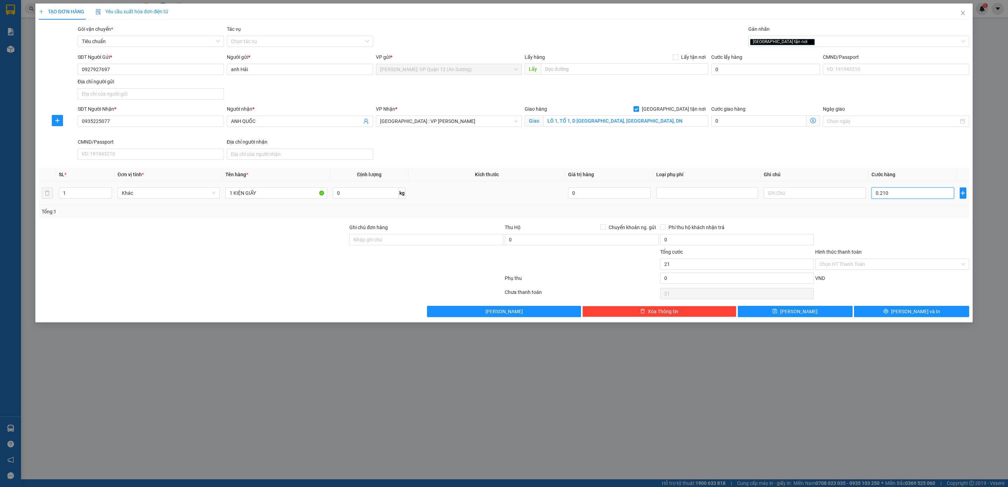
type input "210"
type input "021"
type input "21"
type input "0"
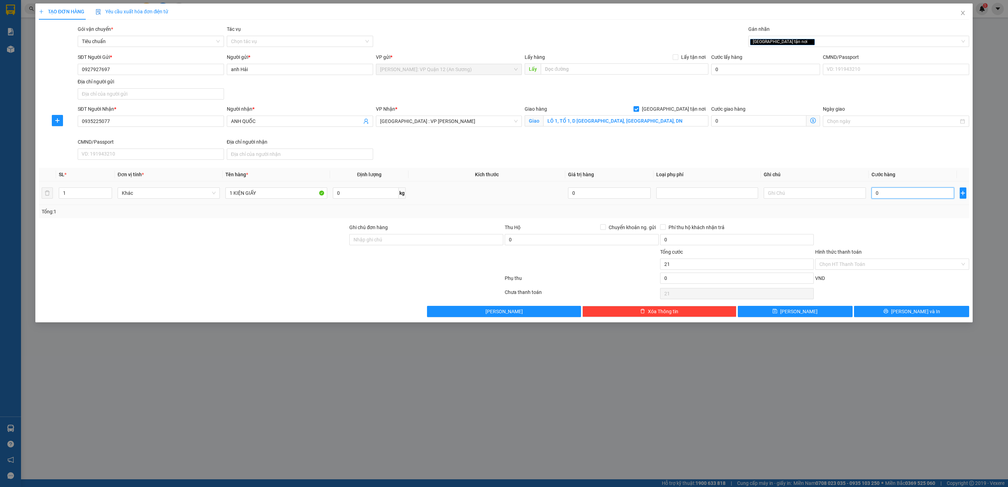
type input "0"
type input "02"
type input "2"
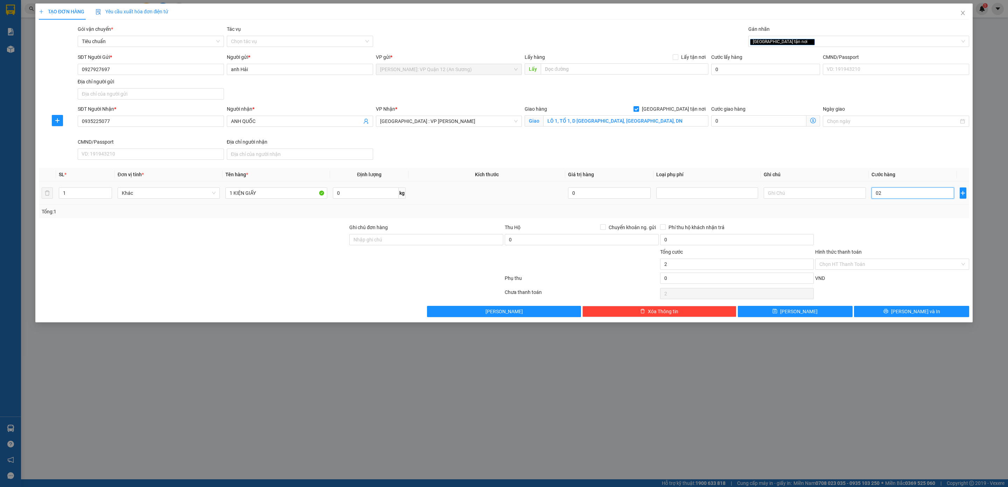
type input "022"
type input "22"
type input "0.220"
type input "220"
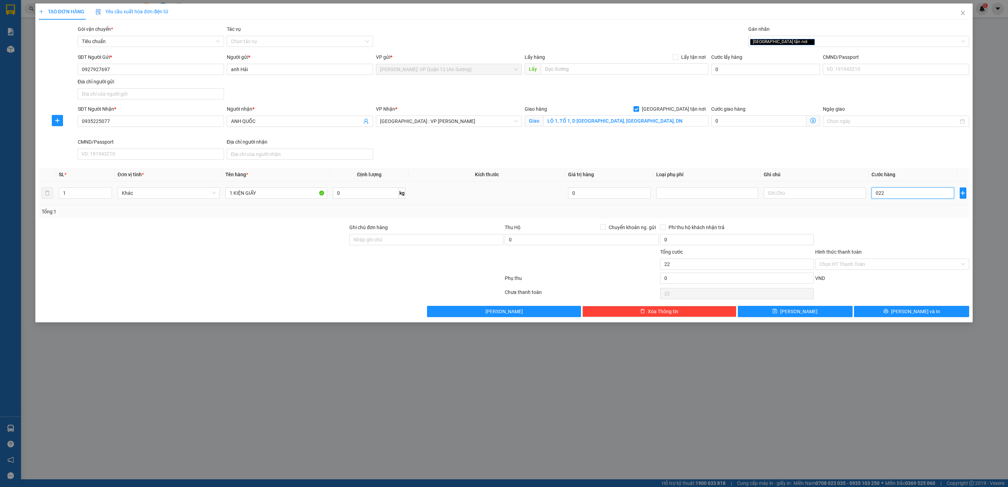
type input "220"
type input "220.000"
click at [896, 222] on div "Transit Pickup Surcharge Ids Transit Deliver Surcharge Ids Transit Deliver Surc…" at bounding box center [504, 171] width 930 height 292
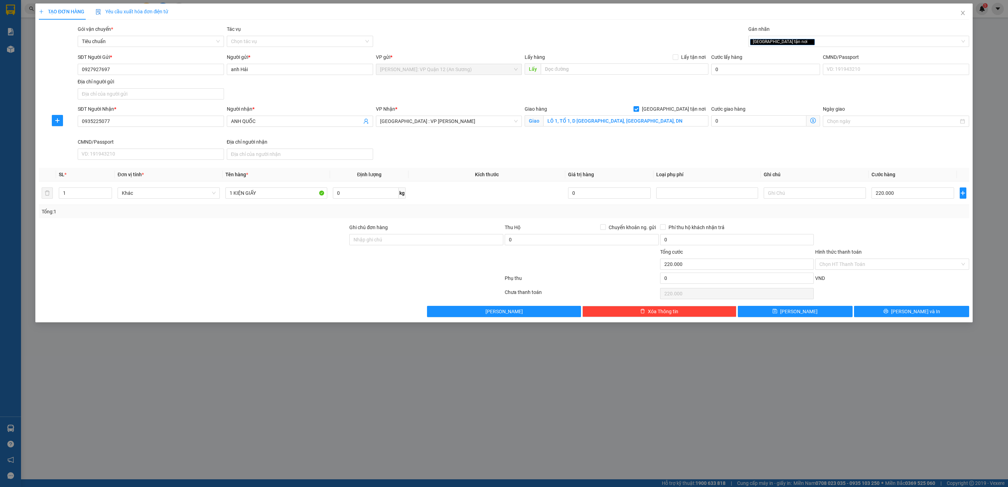
click at [431, 247] on div "Ghi chú đơn hàng" at bounding box center [426, 235] width 154 height 25
click at [426, 244] on input "Ghi chú đơn hàng" at bounding box center [426, 239] width 154 height 11
type input "nhận theo kiện - hư hỏng không chịu trách nhiệm"
drag, startPoint x: 872, startPoint y: 311, endPoint x: 854, endPoint y: 307, distance: 18.3
click at [872, 310] on button "[PERSON_NAME] và In" at bounding box center [911, 311] width 115 height 11
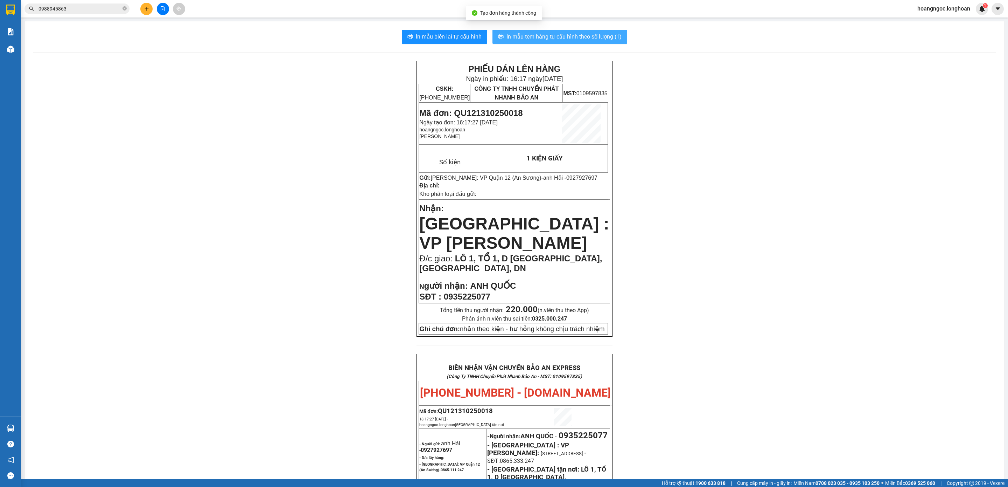
drag, startPoint x: 506, startPoint y: 30, endPoint x: 609, endPoint y: 82, distance: 115.4
click at [507, 30] on button "In mẫu tem hàng tự cấu hình theo số lượng (1)" at bounding box center [560, 37] width 135 height 14
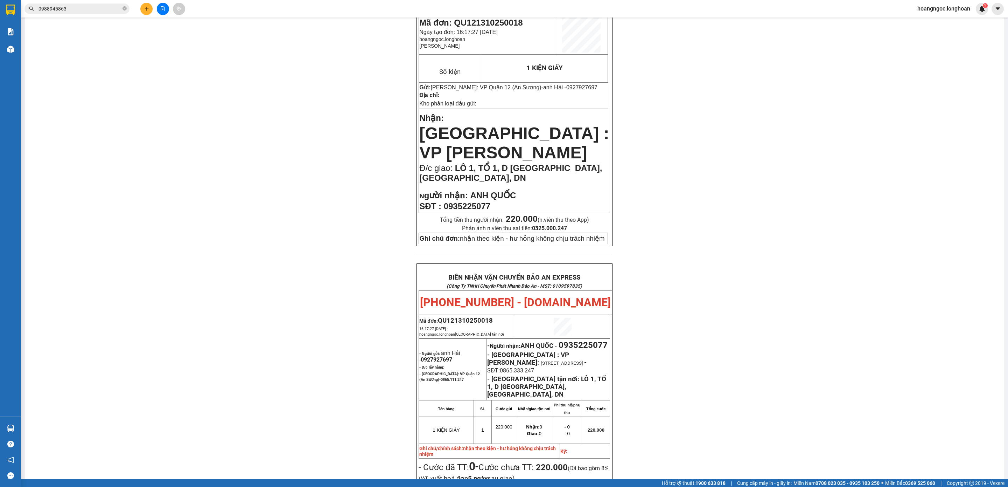
scroll to position [285, 0]
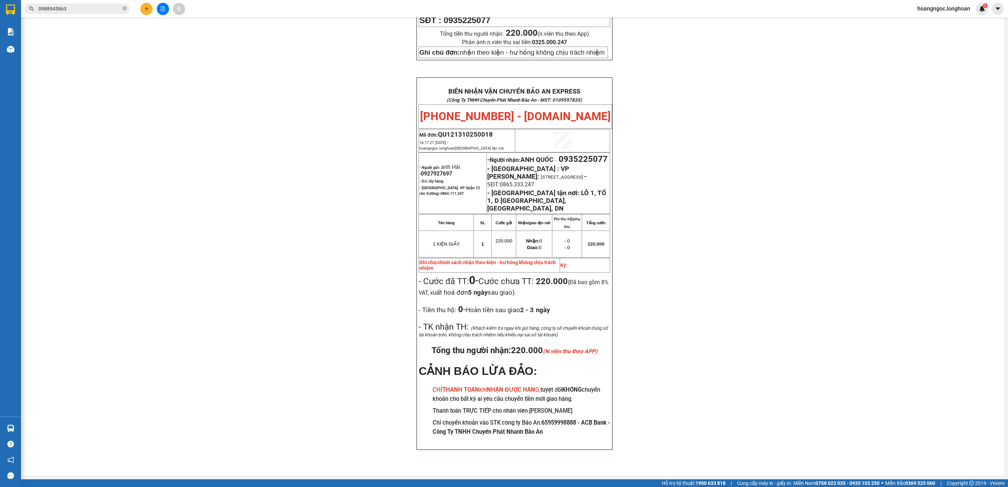
click at [435, 170] on span "0927927697" at bounding box center [437, 173] width 32 height 7
copy span "0927927697"
click at [754, 162] on div "PHIẾU DÁN LÊN HÀNG Ngày in phiếu: 16:17 [DATE] CSKH: [PHONE_NUMBER] CÔNG TY TNH…" at bounding box center [514, 126] width 963 height 682
click at [162, 66] on div "PHIẾU DÁN LÊN HÀNG Ngày in phiếu: 16:17 [DATE] CSKH: [PHONE_NUMBER] CÔNG TY TNH…" at bounding box center [514, 126] width 963 height 682
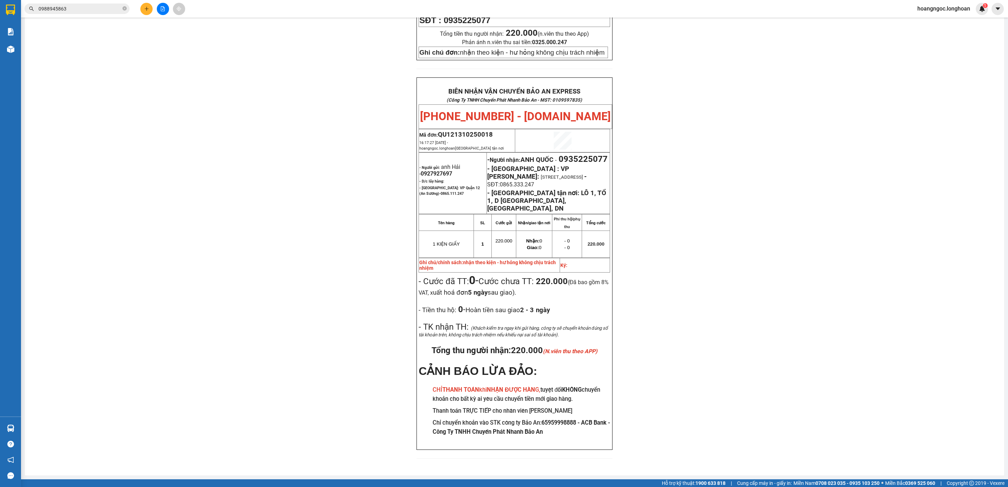
click at [504, 165] on span "- [GEOGRAPHIC_DATA] : VP [PERSON_NAME]:" at bounding box center [528, 172] width 82 height 15
click at [559, 160] on span "0935225077" at bounding box center [583, 159] width 49 height 10
copy span "0935225077"
drag, startPoint x: 857, startPoint y: 158, endPoint x: 823, endPoint y: 157, distance: 34.7
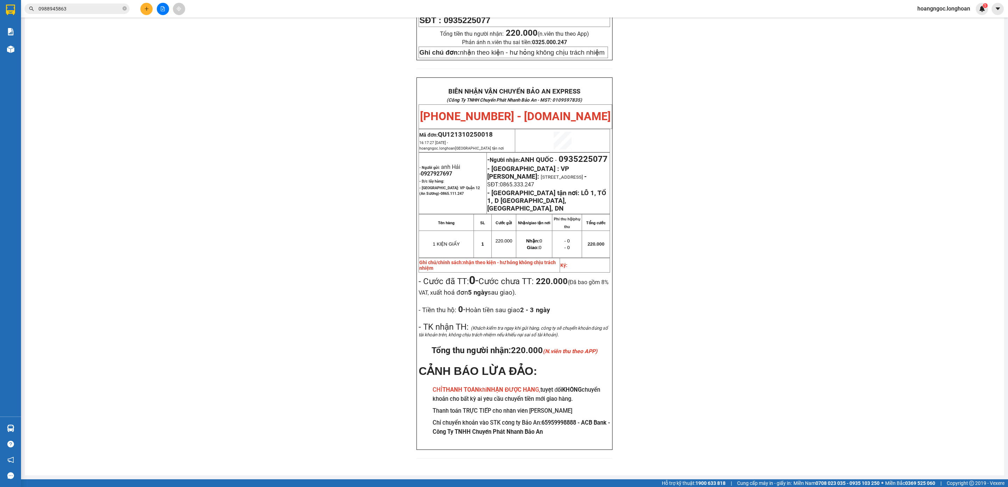
click at [846, 157] on div "PHIẾU DÁN LÊN HÀNG Ngày in phiếu: 16:17 [DATE] CSKH: [PHONE_NUMBER] CÔNG TY TNH…" at bounding box center [514, 126] width 963 height 682
click at [433, 170] on span "0927927697" at bounding box center [437, 173] width 32 height 7
copy span "0927927697"
click at [146, 12] on button at bounding box center [146, 9] width 12 height 12
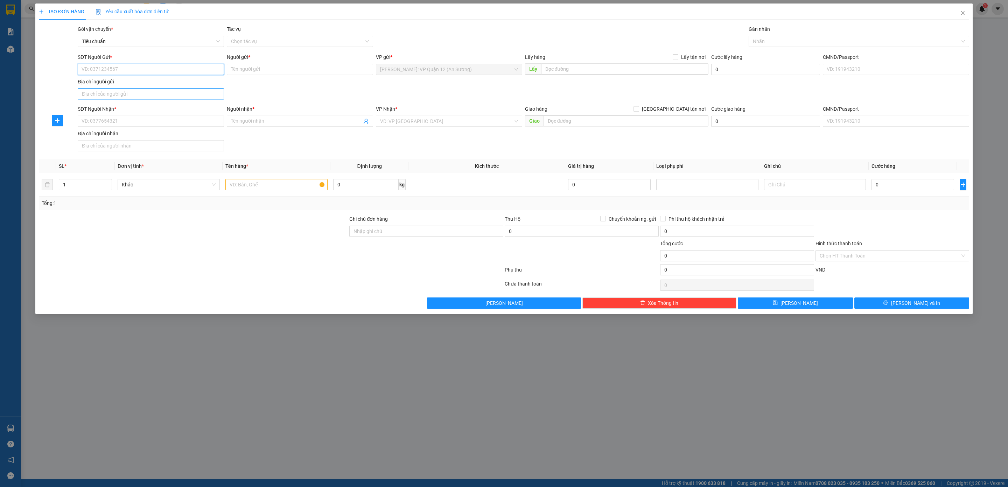
paste input "0927927697"
type input "0927927697"
drag, startPoint x: 126, startPoint y: 85, endPoint x: 128, endPoint y: 96, distance: 10.7
click at [127, 85] on div "0927927697 - [PERSON_NAME][GEOGRAPHIC_DATA]" at bounding box center [151, 84] width 138 height 8
type input "anh Hải"
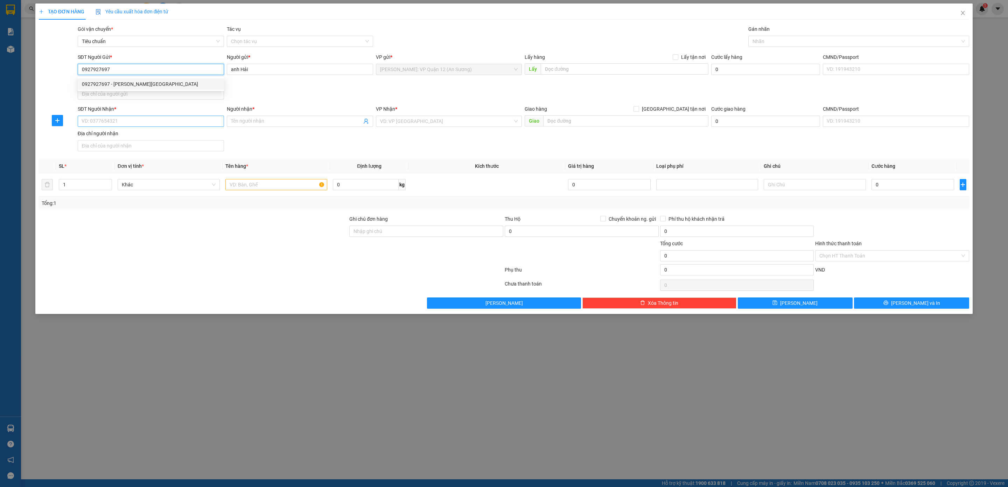
type input "0927927697"
click at [134, 124] on input "SĐT Người Nhận *" at bounding box center [151, 121] width 146 height 11
type input "0904"
type input "0904639686"
click at [255, 127] on span at bounding box center [300, 121] width 146 height 11
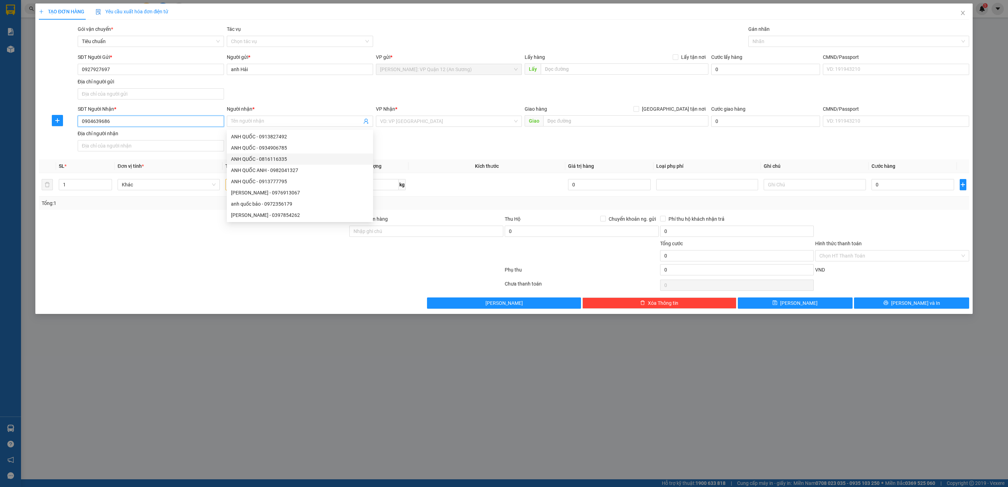
click at [170, 120] on input "0904639686" at bounding box center [151, 121] width 146 height 11
click at [323, 125] on input "Người nhận *" at bounding box center [296, 121] width 131 height 8
paste input "Kieuhoaht"
type input "Kieuhoaht"
click at [424, 120] on input "search" at bounding box center [446, 121] width 133 height 11
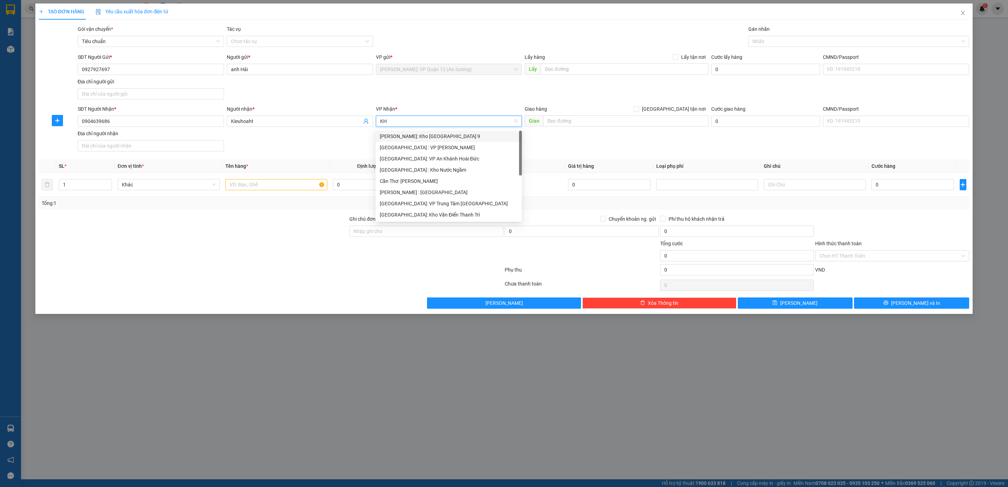
type input "KHO"
click at [411, 184] on div "[GEOGRAPHIC_DATA]: Kho Văn Điển Thanh Trì" at bounding box center [449, 181] width 138 height 8
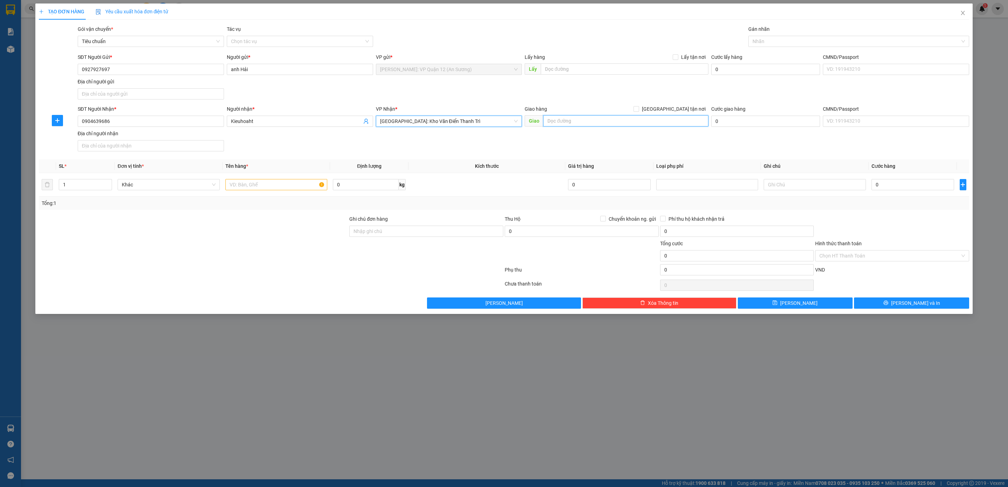
click at [679, 117] on input "text" at bounding box center [625, 120] width 165 height 11
drag, startPoint x: 676, startPoint y: 110, endPoint x: 639, endPoint y: 127, distance: 41.8
click at [639, 110] on span at bounding box center [637, 109] width 6 height 6
click at [639, 126] on input "text" at bounding box center [625, 120] width 165 height 11
click at [678, 106] on span "[GEOGRAPHIC_DATA] tận nơi" at bounding box center [673, 109] width 69 height 8
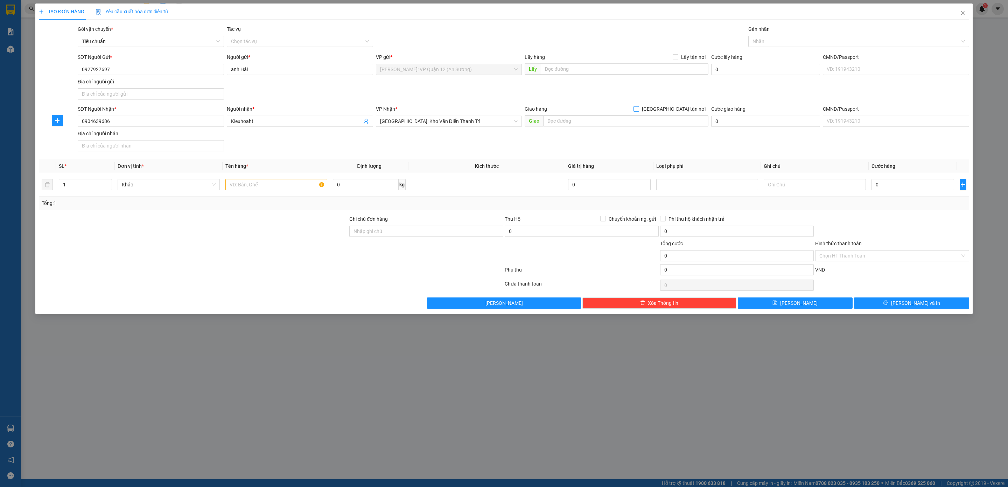
click at [639, 106] on input "[GEOGRAPHIC_DATA] tận nơi" at bounding box center [636, 108] width 5 height 5
checkbox input "true"
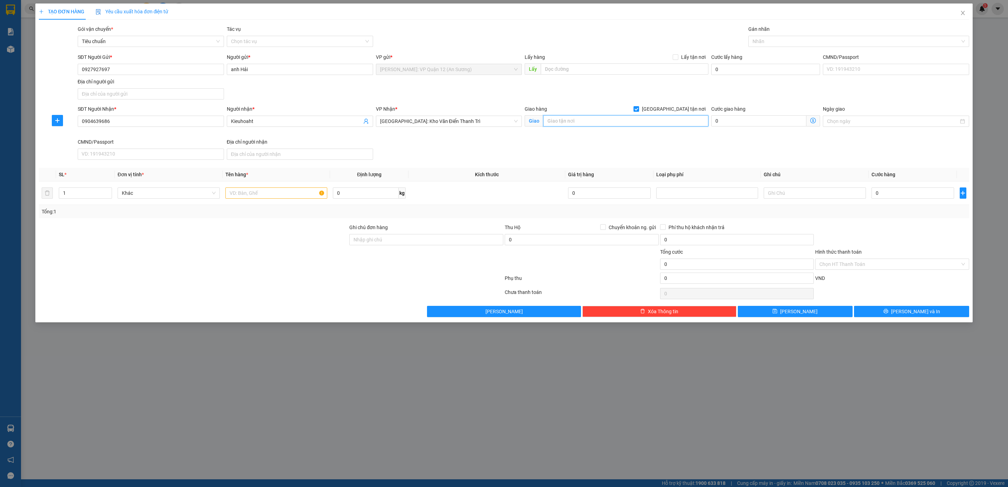
click at [649, 123] on input "text" at bounding box center [625, 120] width 165 height 11
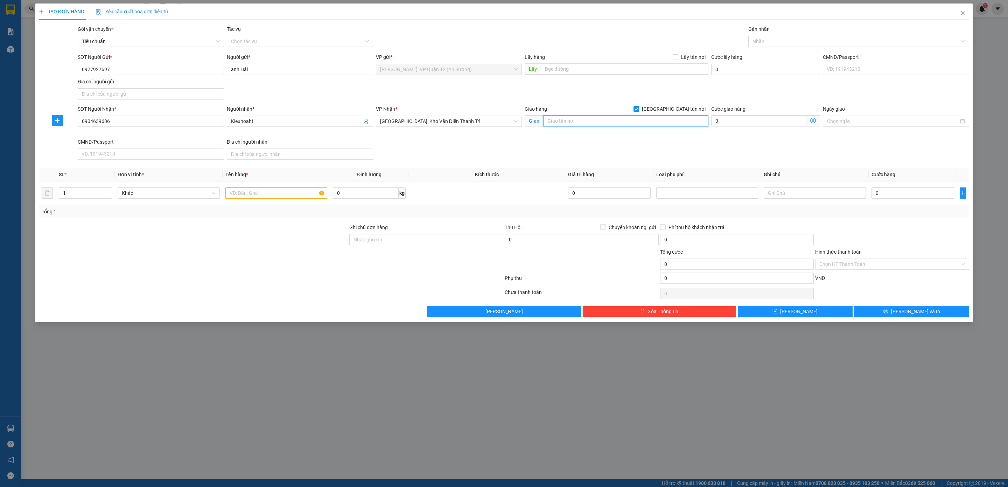
click at [649, 123] on input "text" at bounding box center [625, 120] width 165 height 11
click at [788, 37] on div at bounding box center [855, 41] width 210 height 8
type input "12 NGÕ 102, TRẦN PHÚ, HÀ ĐÔNG, HN"
type input "G"
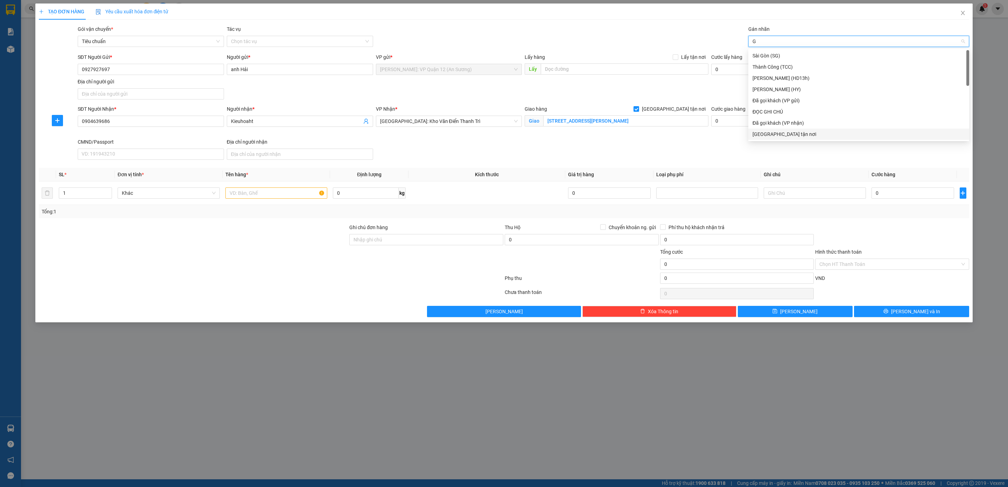
click at [768, 134] on div "[GEOGRAPHIC_DATA] tận nơi" at bounding box center [859, 134] width 212 height 8
drag, startPoint x: 285, startPoint y: 190, endPoint x: 269, endPoint y: 195, distance: 16.5
click at [285, 190] on input "text" at bounding box center [276, 192] width 102 height 11
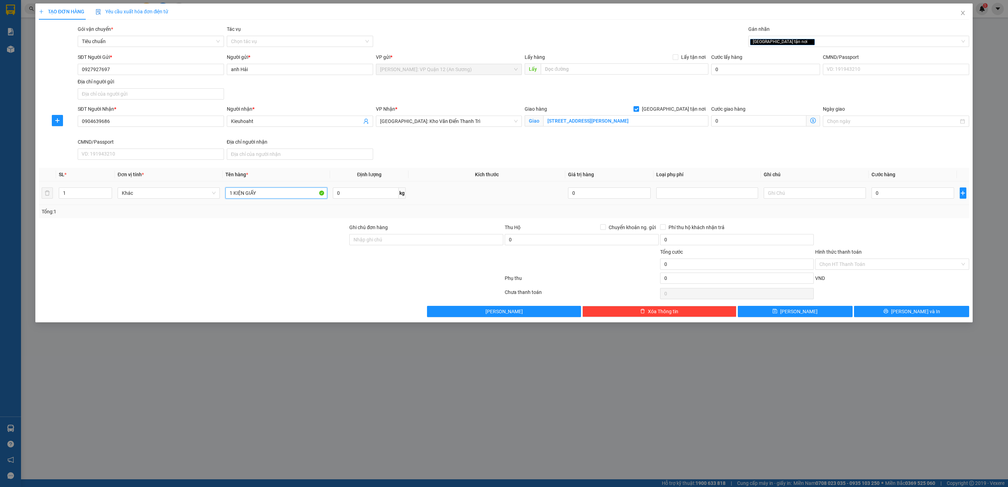
type input "1 KIỆN GIẤY"
click at [918, 198] on input "0" at bounding box center [913, 192] width 83 height 11
type input "1"
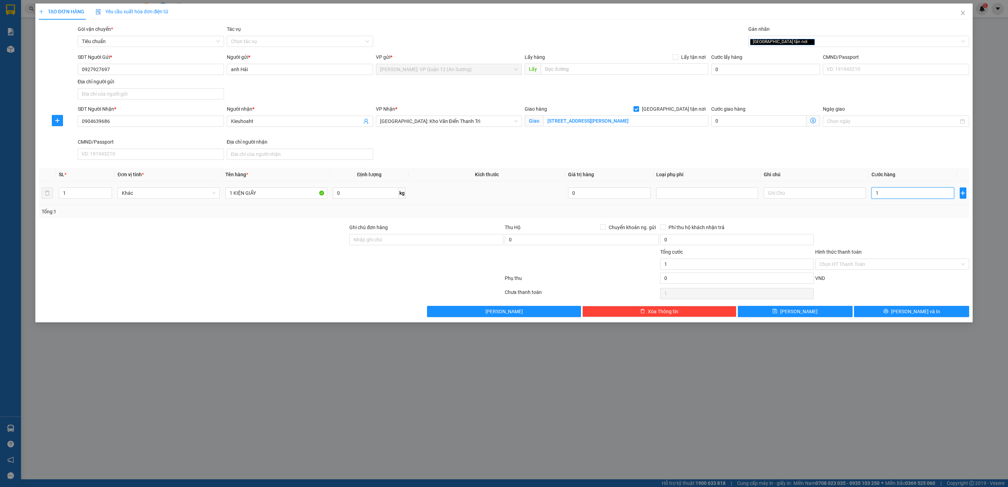
type input "13"
type input "130"
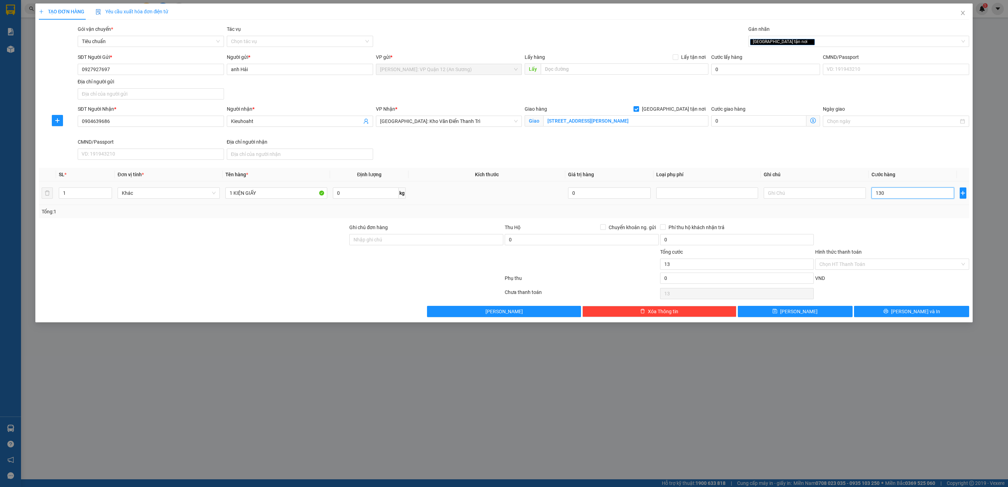
type input "130"
type input "130.000"
click at [229, 279] on div at bounding box center [271, 279] width 466 height 14
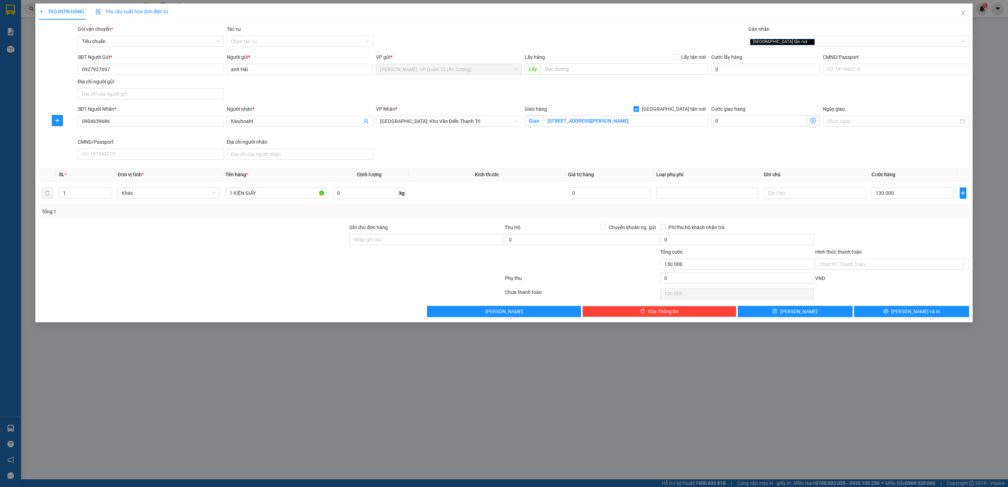
click at [895, 321] on div "TẠO ĐƠN HÀNG Yêu cầu xuất hóa đơn điện tử Transit Pickup Surcharge Ids Transit …" at bounding box center [503, 163] width 937 height 319
click at [928, 312] on button "[PERSON_NAME] và In" at bounding box center [911, 311] width 115 height 11
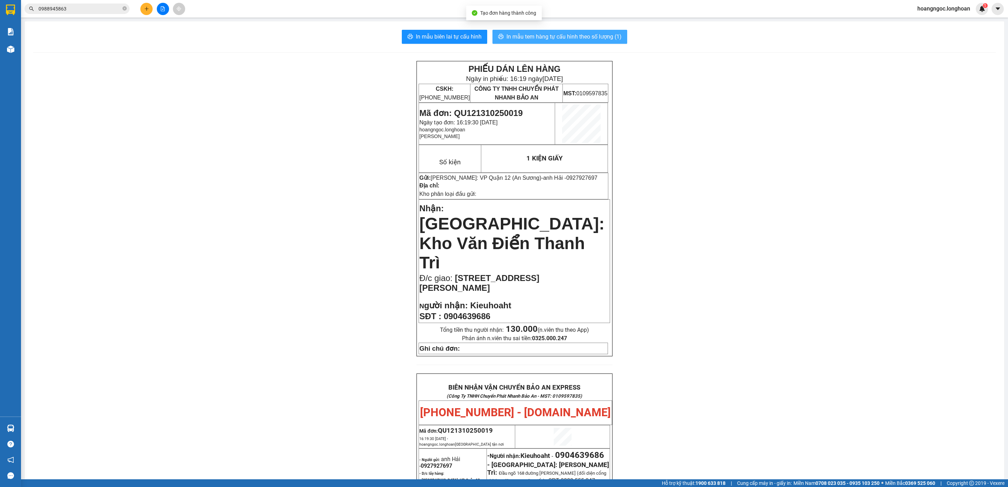
click at [574, 43] on button "In mẫu tem hàng tự cấu hình theo số lượng (1)" at bounding box center [560, 37] width 135 height 14
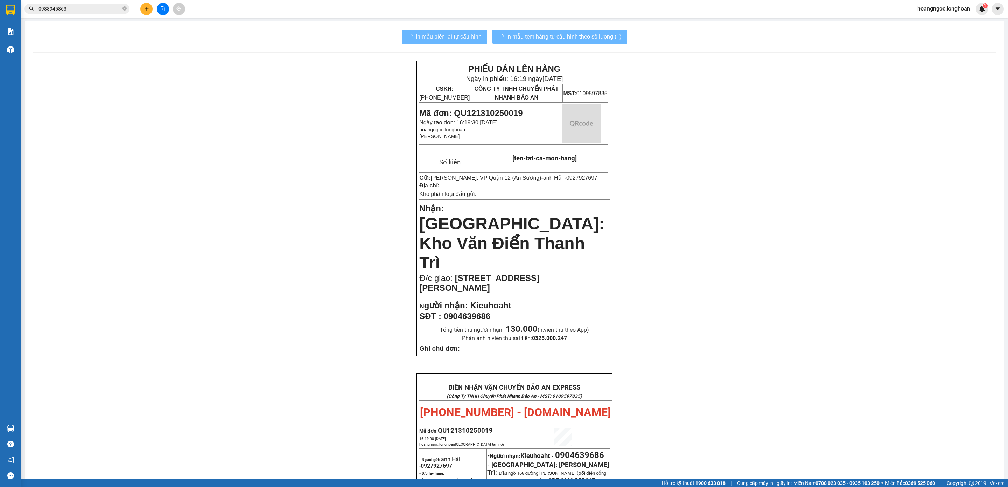
scroll to position [287, 0]
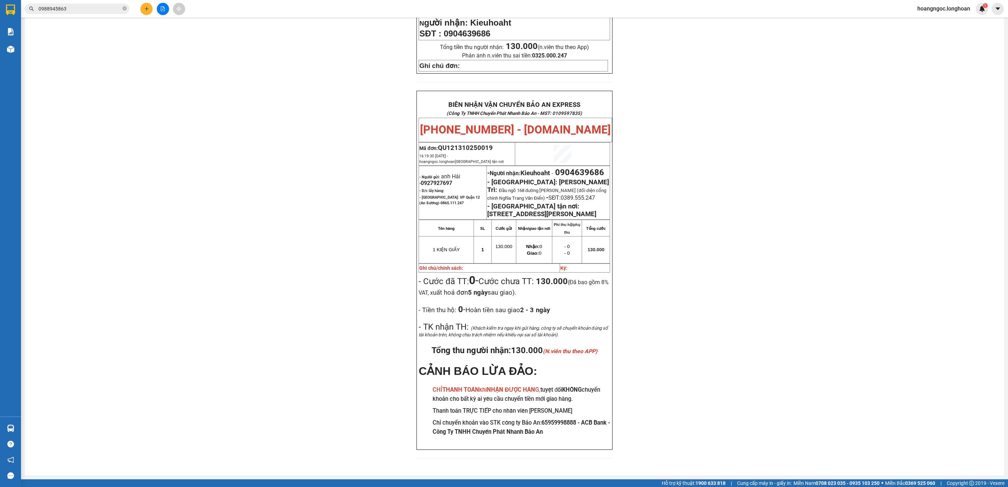
click at [434, 180] on span "0927927697" at bounding box center [437, 183] width 32 height 7
copy span "0927927697"
click at [670, 178] on div "PHIẾU DÁN LÊN HÀNG Ngày in phiếu: 16:19 ngày 13-10-2025 CSKH: 1900.06.88.33 CÔN…" at bounding box center [514, 122] width 963 height 688
click at [247, 217] on div "PHIẾU DÁN LÊN HÀNG Ngày in phiếu: 16:19 ngày 13-10-2025 CSKH: 1900.06.88.33 CÔN…" at bounding box center [514, 122] width 963 height 688
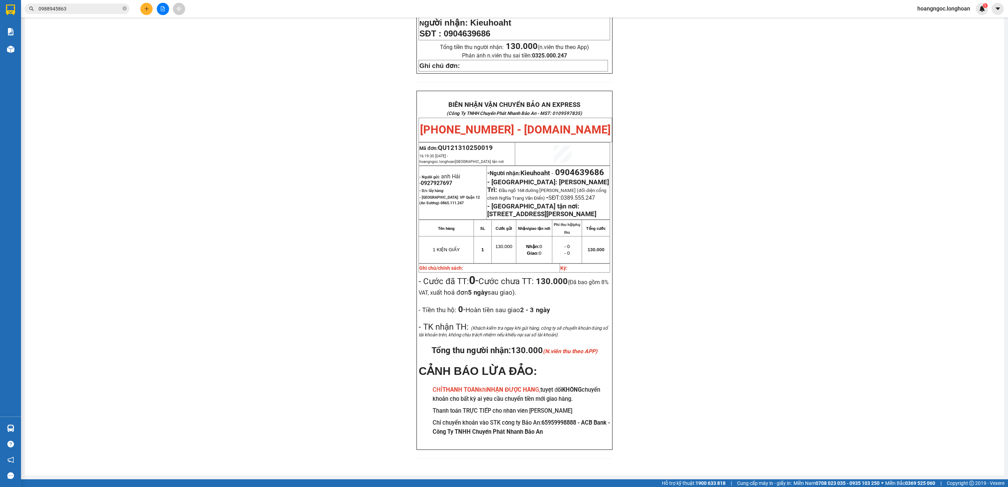
click at [555, 167] on span "0904639686" at bounding box center [579, 172] width 49 height 10
drag, startPoint x: 519, startPoint y: 153, endPoint x: 773, endPoint y: 180, distance: 255.2
click at [760, 183] on div "PHIẾU DÁN LÊN HÀNG Ngày in phiếu: 16:19 ngày 13-10-2025 CSKH: 1900.06.88.33 CÔN…" at bounding box center [514, 122] width 963 height 688
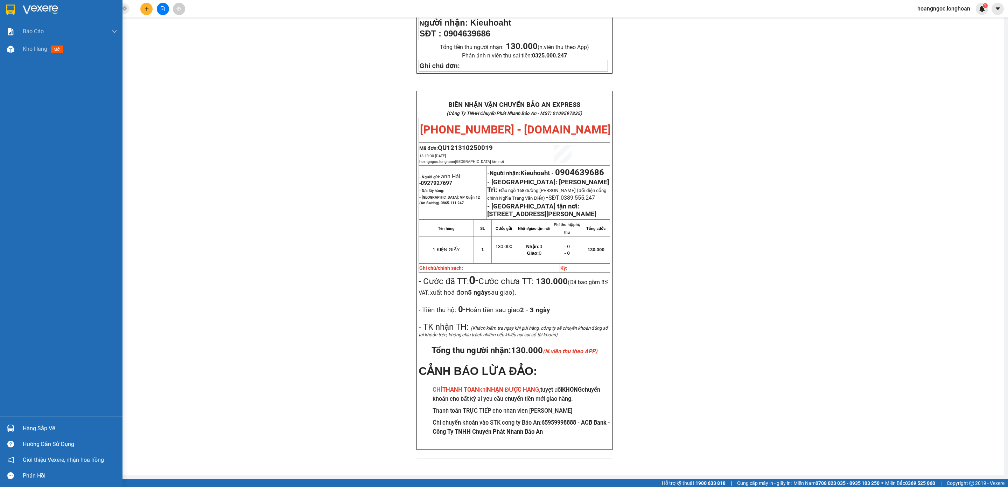
click at [7, 12] on img at bounding box center [10, 10] width 9 height 11
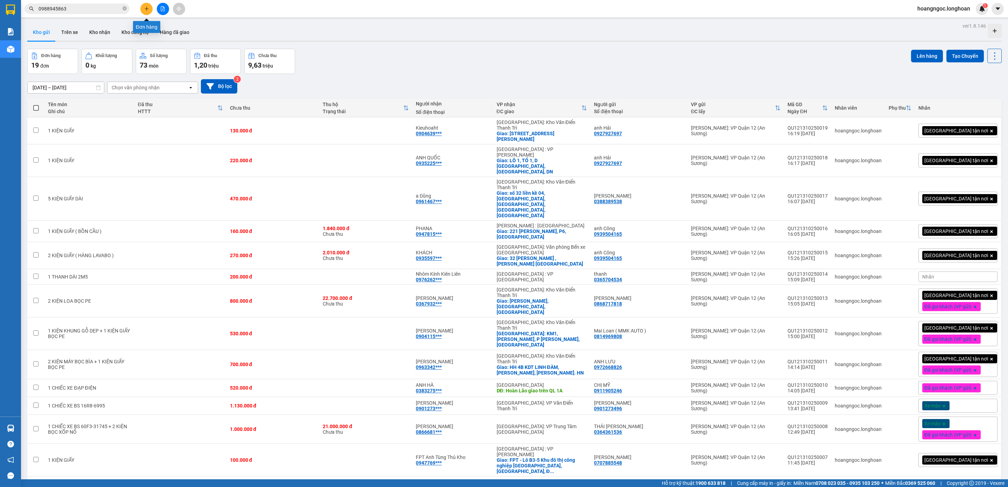
click at [143, 6] on button at bounding box center [146, 9] width 12 height 12
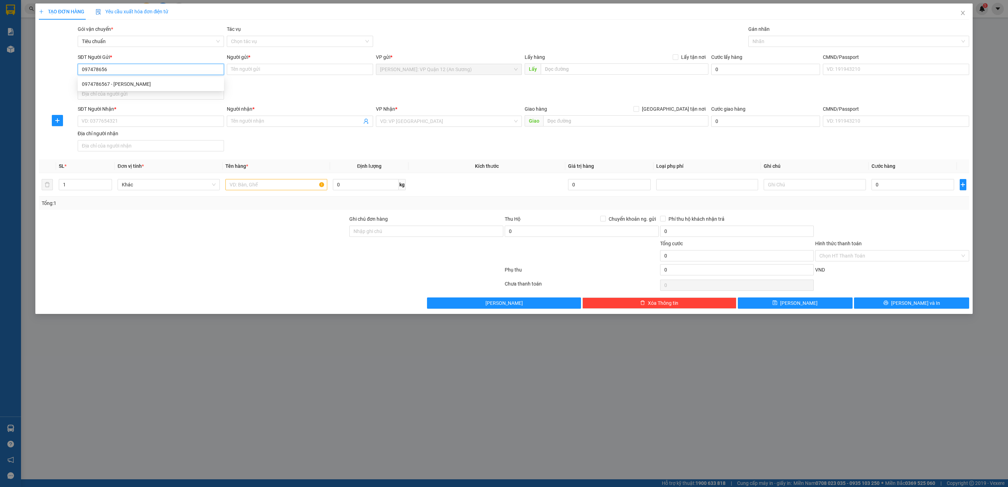
type input "0974786567"
click at [121, 83] on div "0974786567 - Lâm" at bounding box center [151, 84] width 138 height 8
type input "Lâm"
type input "0974786567"
click at [134, 121] on input "SĐT Người Nhận *" at bounding box center [151, 121] width 146 height 11
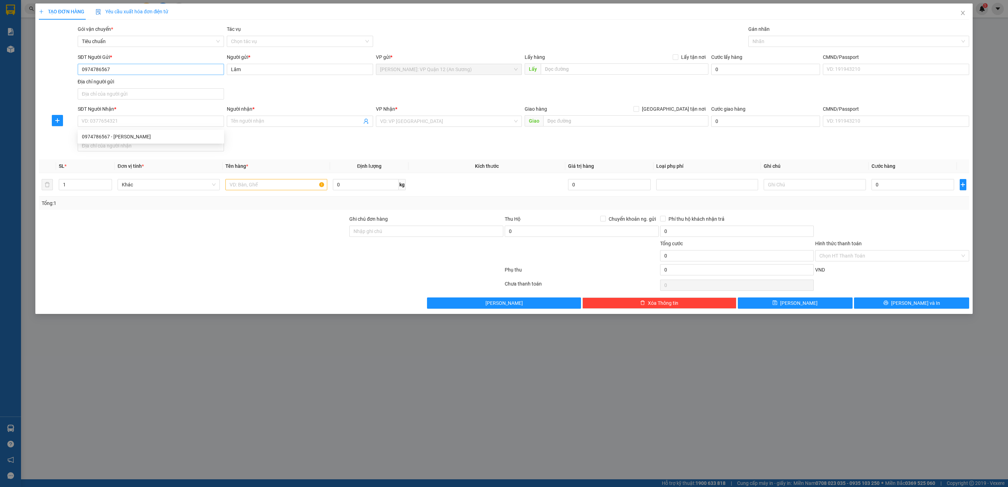
click at [134, 63] on div "SĐT Người Gửi * 0974786567" at bounding box center [151, 65] width 146 height 25
click at [134, 69] on input "0974786567" at bounding box center [151, 69] width 146 height 11
click at [139, 128] on div "SĐT Người Nhận * VD: 0377654321" at bounding box center [151, 117] width 146 height 25
click at [140, 122] on input "SĐT Người Nhận *" at bounding box center [151, 121] width 146 height 11
paste input "0974786567"
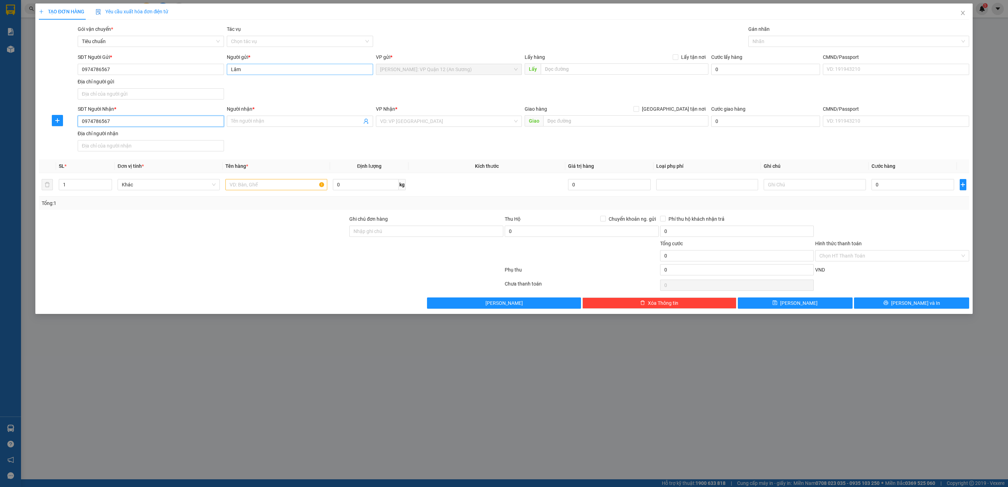
type input "0974786567"
click at [254, 71] on input "Lâm" at bounding box center [300, 69] width 146 height 11
drag, startPoint x: 291, startPoint y: 116, endPoint x: 290, endPoint y: 122, distance: 6.7
click at [291, 116] on div "Người nhận * Tên người nhận" at bounding box center [300, 117] width 146 height 25
click at [290, 122] on input "Người nhận *" at bounding box center [296, 121] width 131 height 8
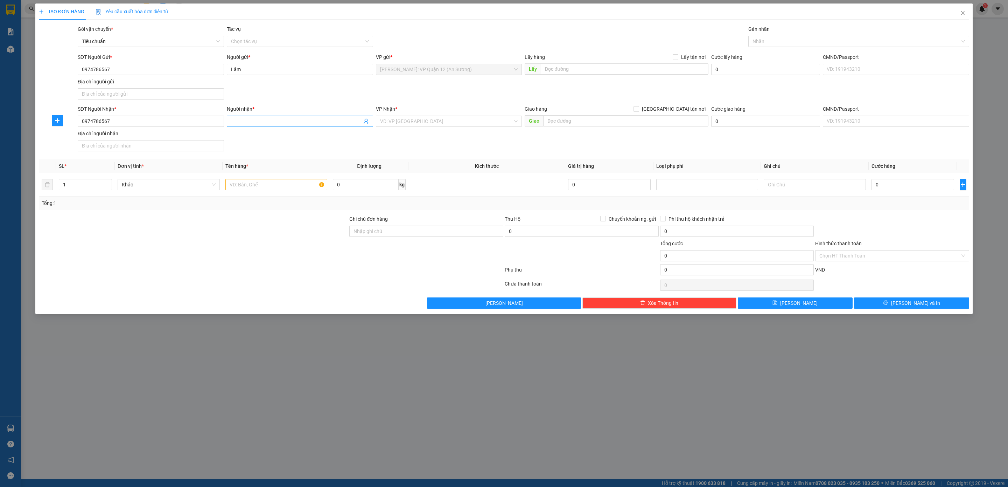
paste input "Lâm"
type input "Lâm"
click at [462, 126] on input "search" at bounding box center [446, 121] width 133 height 11
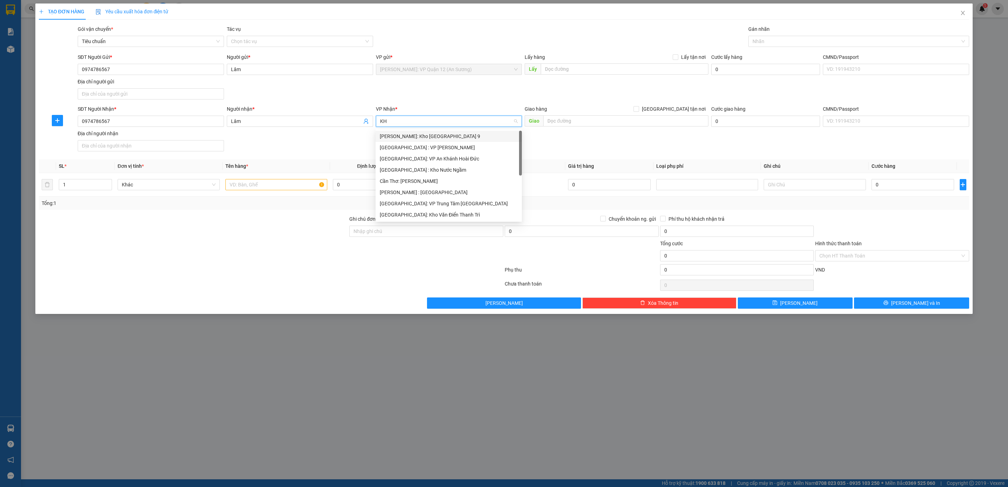
type input "K"
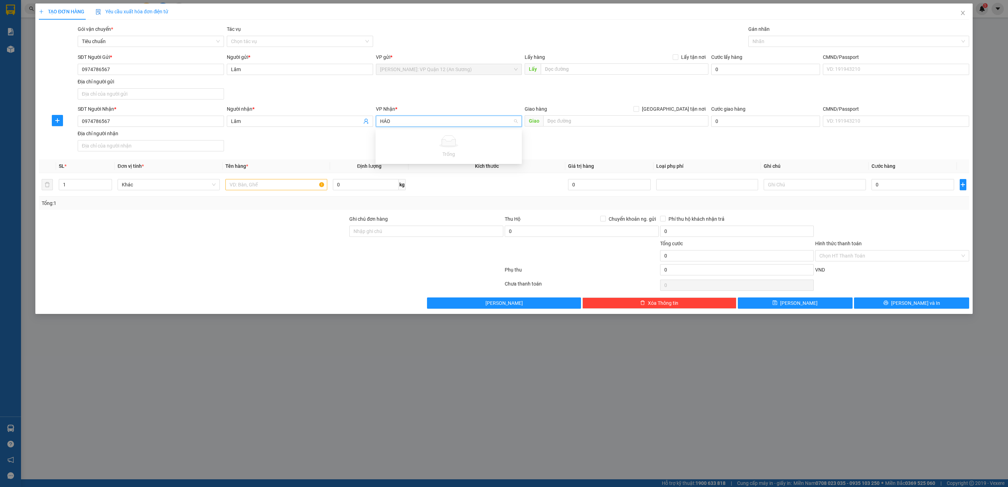
type input "HẢ"
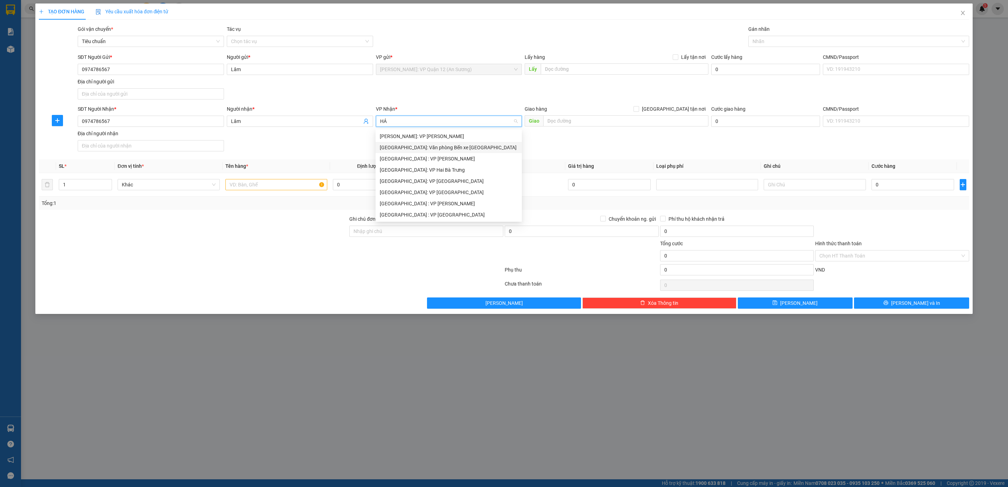
click at [444, 144] on div "[GEOGRAPHIC_DATA]: Văn phòng Bến xe [GEOGRAPHIC_DATA]" at bounding box center [449, 148] width 138 height 8
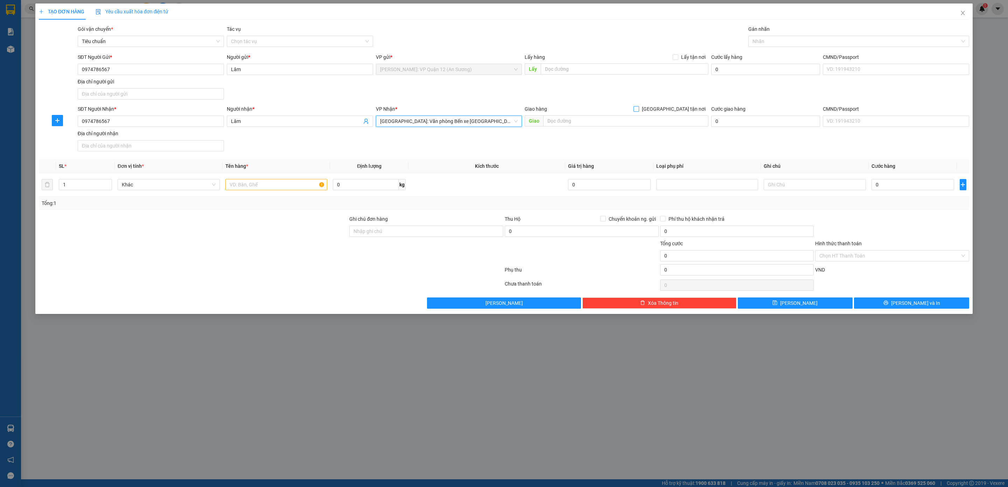
click at [688, 113] on span "[GEOGRAPHIC_DATA] tận nơi" at bounding box center [673, 109] width 69 height 8
click at [639, 111] on input "[GEOGRAPHIC_DATA] tận nơi" at bounding box center [636, 108] width 5 height 5
checkbox input "true"
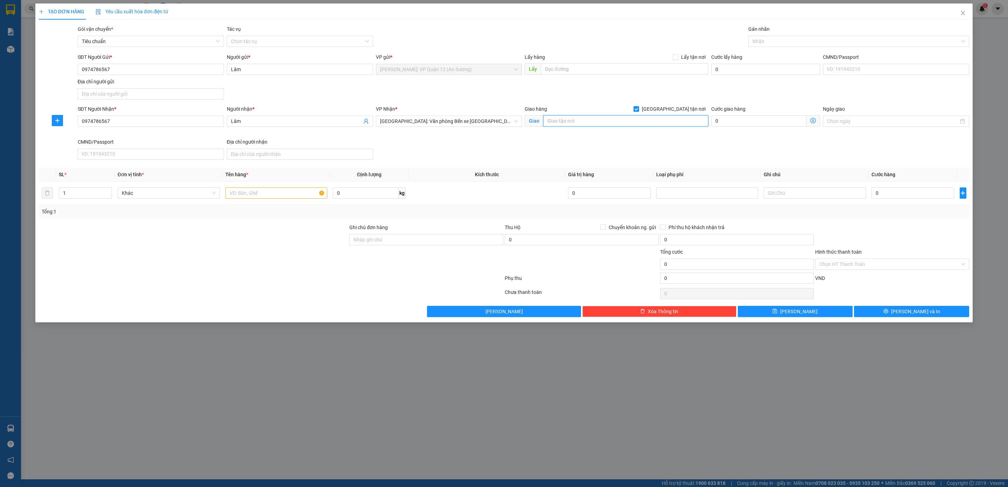
click at [660, 121] on input "text" at bounding box center [625, 120] width 165 height 11
click at [620, 130] on div "Giao hàng Giao tận nơi Giao" at bounding box center [616, 117] width 183 height 25
click at [611, 126] on input "text" at bounding box center [625, 120] width 165 height 11
click at [607, 126] on input "text" at bounding box center [625, 120] width 165 height 11
type input "TT P ĐỒ SƠN,"
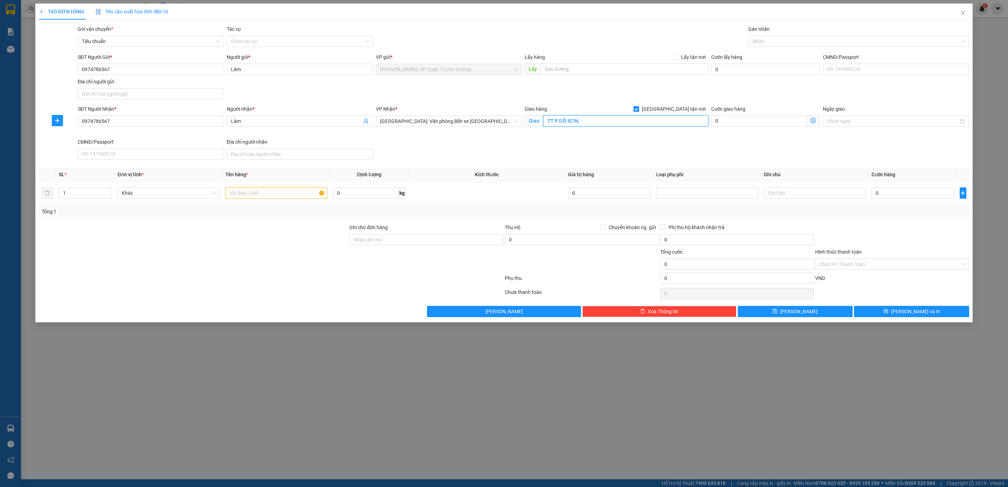
drag, startPoint x: 793, startPoint y: 39, endPoint x: 733, endPoint y: 55, distance: 61.9
click at [792, 39] on div at bounding box center [855, 41] width 210 height 8
type input "G"
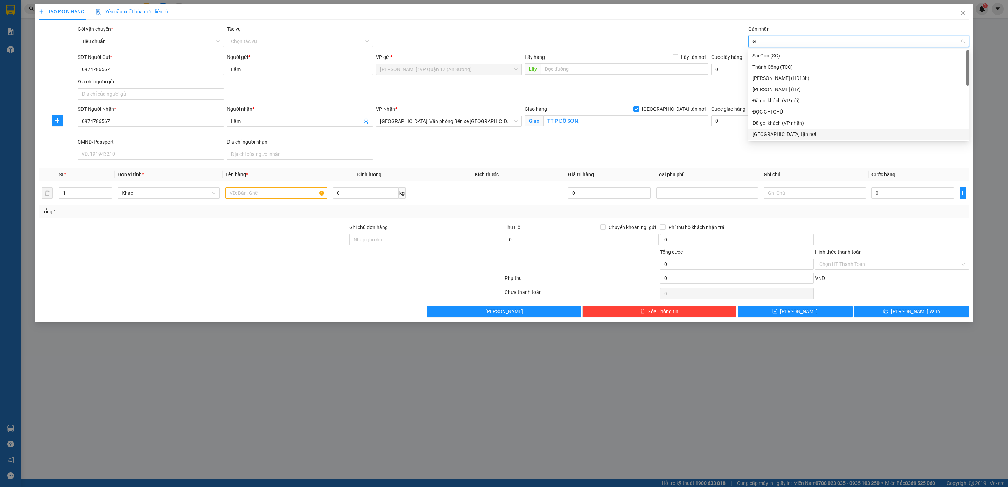
click at [767, 136] on div "[GEOGRAPHIC_DATA] tận nơi" at bounding box center [859, 134] width 212 height 8
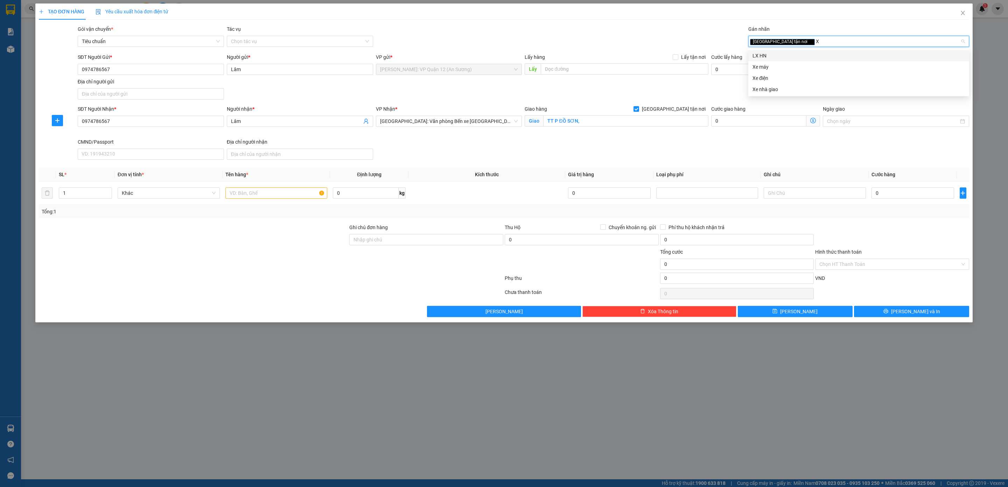
type input "XE"
drag, startPoint x: 761, startPoint y: 56, endPoint x: 642, endPoint y: 84, distance: 123.0
click at [761, 57] on div "Xe máy" at bounding box center [859, 56] width 212 height 8
click at [638, 106] on div "Giao hàng [GEOGRAPHIC_DATA] tận nơi" at bounding box center [616, 109] width 183 height 8
click at [635, 114] on div "Giao hàng [GEOGRAPHIC_DATA] tận nơi" at bounding box center [616, 110] width 183 height 11
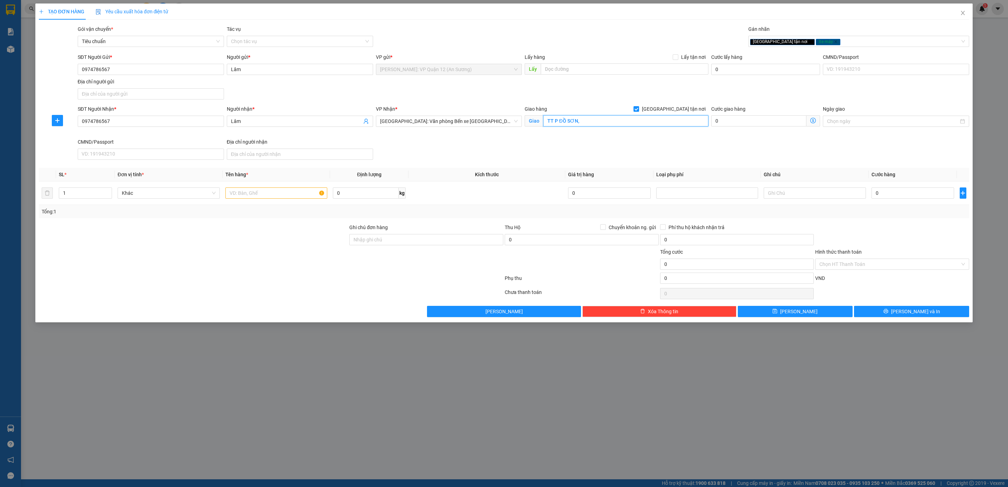
click at [635, 121] on input "TT P ĐỒ SƠN," at bounding box center [625, 120] width 165 height 11
type input "T"
drag, startPoint x: 571, startPoint y: 120, endPoint x: 441, endPoint y: 130, distance: 129.5
click at [446, 130] on div "SĐT Người Nhận * 0974786567 Người nhận * Lâm VP Nhận * Hải Phòng: Văn phòng Bến…" at bounding box center [523, 133] width 894 height 57
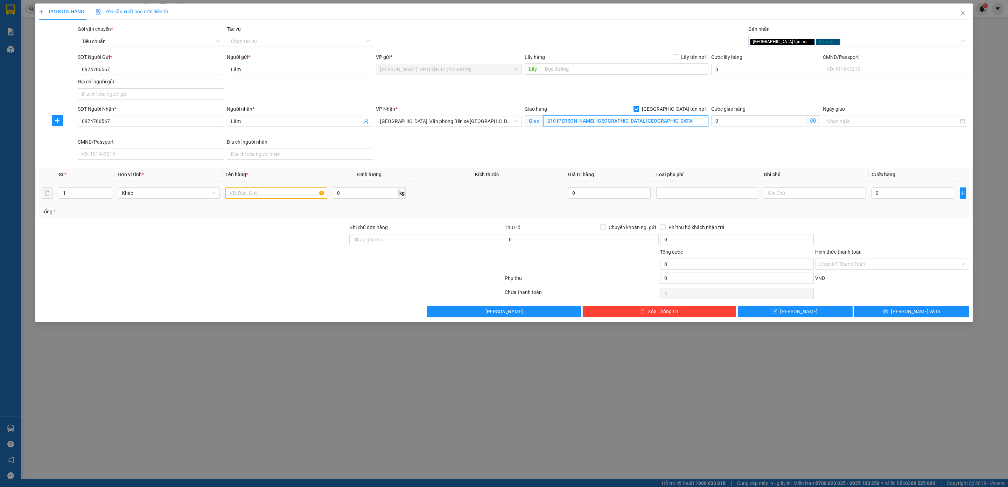
type input "210 LÝ THÁNH TÔNG, ĐÒ SƠN, HẢI PHÒNG"
click at [241, 191] on input "text" at bounding box center [276, 192] width 102 height 11
click at [276, 194] on input "1 CHIẾC XE BS 15MM1-0043" at bounding box center [276, 192] width 102 height 11
type input "1 CHIẾC XE BS 15M1-0043"
click at [900, 190] on input "0" at bounding box center [913, 192] width 83 height 11
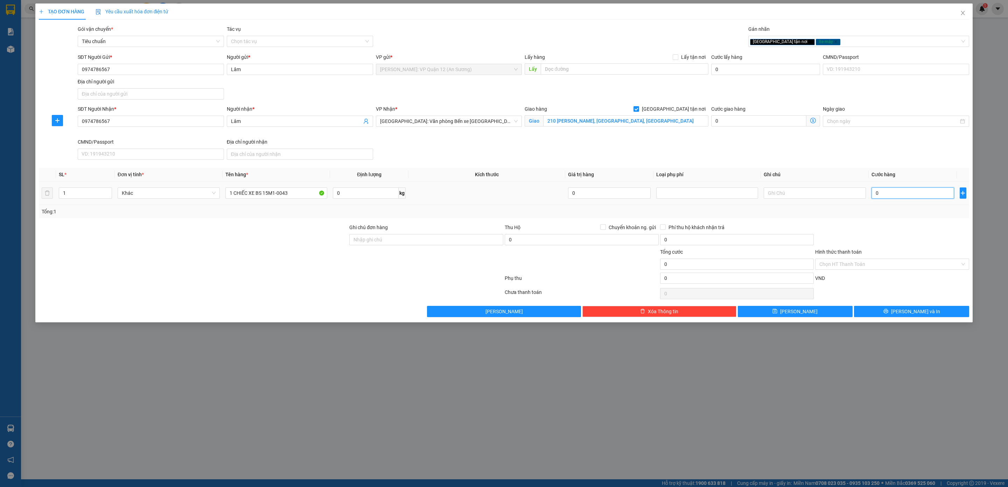
type input "1"
type input "13"
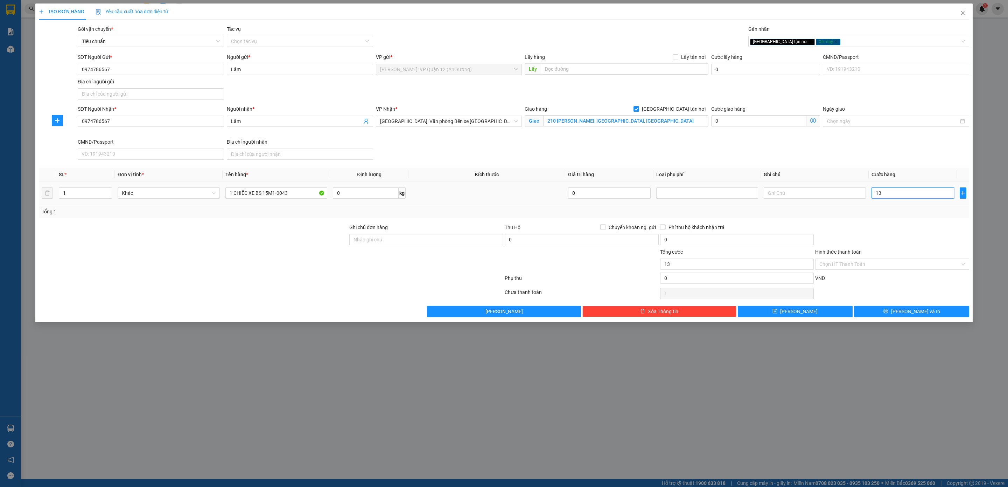
type input "13"
type input "130"
type input "1.300"
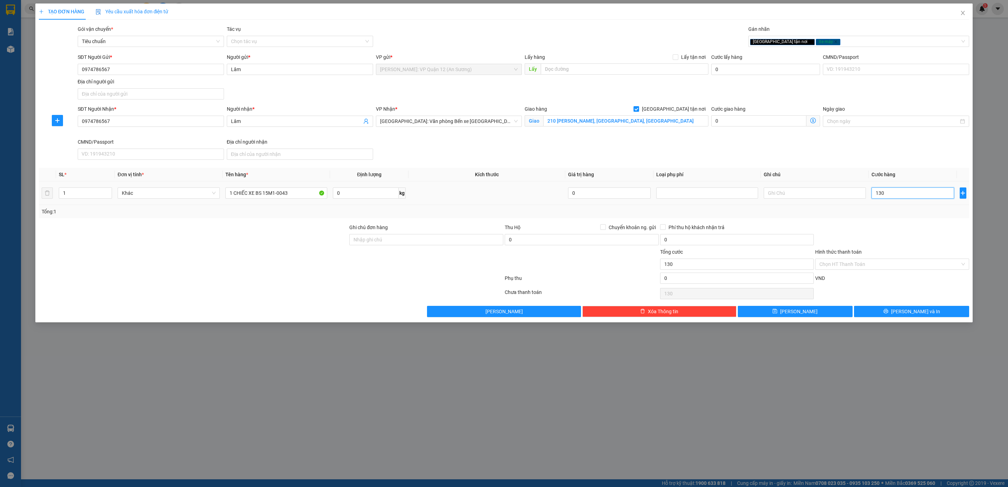
type input "1.300"
type input "130"
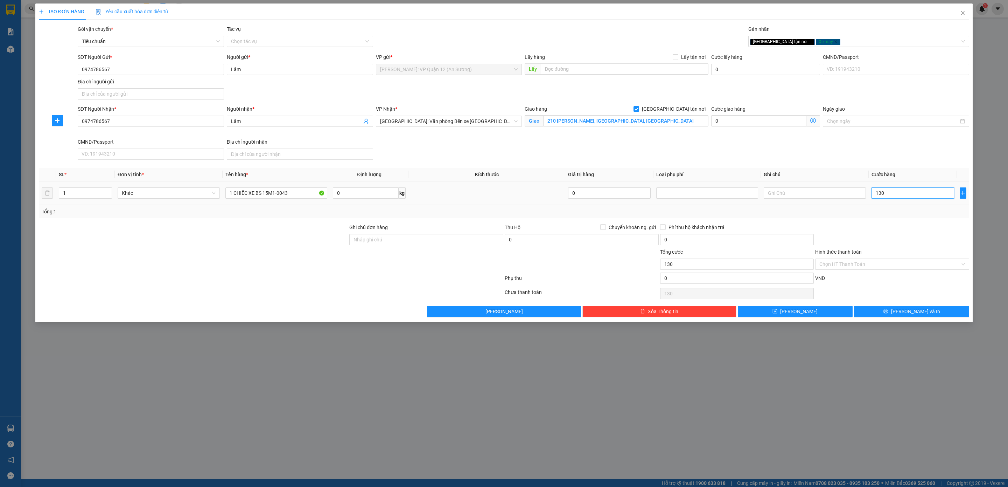
type input "13"
type input "1"
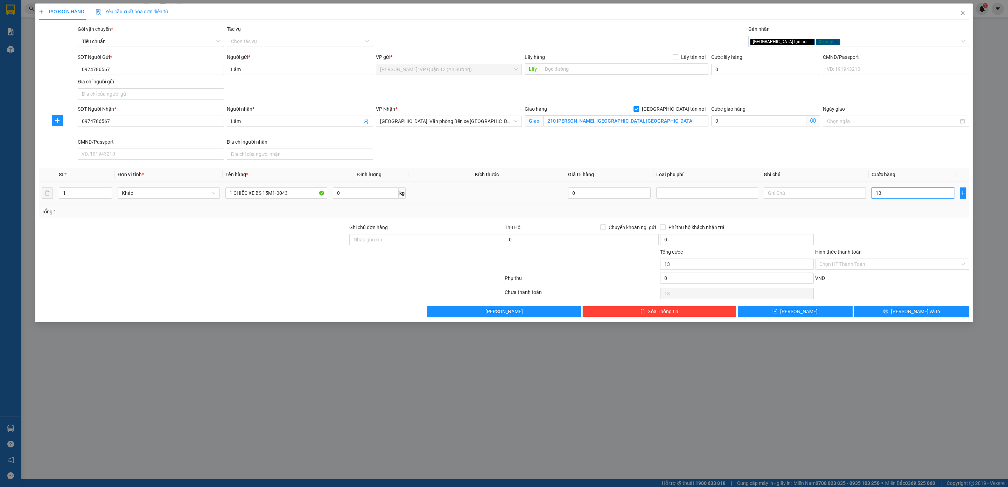
type input "1"
type input "0"
type input "01"
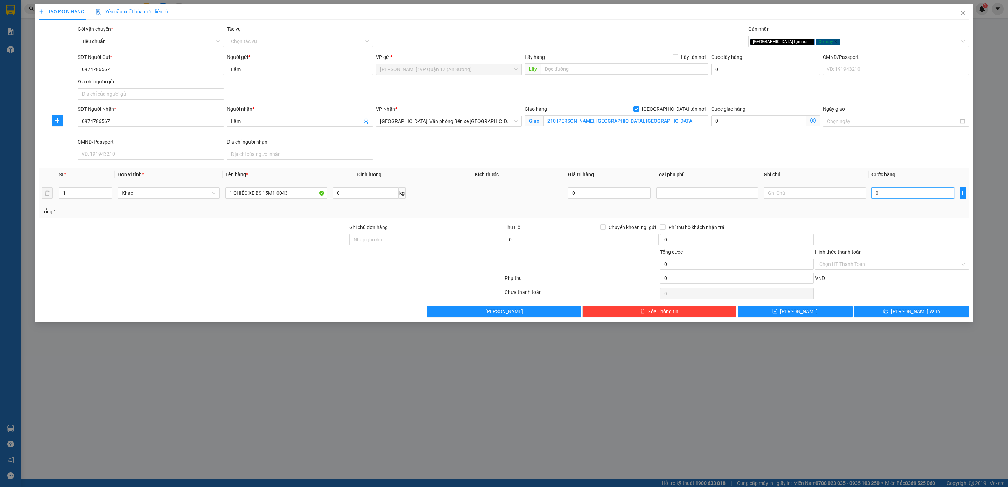
type input "1"
type input "013"
type input "13"
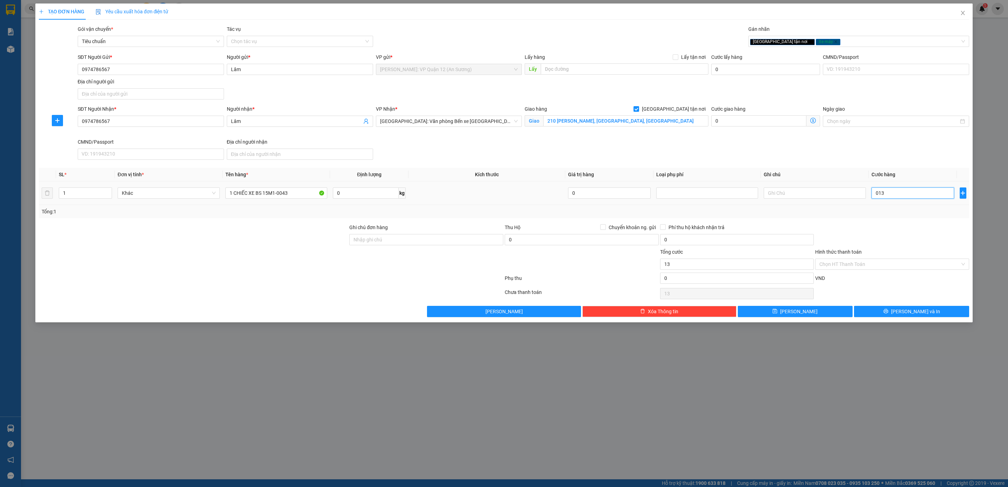
type input "0.133"
type input "133"
type input "01.330"
type input "1.330"
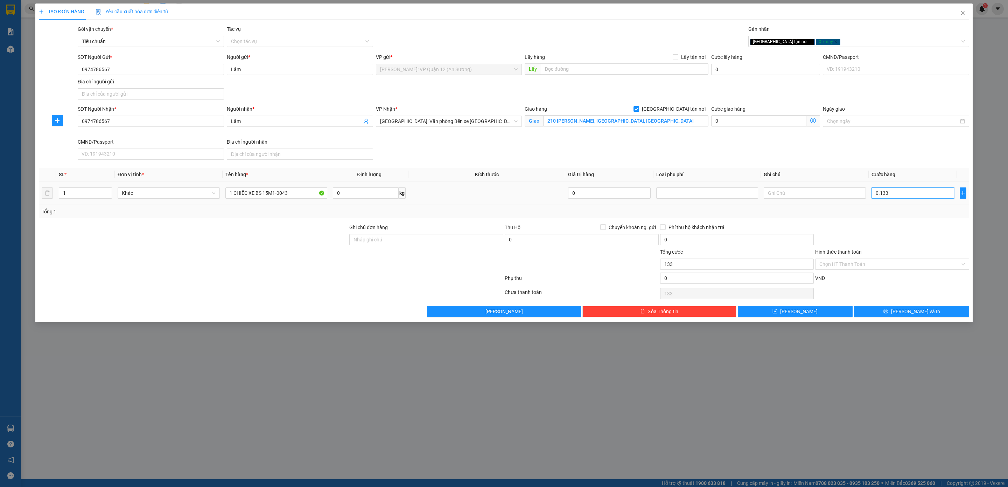
type input "1.330"
type input "013.300"
type input "13.300"
type input "0.133.000"
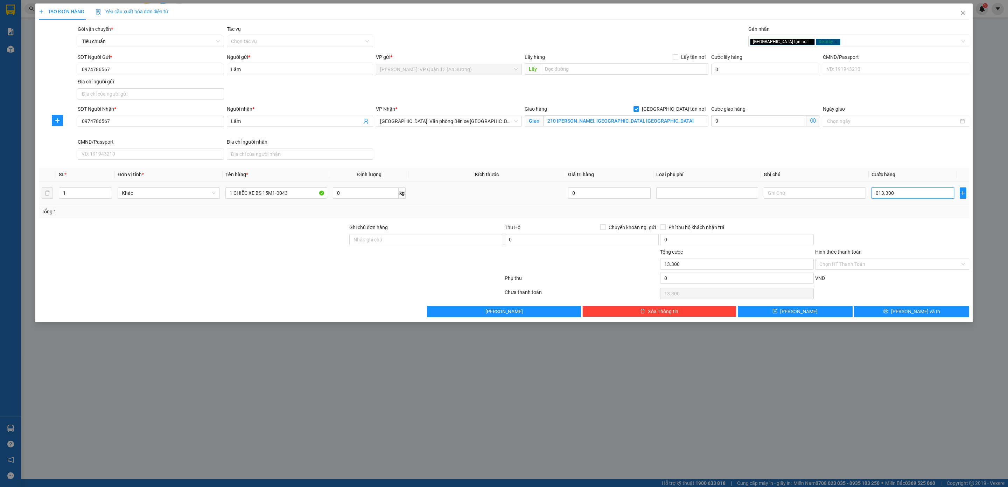
type input "133.000"
type input "01.330.000"
type input "1.330.000"
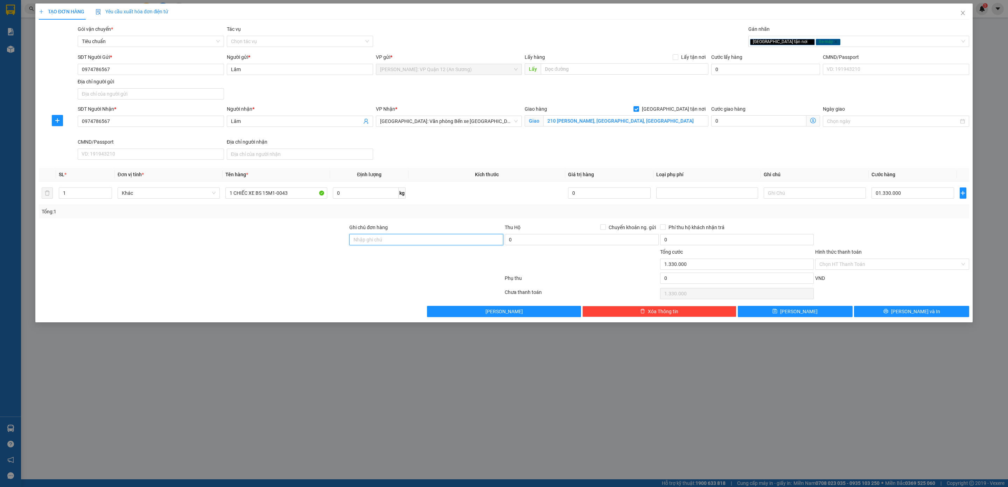
type input "1.330.000"
click at [398, 243] on input "Ghi chú đơn hàng" at bounding box center [426, 239] width 154 height 11
type input "chìa khóa - cavet quấn tay lái"
click at [912, 320] on div "TẠO ĐƠN HÀNG Yêu cầu xuất hóa đơn điện tử Transit Pickup Surcharge Ids Transit …" at bounding box center [503, 163] width 937 height 319
drag, startPoint x: 908, startPoint y: 312, endPoint x: 895, endPoint y: 308, distance: 13.6
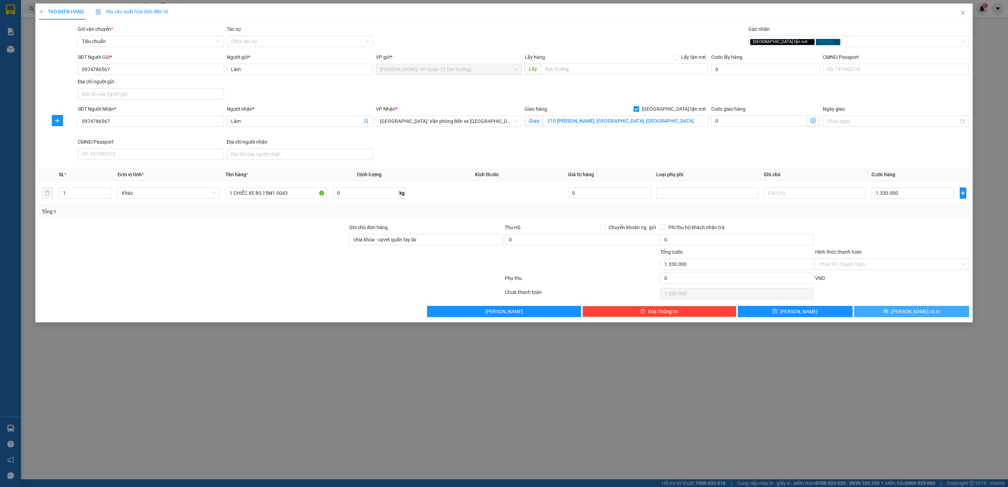
click at [907, 312] on span "[PERSON_NAME] và In" at bounding box center [915, 311] width 49 height 8
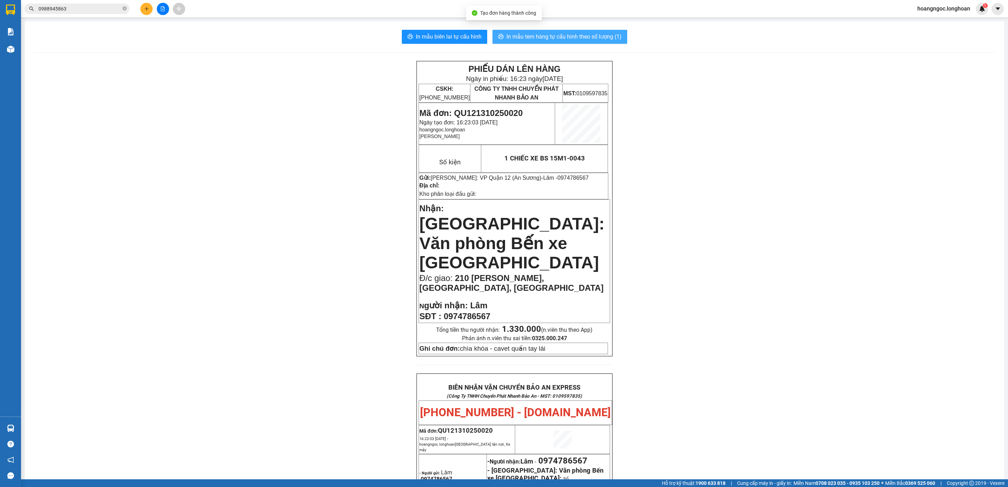
click at [545, 33] on span "In mẫu tem hàng tự cấu hình theo số lượng (1)" at bounding box center [564, 36] width 115 height 9
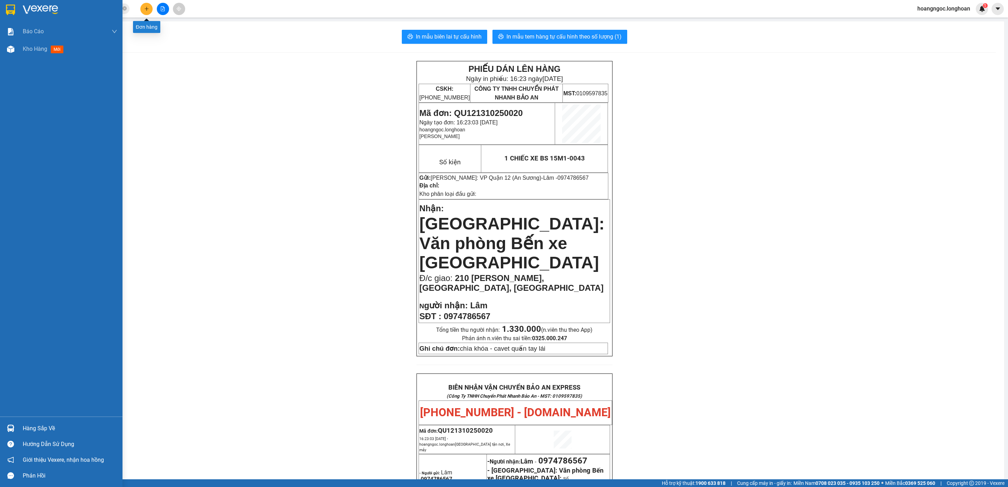
click at [145, 11] on icon "plus" at bounding box center [146, 8] width 5 height 5
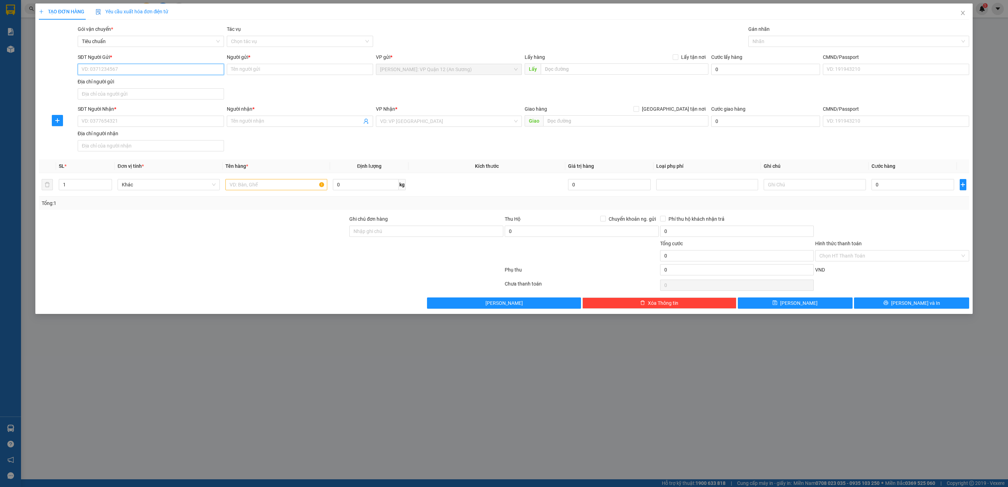
drag, startPoint x: 198, startPoint y: 65, endPoint x: 204, endPoint y: 68, distance: 6.6
click at [198, 65] on input "SĐT Người Gửi *" at bounding box center [151, 69] width 146 height 11
type input "0938714925"
click at [283, 65] on input "Người gửi *" at bounding box center [300, 69] width 146 height 11
type input "VP MÁY AM"
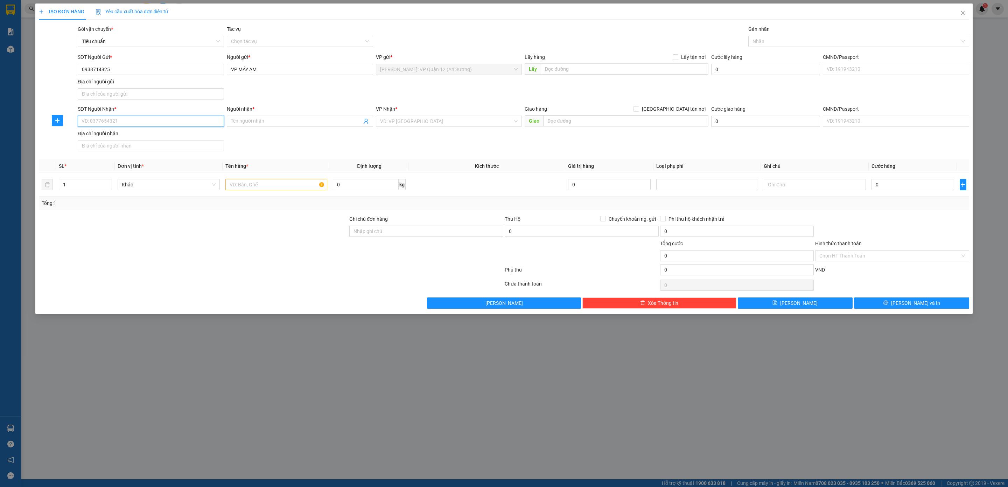
click at [135, 120] on input "SĐT Người Nhận *" at bounding box center [151, 121] width 146 height 11
type input "0386029722"
click at [120, 138] on div "0386029722 - tuấn anh" at bounding box center [151, 137] width 138 height 8
type input "tuấn anh"
checkbox input "true"
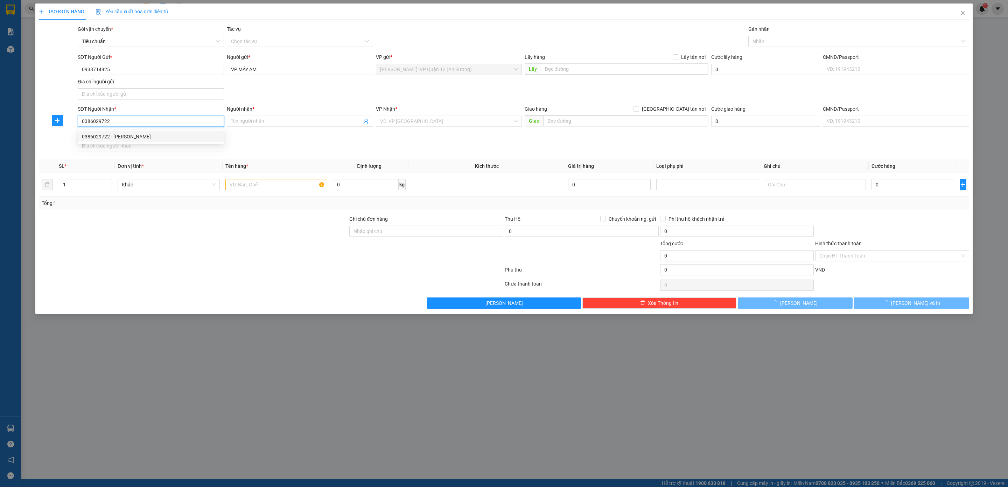
type input "23/12 bồ đê - long biên - hà nội"
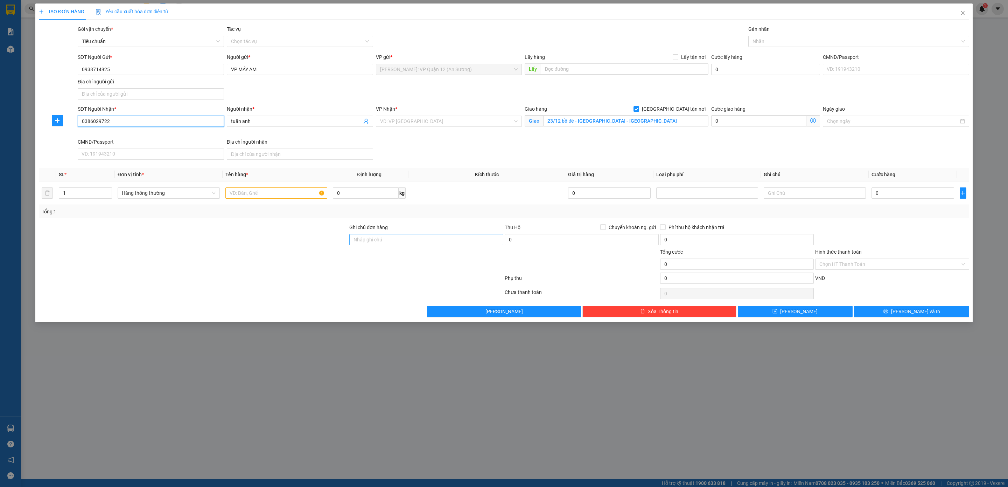
type input "0386029722"
click at [923, 198] on input "0" at bounding box center [913, 192] width 83 height 11
click at [923, 191] on input "0" at bounding box center [913, 192] width 83 height 11
type input "032"
type input "32"
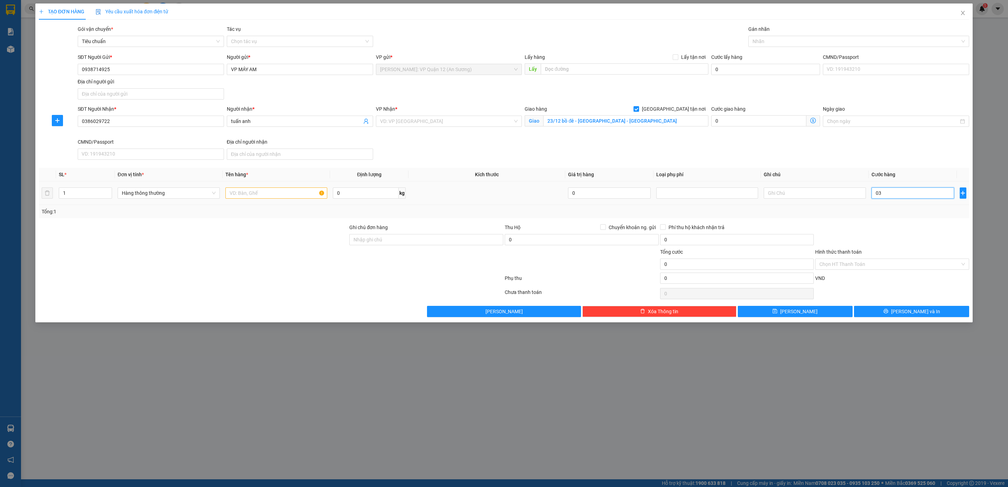
type input "32"
type input "0.320"
type input "320"
click at [800, 43] on div at bounding box center [855, 41] width 210 height 8
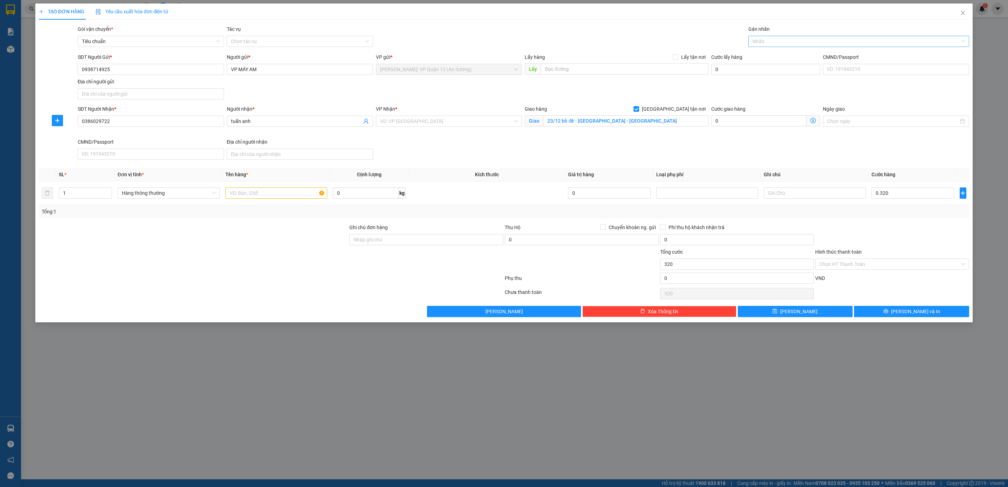
type input "320.000"
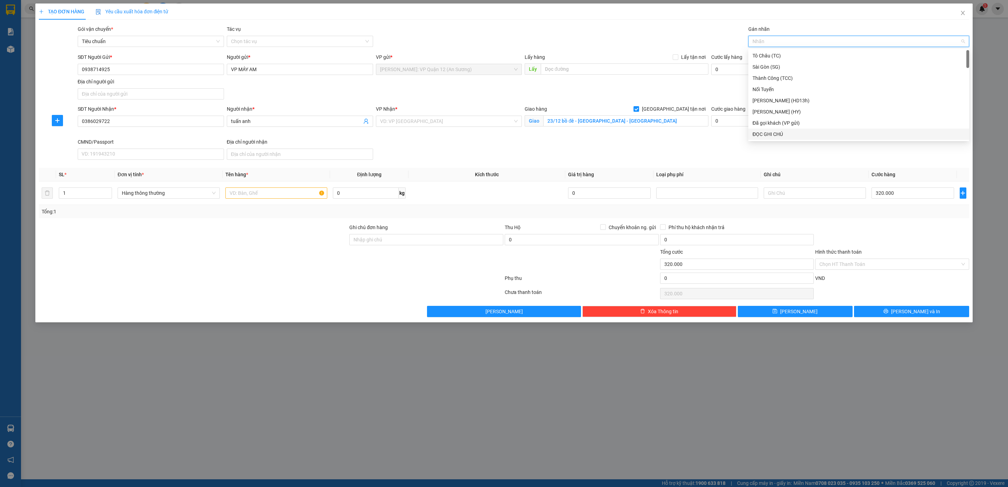
type input "G"
drag, startPoint x: 780, startPoint y: 134, endPoint x: 713, endPoint y: 135, distance: 67.2
click at [776, 134] on div "[GEOGRAPHIC_DATA] tận nơi" at bounding box center [859, 134] width 212 height 8
click at [256, 197] on input "text" at bounding box center [276, 192] width 102 height 11
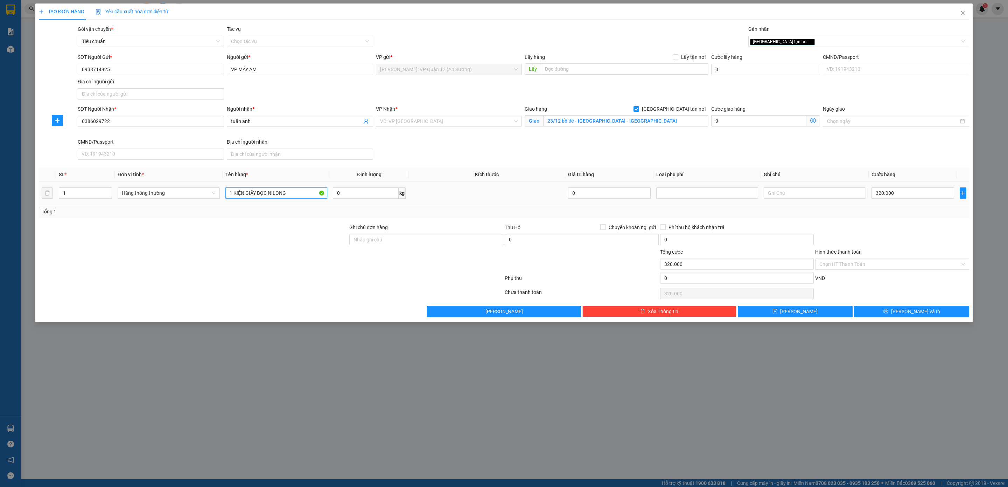
type input "1 KIỆN GIẤY BỌC NILONG"
click at [169, 200] on div "Hàng thông thường" at bounding box center [169, 193] width 102 height 14
click at [174, 198] on span "Hàng thông thường" at bounding box center [169, 193] width 94 height 11
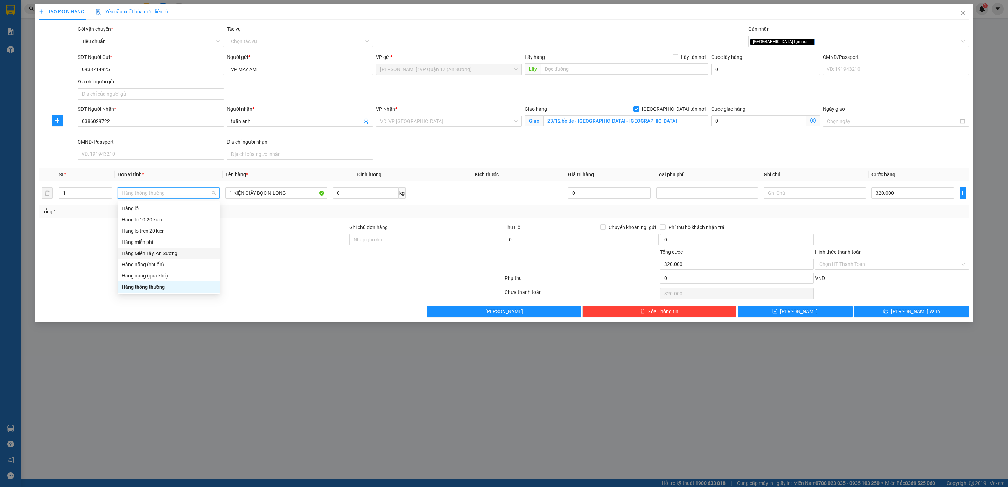
click at [268, 272] on div at bounding box center [193, 260] width 311 height 25
click at [935, 231] on div at bounding box center [892, 235] width 155 height 25
click at [412, 236] on input "Ghi chú đơn hàng" at bounding box center [426, 239] width 154 height 11
type input "nhận theo kiện - hư hỏng không chịu trách nhiệm"
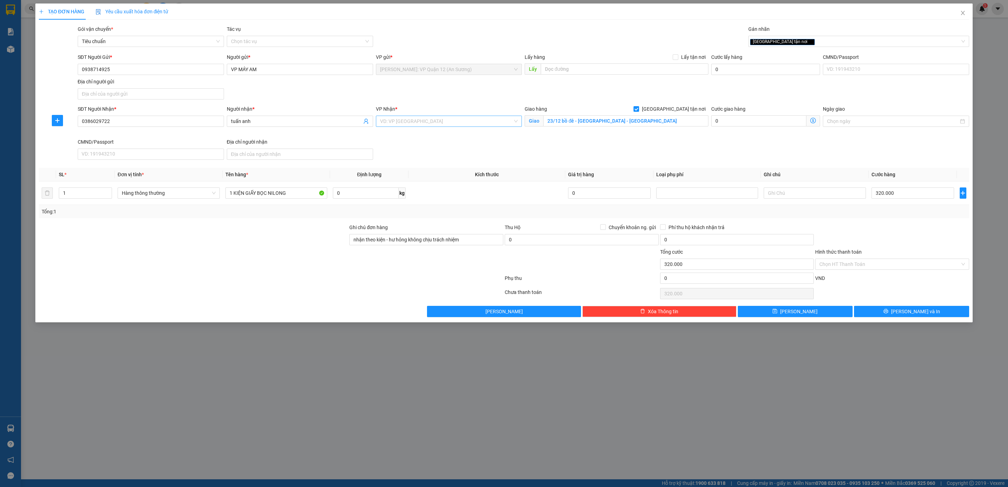
click at [457, 119] on input "search" at bounding box center [446, 121] width 133 height 11
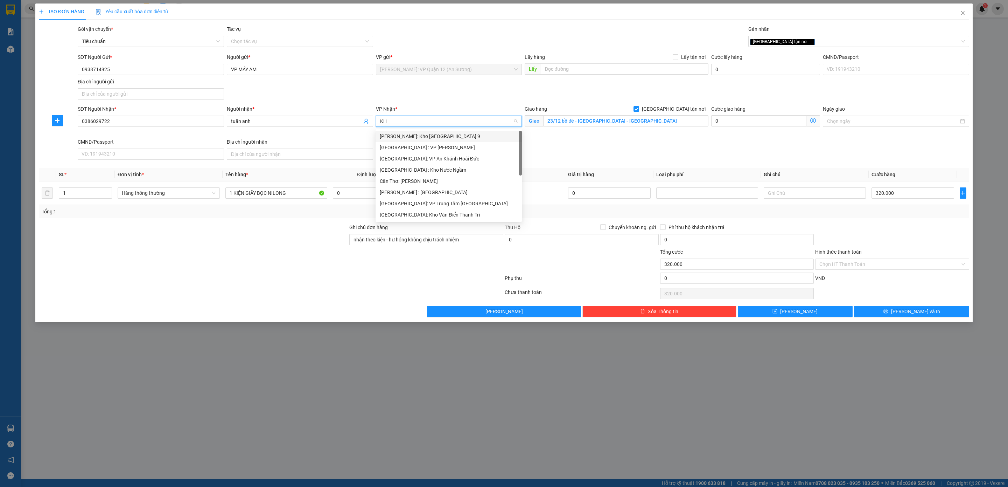
type input "KHO"
click at [425, 177] on div "[GEOGRAPHIC_DATA]: Kho Văn Điển Thanh Trì" at bounding box center [449, 181] width 138 height 8
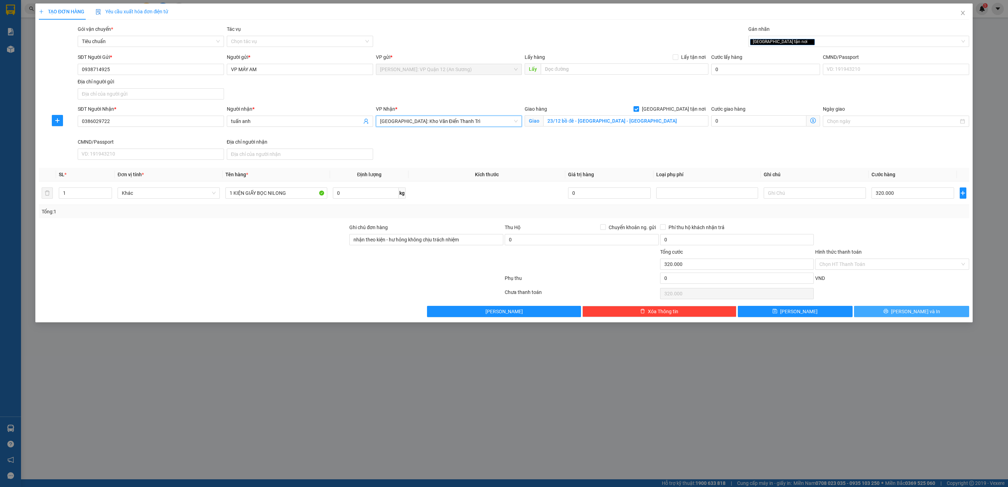
click at [867, 308] on div "Transit Pickup Surcharge Ids Transit Deliver Surcharge Ids Transit Deliver Surc…" at bounding box center [504, 171] width 930 height 292
click at [875, 310] on button "[PERSON_NAME] và In" at bounding box center [911, 311] width 115 height 11
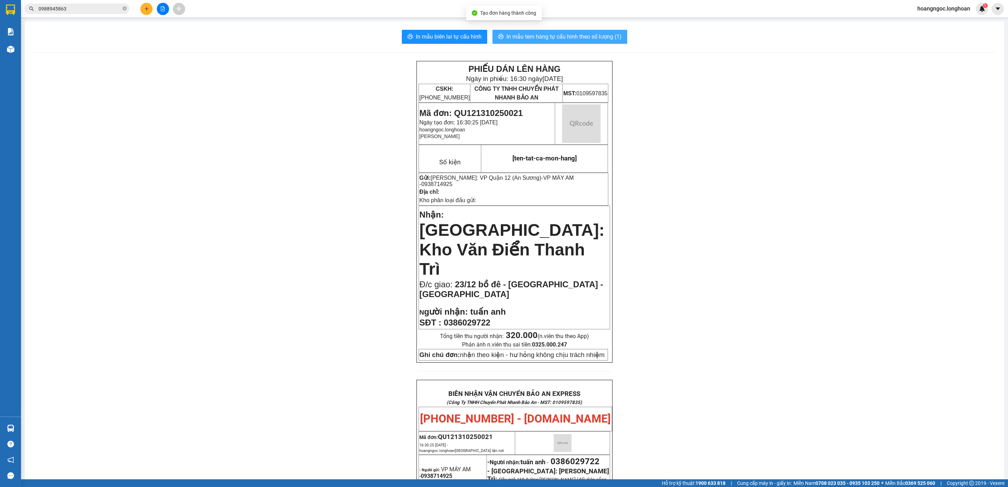
click at [569, 39] on span "In mẫu tem hàng tự cấu hình theo số lượng (1)" at bounding box center [564, 36] width 115 height 9
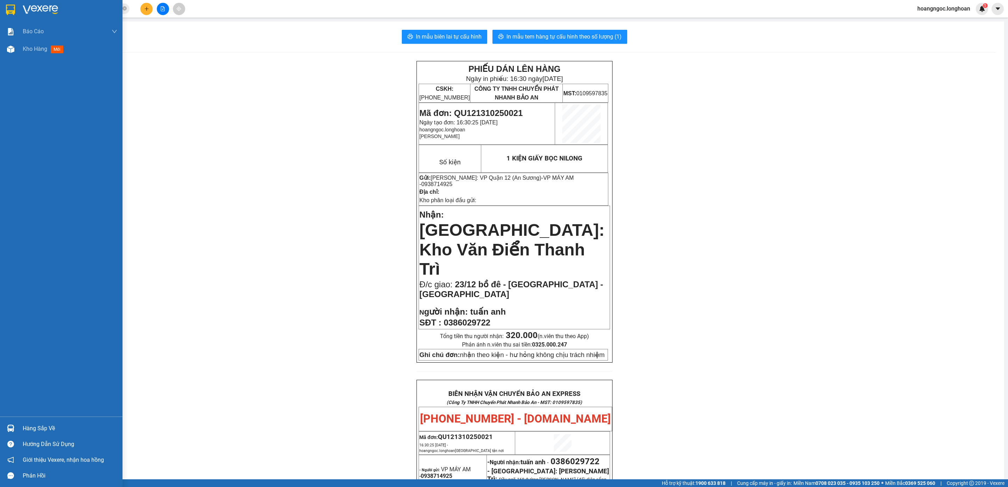
click at [8, 15] on img at bounding box center [10, 10] width 9 height 11
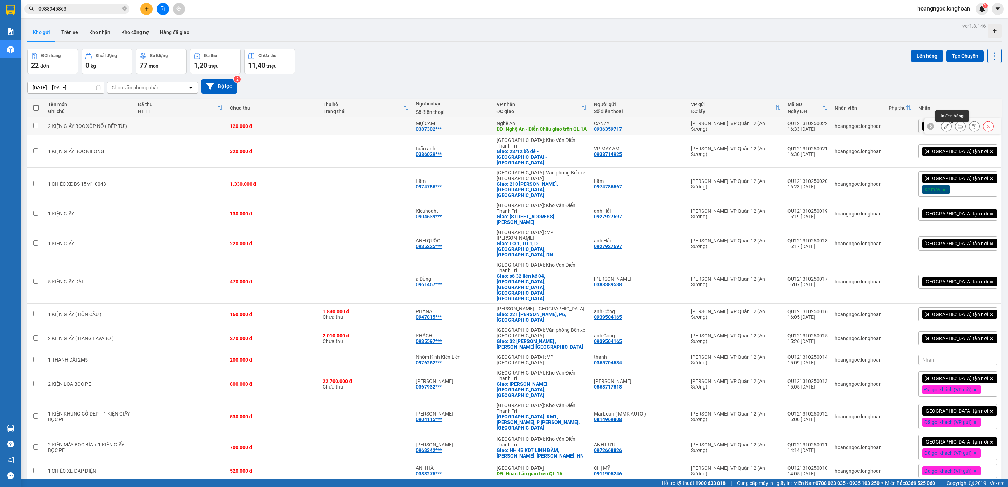
click at [956, 130] on button at bounding box center [961, 126] width 10 height 12
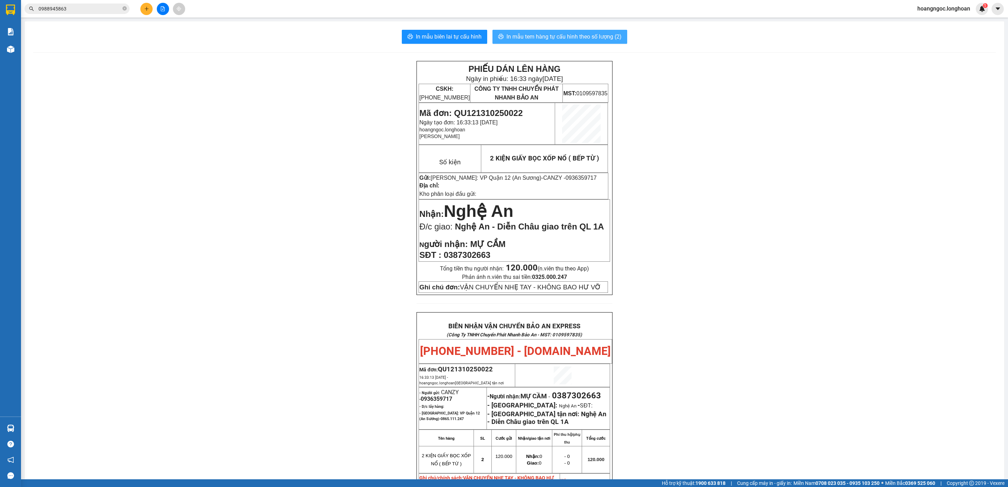
click at [598, 34] on span "In mẫu tem hàng tự cấu hình theo số lượng (2)" at bounding box center [564, 36] width 115 height 9
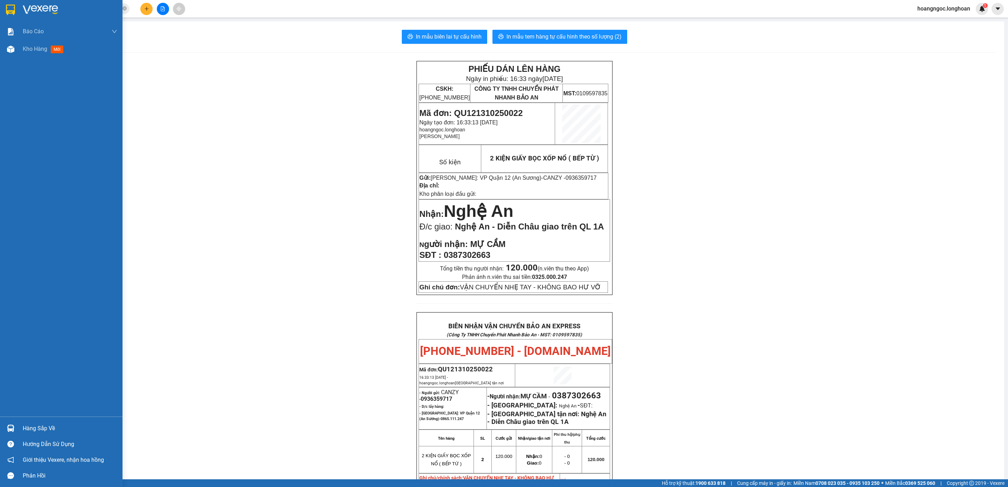
click at [8, 16] on div at bounding box center [61, 11] width 123 height 23
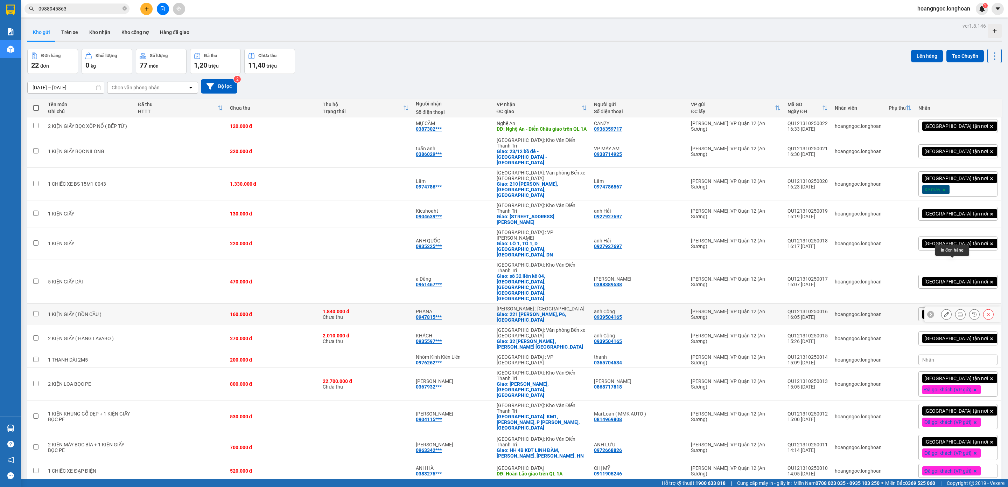
click at [956, 308] on button at bounding box center [961, 314] width 10 height 12
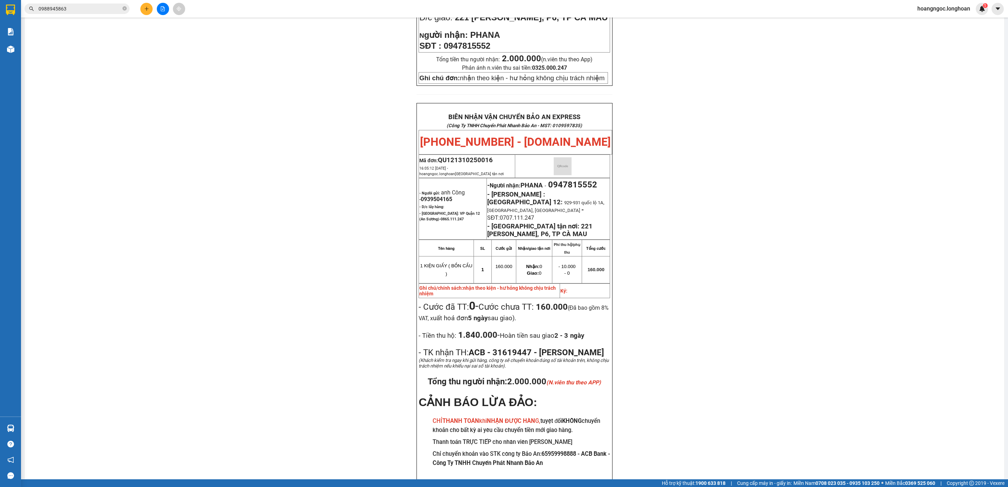
scroll to position [285, 0]
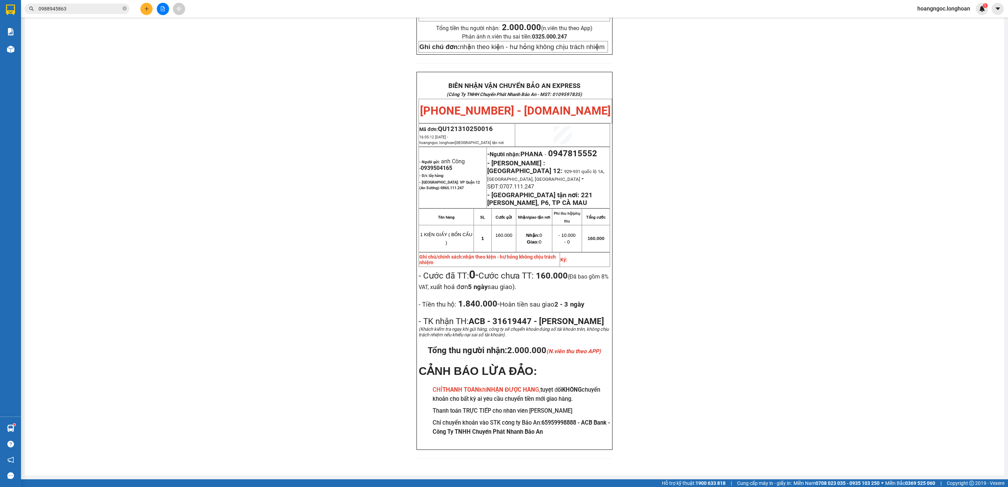
click at [121, 9] on span "0988945863" at bounding box center [77, 9] width 105 height 11
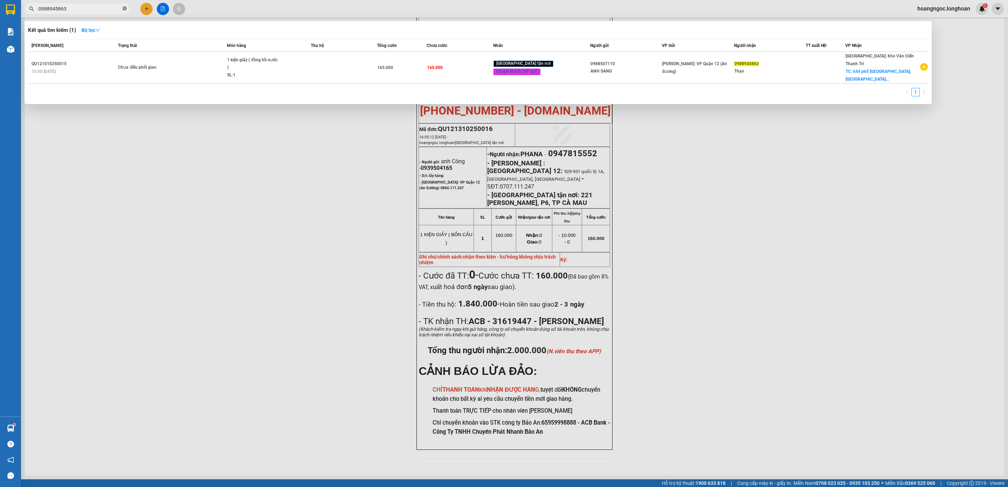
click at [124, 9] on icon "close-circle" at bounding box center [125, 8] width 4 height 4
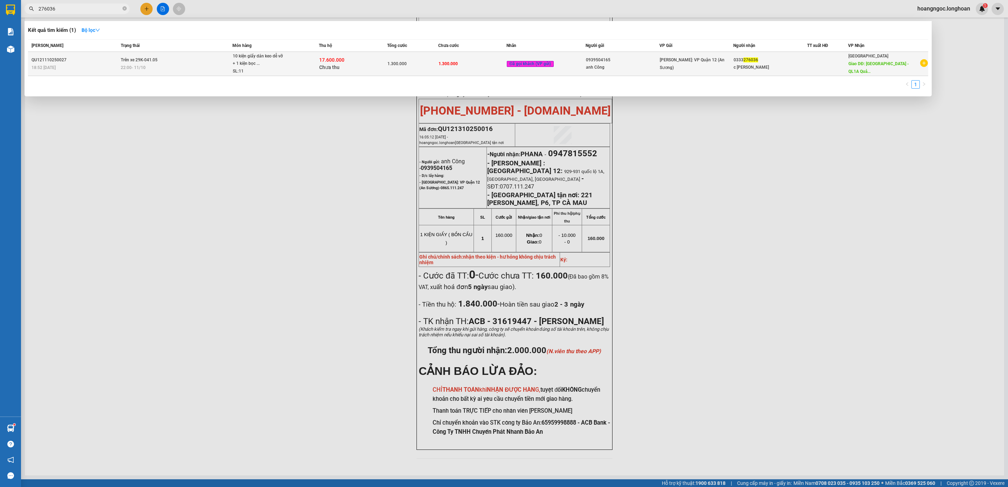
type input "276036"
click at [243, 58] on div "10 kiện giấy dán keo dễ vỡ + 1 kiện bọc ..." at bounding box center [259, 60] width 53 height 15
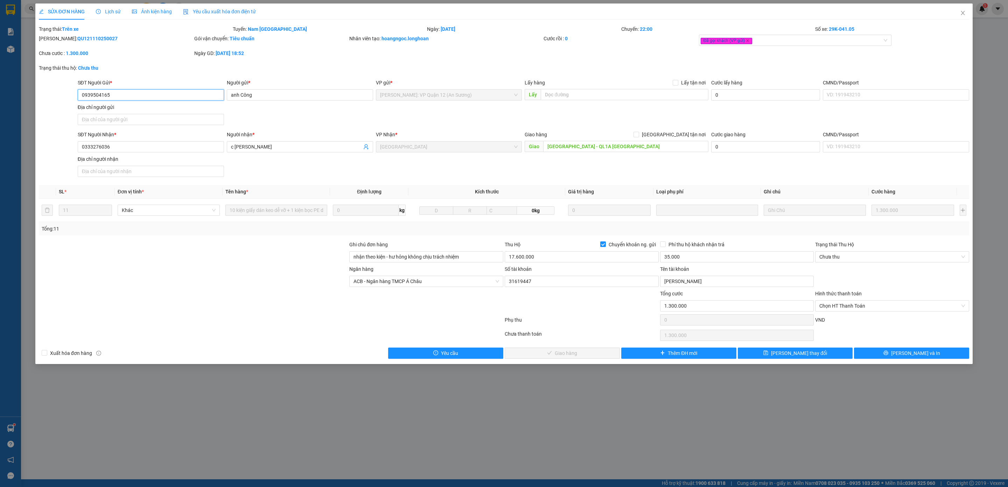
type input "0939504165"
type input "anh Công"
type input "0333276036"
type input "c Thanh Oanh"
type input "Quảng Bình - QL1A Quảng Ninh"
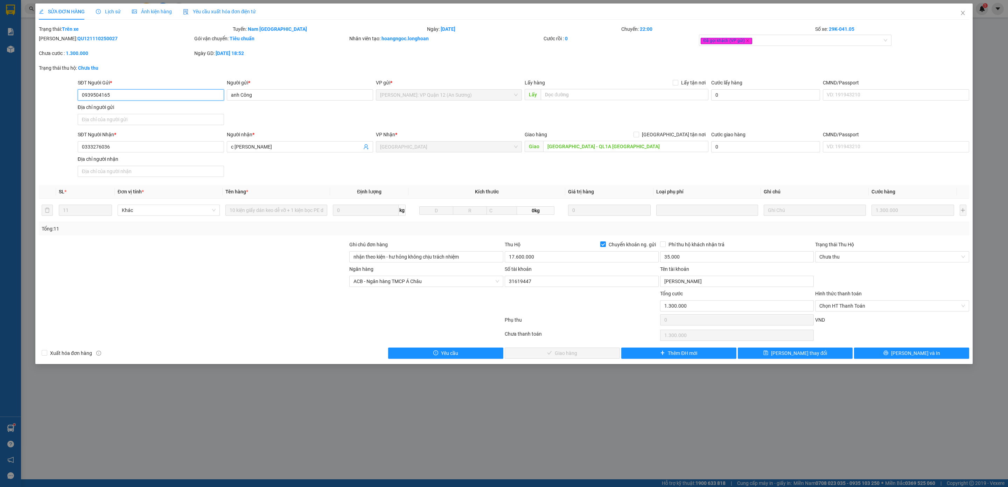
type input "nhận theo kiện - hư hỏng không chịu trách nhiệm"
type input "1.300.000"
click at [112, 15] on div "Lịch sử" at bounding box center [108, 12] width 25 height 8
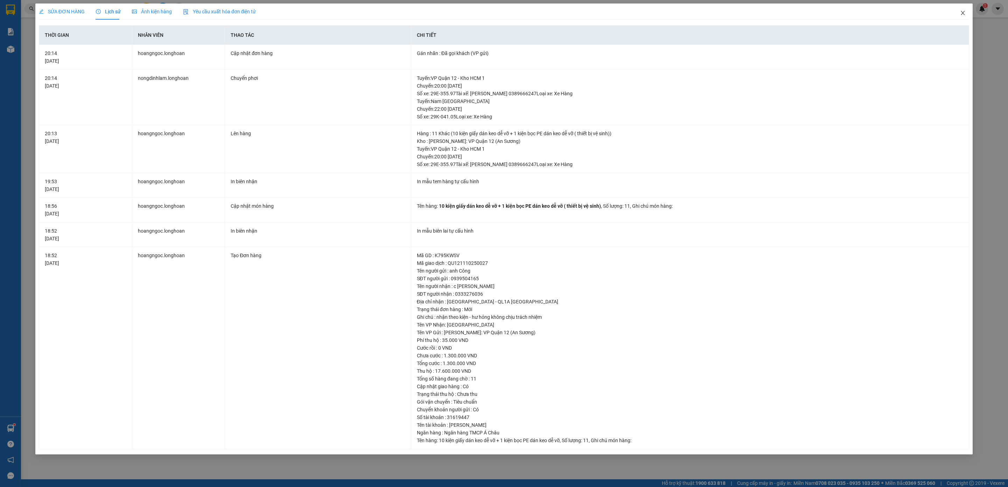
click at [963, 17] on span "Close" at bounding box center [963, 14] width 20 height 20
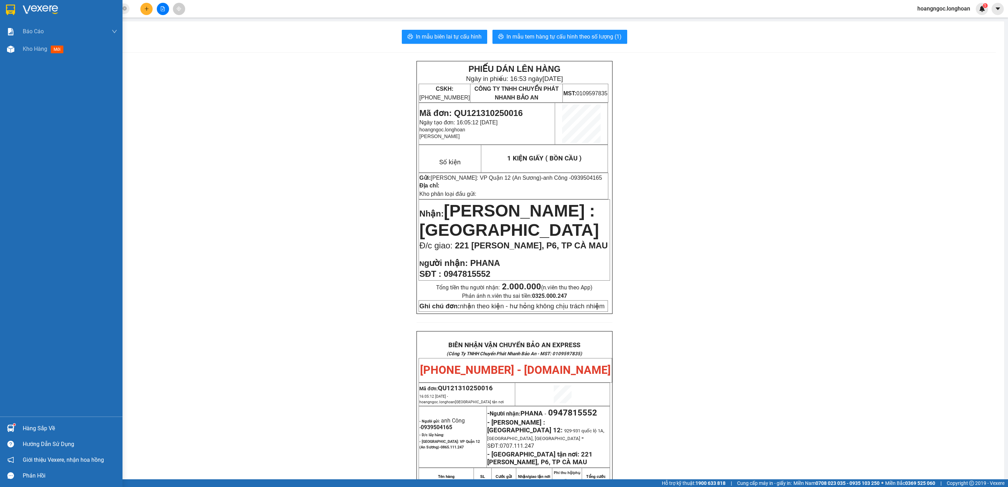
click at [6, 11] on img at bounding box center [10, 10] width 9 height 11
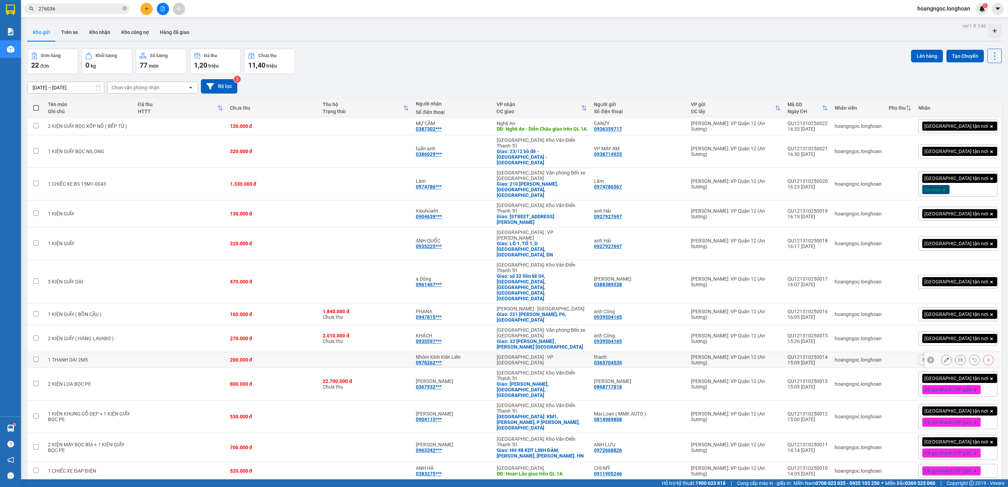
click at [544, 352] on td "[GEOGRAPHIC_DATA] : VP [GEOGRAPHIC_DATA]" at bounding box center [542, 360] width 98 height 16
checkbox input "true"
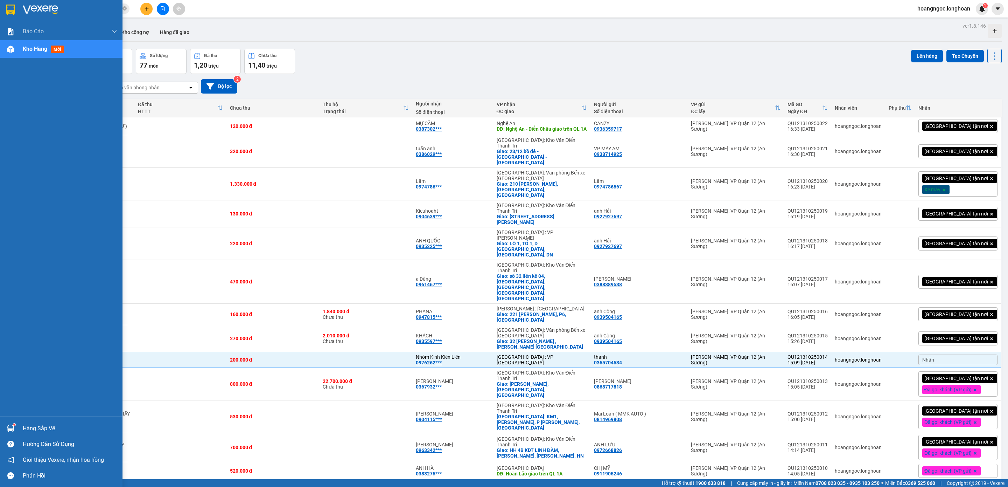
click at [33, 15] on div at bounding box center [61, 11] width 123 height 23
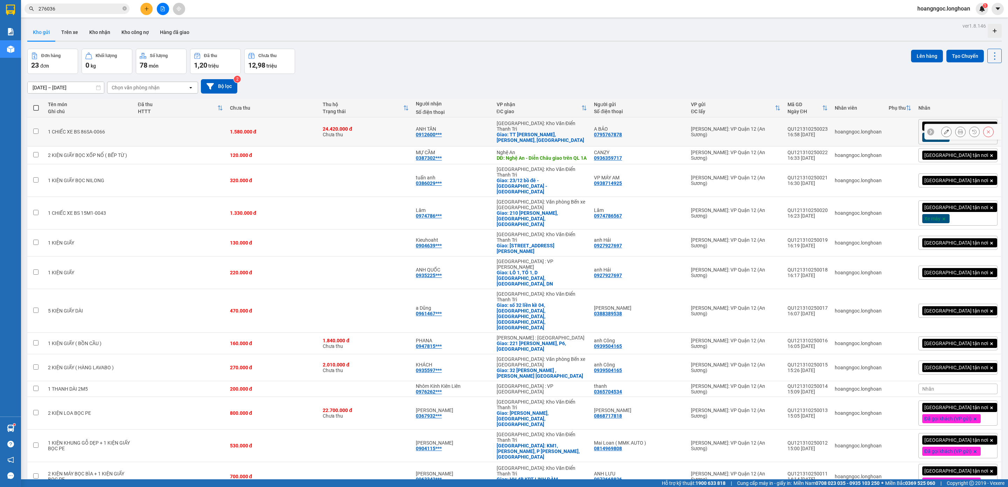
click at [945, 126] on div at bounding box center [963, 132] width 77 height 16
click at [928, 134] on icon at bounding box center [930, 131] width 5 height 5
click at [938, 132] on div "Giao tận nơi Xe máy" at bounding box center [958, 131] width 79 height 25
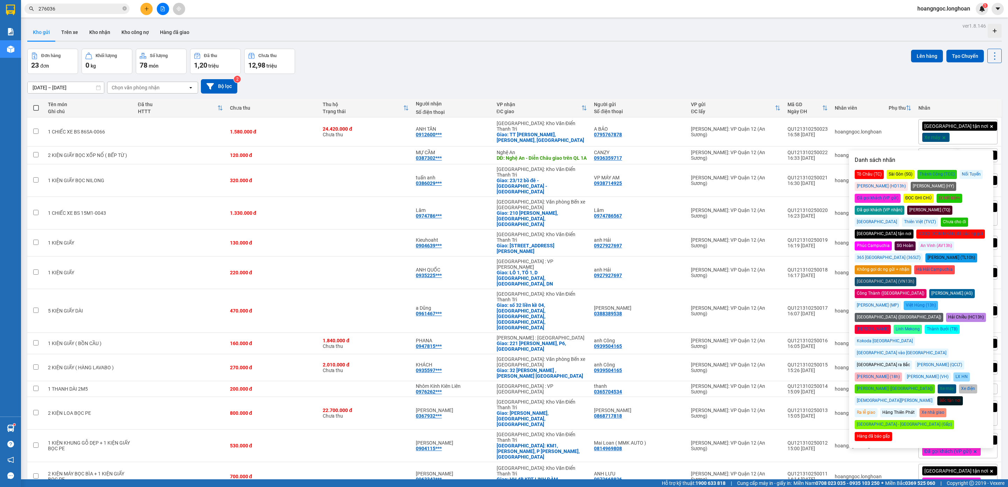
click at [901, 194] on div "Đã gọi khách (VP gửi)" at bounding box center [878, 198] width 46 height 9
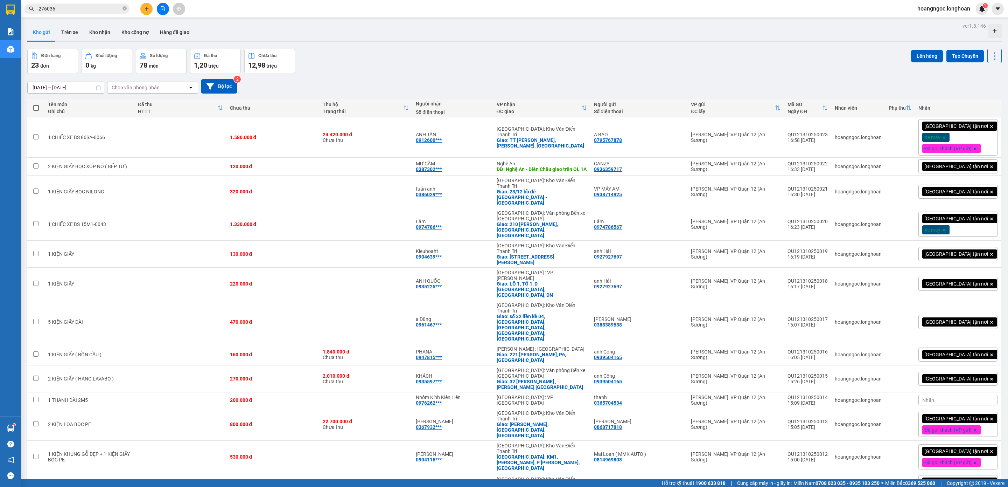
drag, startPoint x: 844, startPoint y: 71, endPoint x: 904, endPoint y: 111, distance: 72.5
click at [845, 71] on div "Đơn hàng 23 đơn Khối lượng 0 kg Số lượng 78 món Đã thu 1,20 triệu Chưa thu 12,9…" at bounding box center [514, 61] width 975 height 25
click at [996, 139] on icon at bounding box center [997, 137] width 2 height 4
click at [958, 138] on icon at bounding box center [960, 137] width 5 height 5
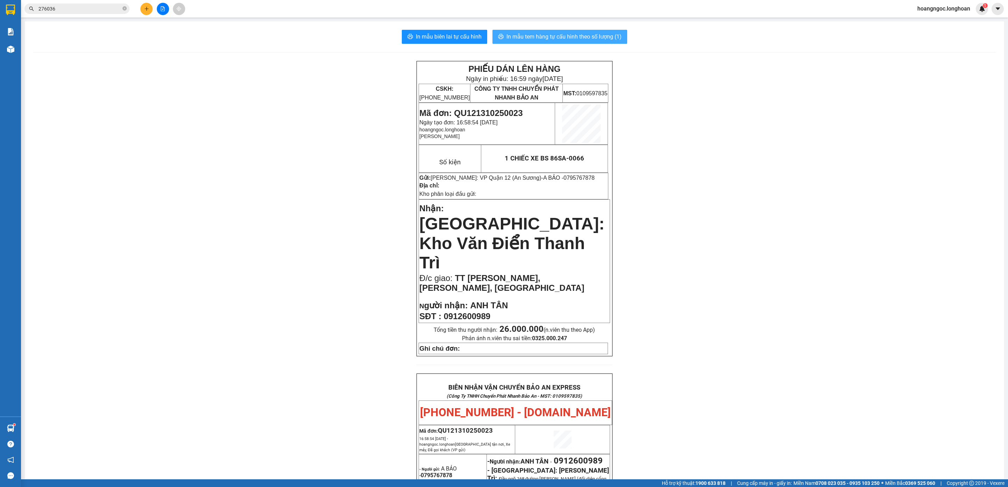
click at [606, 39] on span "In mẫu tem hàng tự cấu hình theo số lượng (1)" at bounding box center [564, 36] width 115 height 9
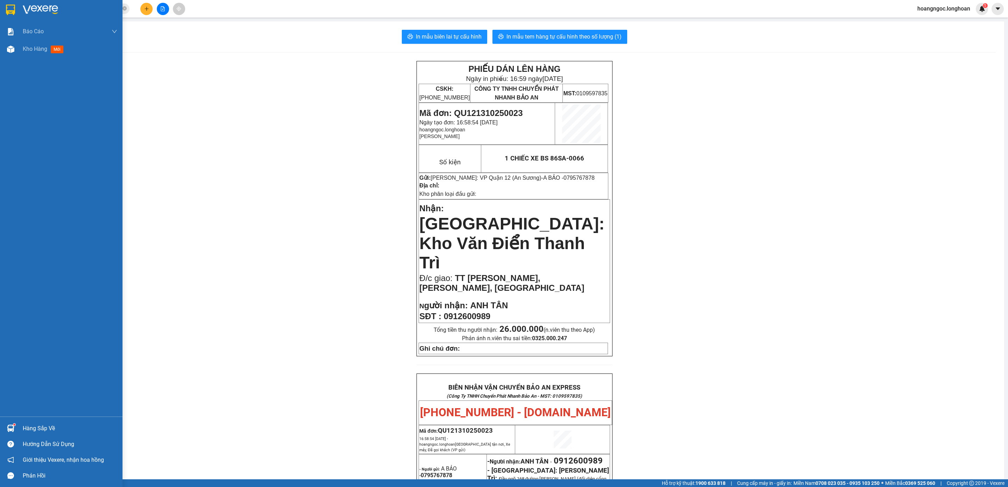
click at [8, 13] on img at bounding box center [10, 10] width 9 height 11
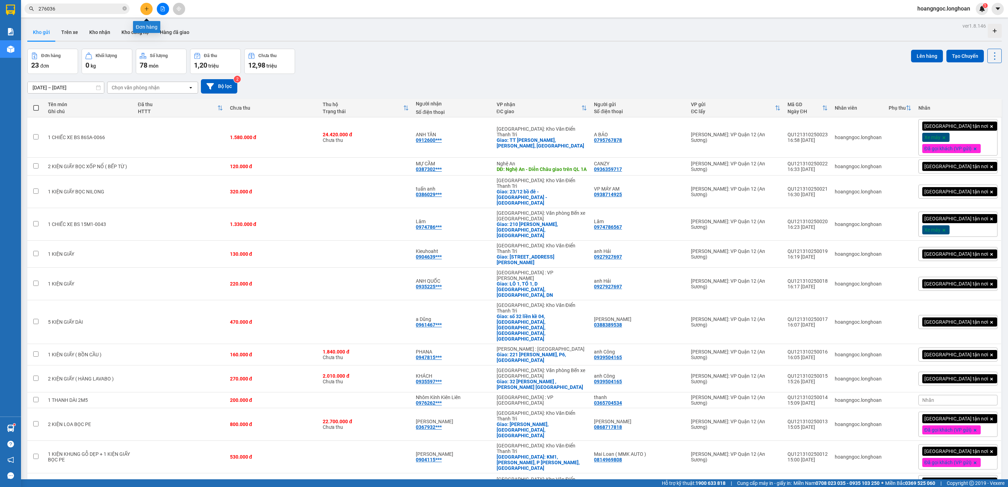
click at [149, 10] on button at bounding box center [146, 9] width 12 height 12
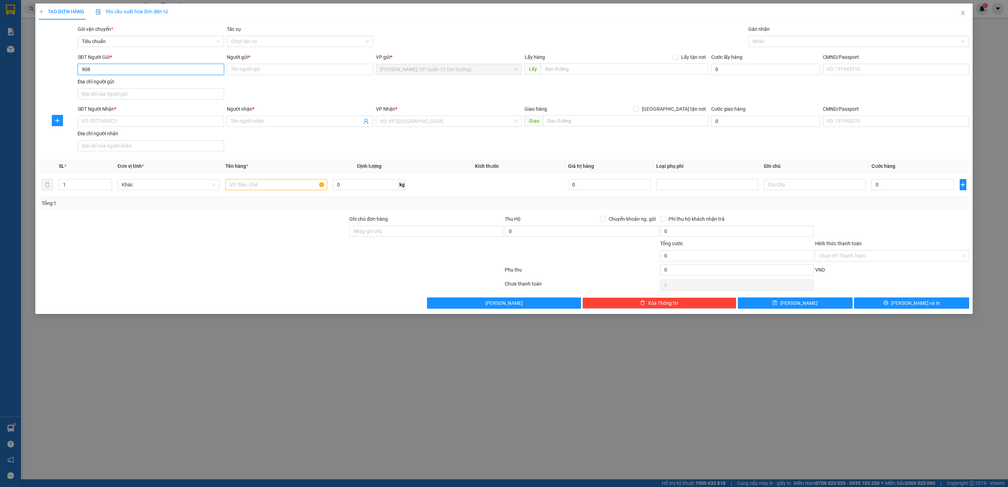
type input "9085"
type input "0905905321"
click at [130, 85] on div "0905905321 - A TÍN" at bounding box center [151, 84] width 138 height 8
type input "A TÍN"
type input "0905905321"
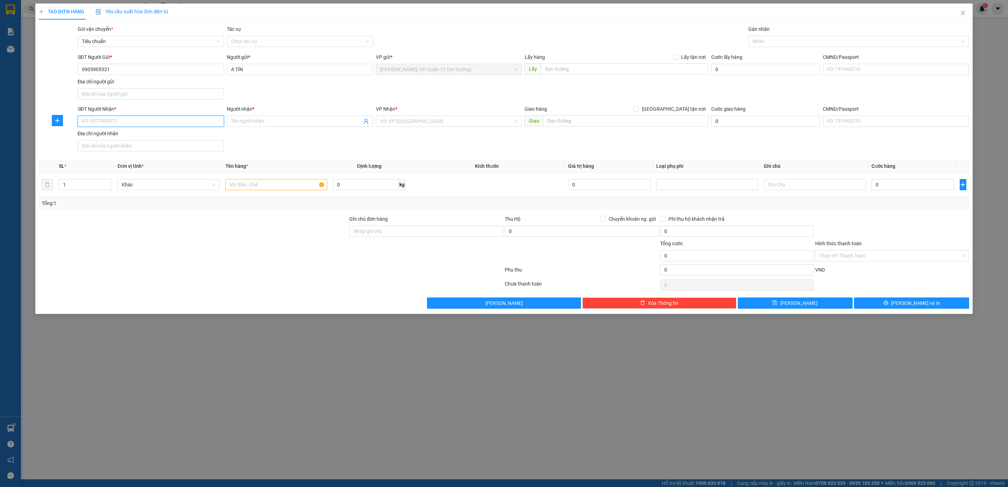
click at [121, 125] on input "SĐT Người Nhận *" at bounding box center [151, 121] width 146 height 11
click at [106, 149] on div "0349450945 - Đức" at bounding box center [151, 148] width 138 height 8
type input "0349450945"
type input "Đức"
checkbox input "true"
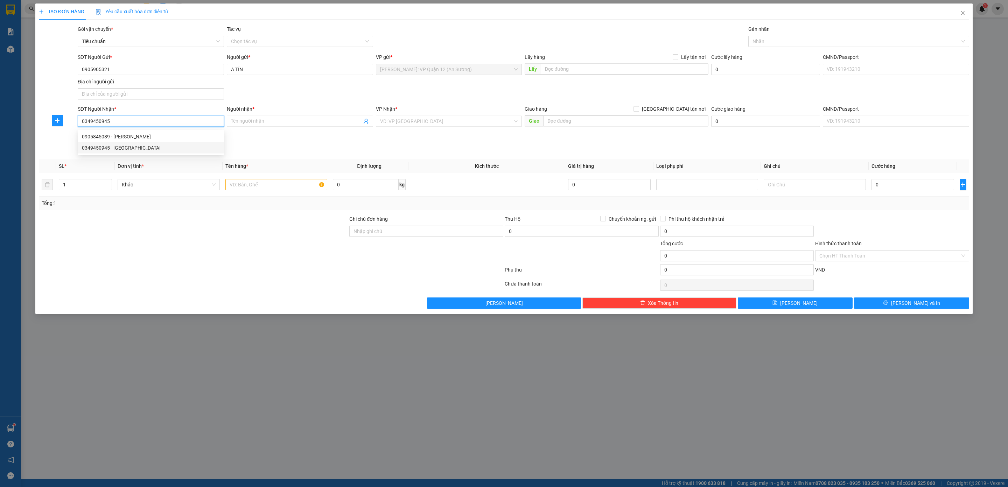
type input "N02E KDT Mễ Trì Thượng, Mễ Trì, Từ Liêm, Hà Nội"
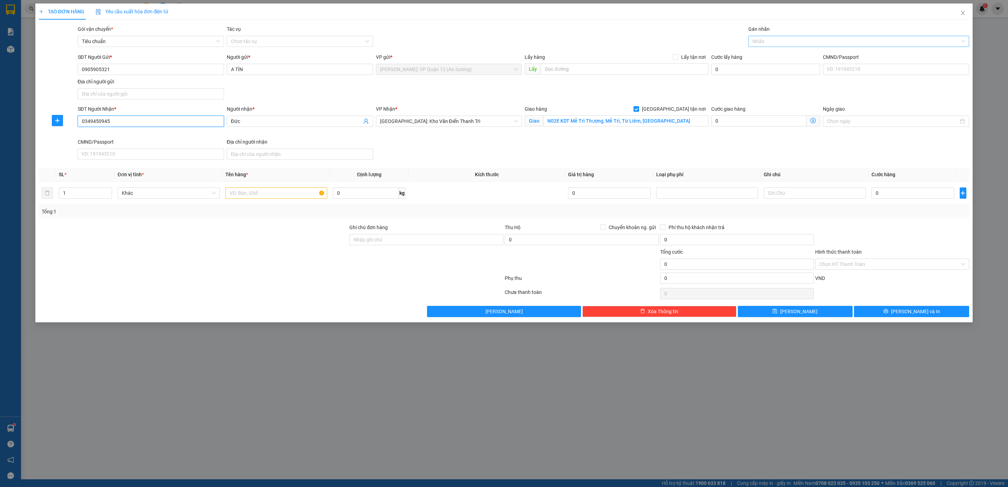
click at [796, 42] on div at bounding box center [855, 41] width 210 height 8
type input "0349450945"
type input "G"
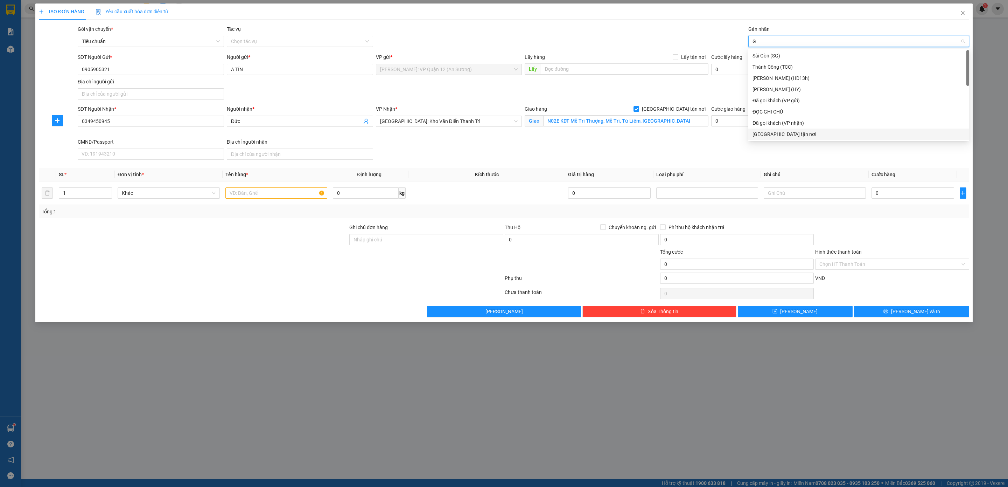
drag, startPoint x: 769, startPoint y: 134, endPoint x: 711, endPoint y: 132, distance: 57.8
click at [769, 134] on div "[GEOGRAPHIC_DATA] tận nơi" at bounding box center [859, 134] width 212 height 8
click at [259, 204] on td at bounding box center [277, 192] width 108 height 23
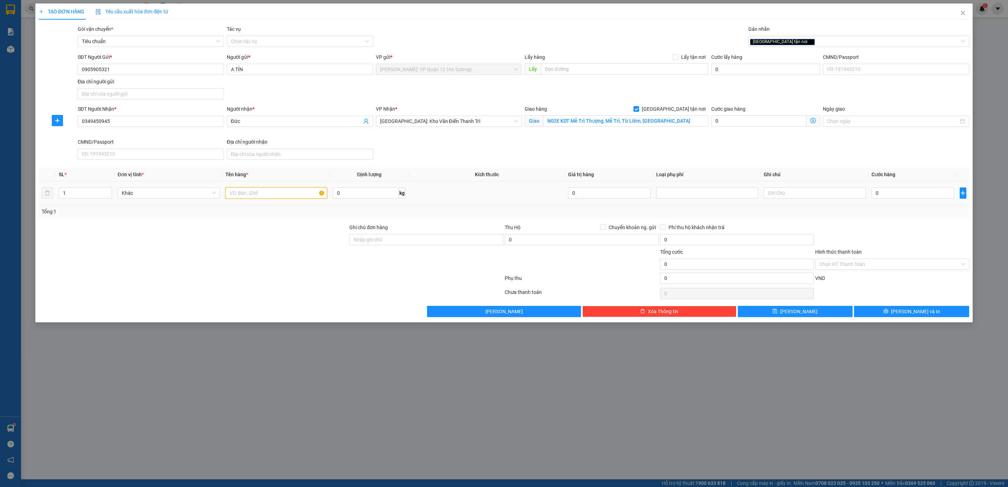
click at [255, 195] on input "text" at bounding box center [276, 192] width 102 height 11
type input "1 KIỆN GỖ"
click at [925, 197] on input "0" at bounding box center [913, 192] width 83 height 11
click at [898, 191] on input "0" at bounding box center [913, 192] width 83 height 11
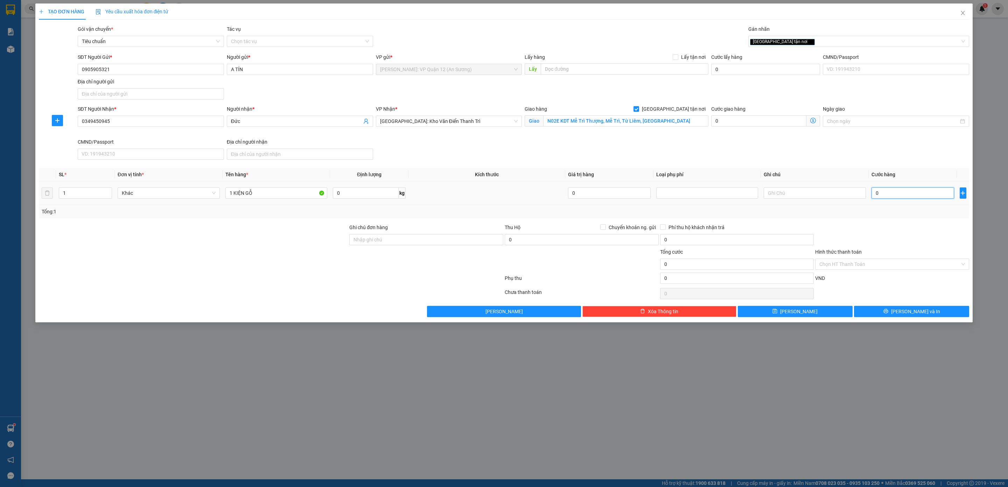
type input "4"
type input "40"
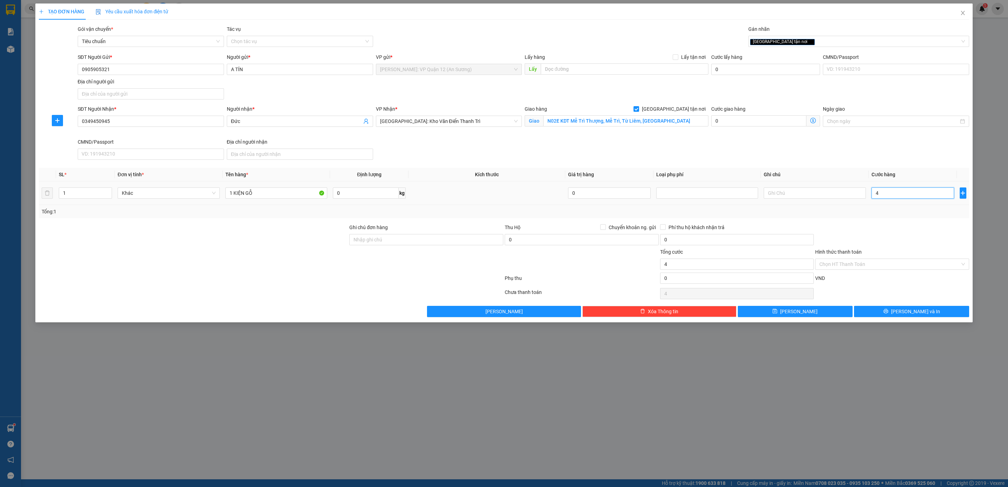
type input "40"
type input "400"
type input "400.000"
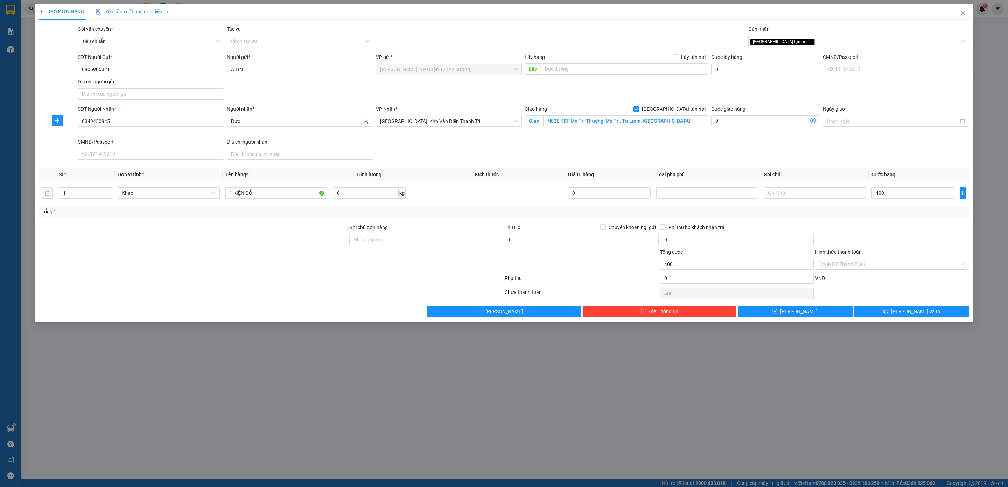
type input "400.000"
click at [817, 153] on div "SĐT Người Nhận * 0349450945 Người nhận * Đức VP Nhận * Hà Nội: Kho Văn Điển Tha…" at bounding box center [523, 133] width 894 height 57
click at [410, 256] on div at bounding box center [426, 260] width 155 height 25
drag, startPoint x: 412, startPoint y: 242, endPoint x: 416, endPoint y: 247, distance: 6.5
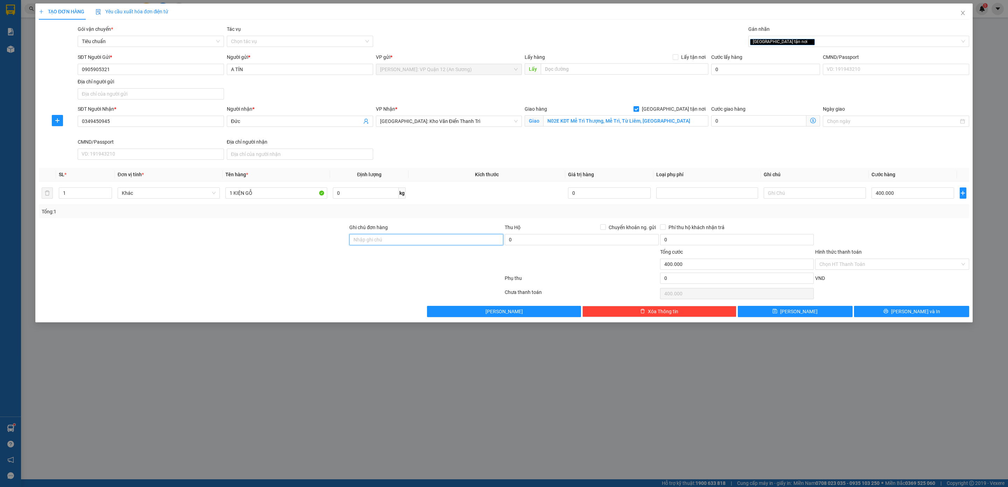
click at [412, 242] on input "Ghi chú đơn hàng" at bounding box center [426, 239] width 154 height 11
drag, startPoint x: 362, startPoint y: 271, endPoint x: 719, endPoint y: 301, distance: 358.3
click at [367, 272] on div at bounding box center [426, 260] width 155 height 25
click at [893, 310] on button "[PERSON_NAME] và In" at bounding box center [911, 311] width 115 height 11
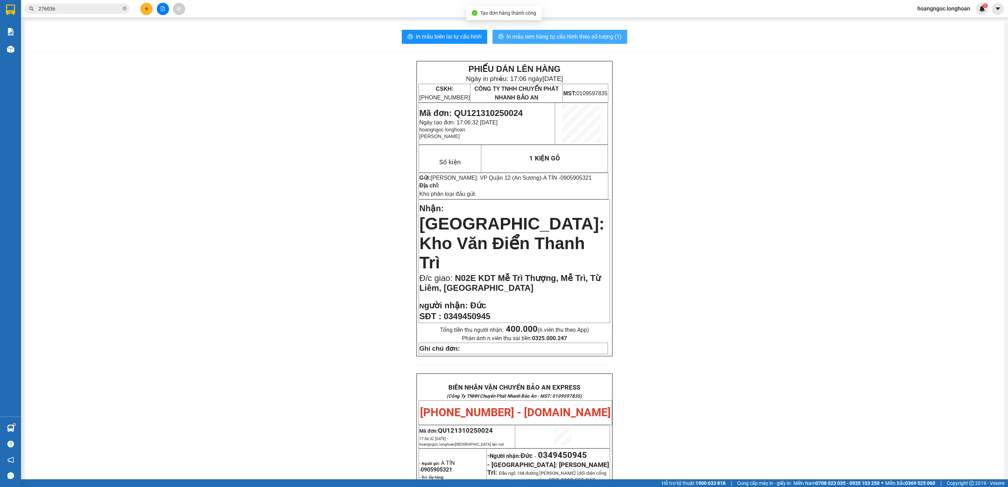
click at [555, 40] on span "In mẫu tem hàng tự cấu hình theo số lượng (1)" at bounding box center [564, 36] width 115 height 9
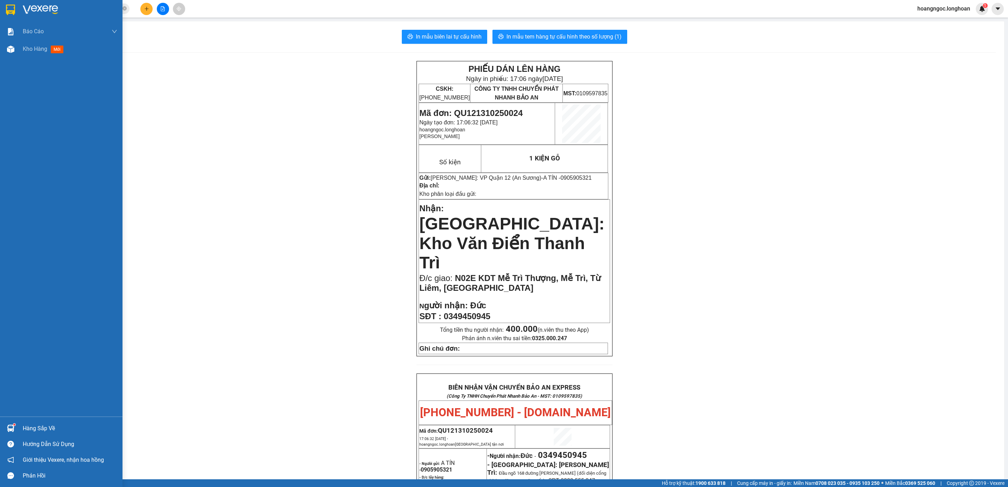
click at [29, 3] on div at bounding box center [61, 11] width 123 height 23
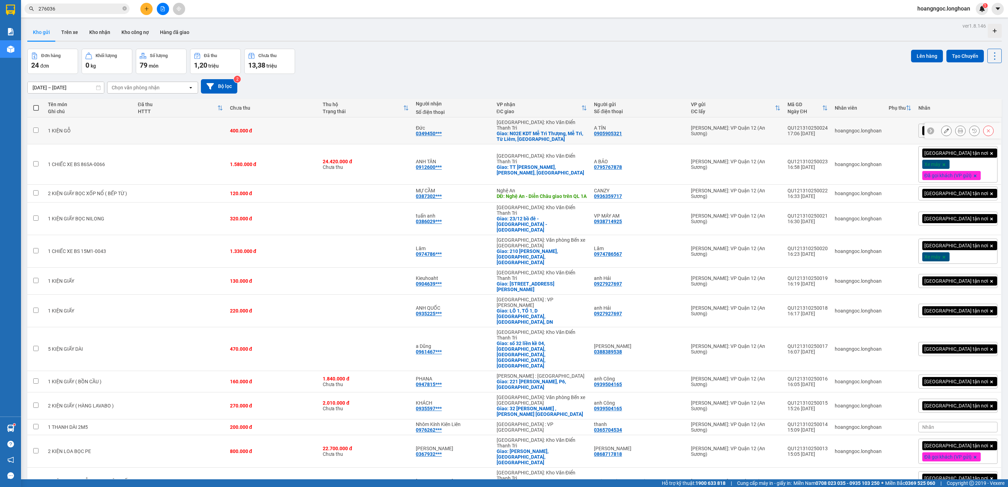
click at [619, 131] on div "0905905321" at bounding box center [608, 134] width 28 height 6
copy div "0905905321"
click at [491, 91] on div "14/09/2025 – 13/10/2025 Press the down arrow key to interact with the calendar …" at bounding box center [514, 86] width 975 height 14
click at [394, 47] on div "ver 1.8.146 Kho gửi Trên xe Kho nhận Kho công nợ Hàng đã giao Đơn hàng 24 đơn K…" at bounding box center [515, 425] width 980 height 808
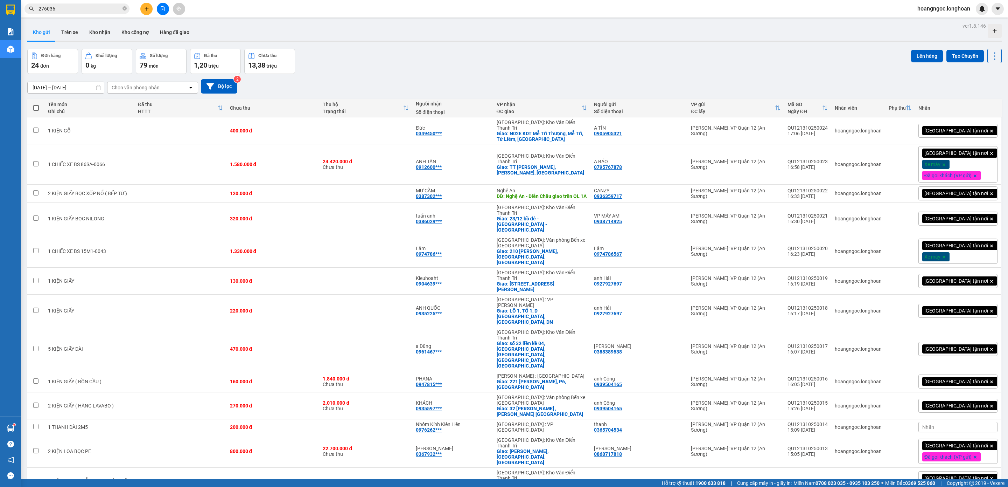
click at [142, 6] on button at bounding box center [146, 9] width 12 height 12
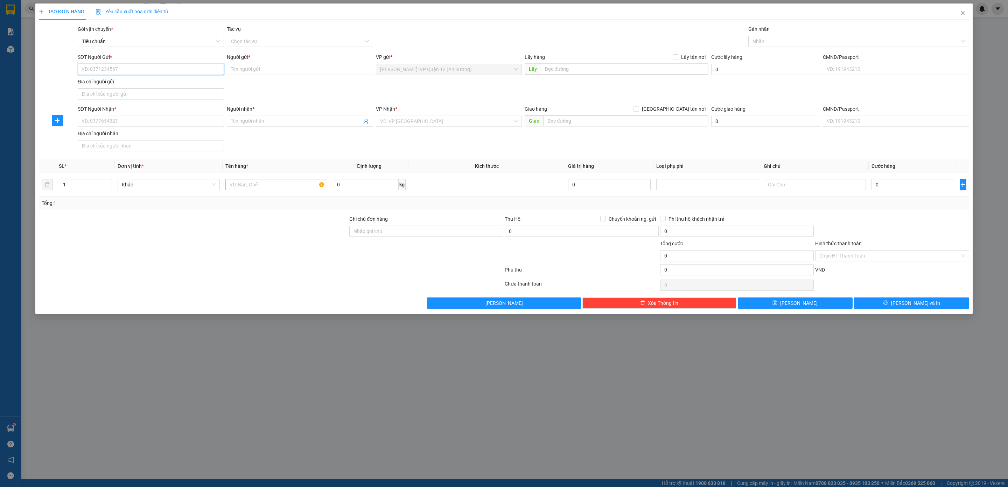
paste input "0905905321"
type input "0905905321"
click at [100, 80] on div "0905905321 - A TÍN" at bounding box center [151, 84] width 138 height 8
type input "A TÍN"
type input "0905905321"
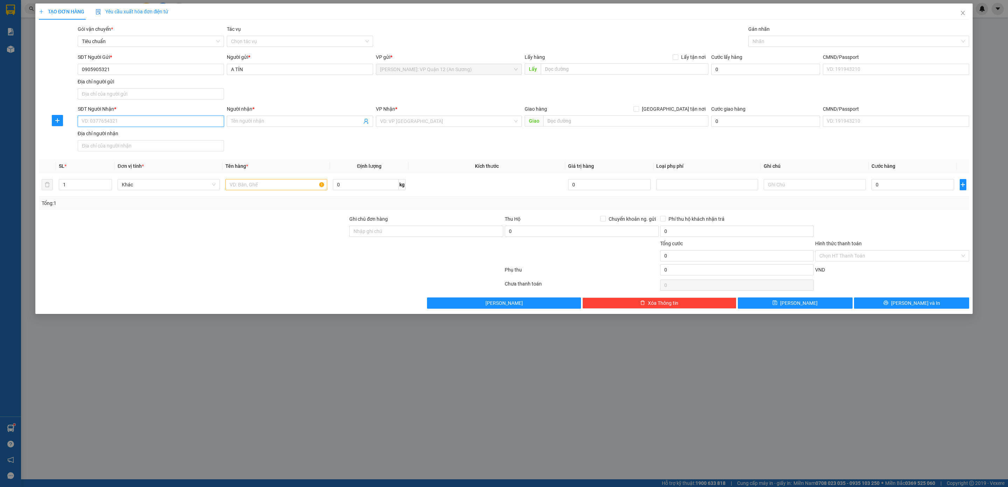
drag, startPoint x: 119, startPoint y: 124, endPoint x: 141, endPoint y: 113, distance: 24.6
click at [122, 122] on input "SĐT Người Nhận *" at bounding box center [151, 121] width 146 height 11
type input "0705278614"
click at [283, 120] on input "Người nhận *" at bounding box center [296, 121] width 131 height 8
click at [241, 124] on input "ANG NGỌC" at bounding box center [296, 121] width 131 height 8
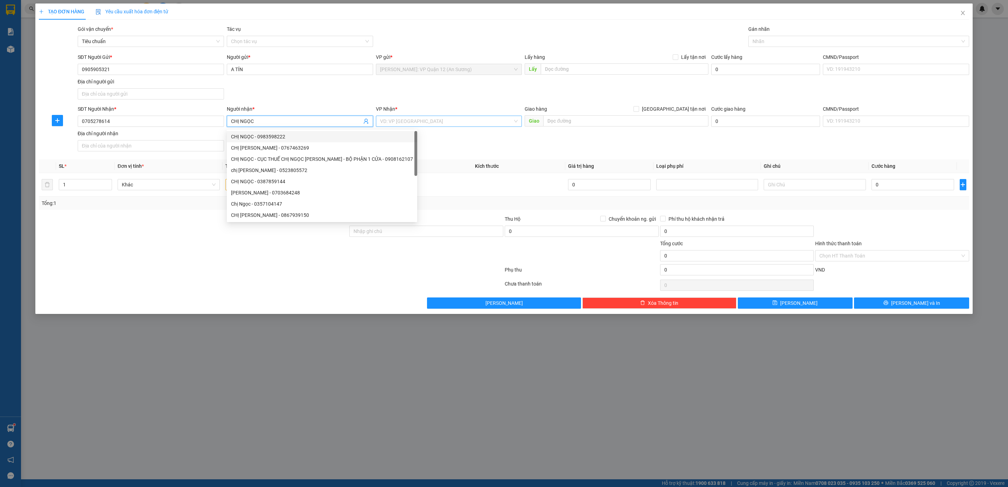
type input "CHỊ NGỌC"
click at [417, 119] on input "search" at bounding box center [446, 121] width 133 height 11
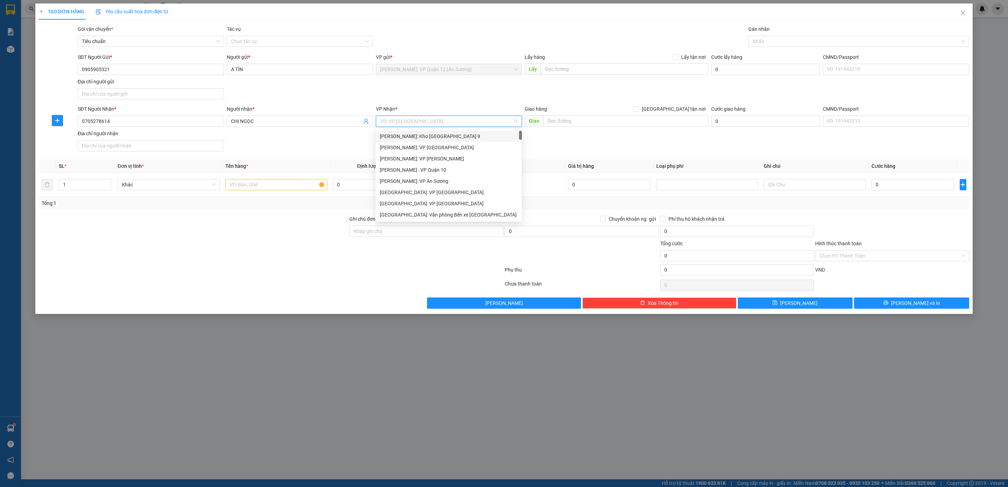
click at [418, 123] on input "search" at bounding box center [446, 121] width 133 height 11
type input "D"
type input "ĐÀ"
drag, startPoint x: 425, startPoint y: 139, endPoint x: 691, endPoint y: 159, distance: 266.8
click at [426, 139] on div "[GEOGRAPHIC_DATA] : VP [PERSON_NAME]" at bounding box center [449, 136] width 138 height 8
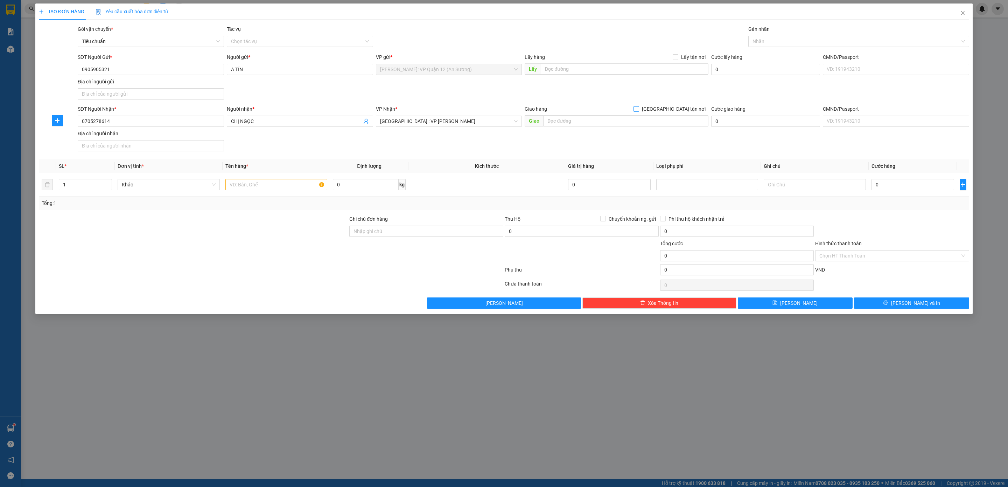
click at [686, 111] on span "[GEOGRAPHIC_DATA] tận nơi" at bounding box center [673, 109] width 69 height 8
click at [639, 111] on input "[GEOGRAPHIC_DATA] tận nơi" at bounding box center [636, 108] width 5 height 5
checkbox input "true"
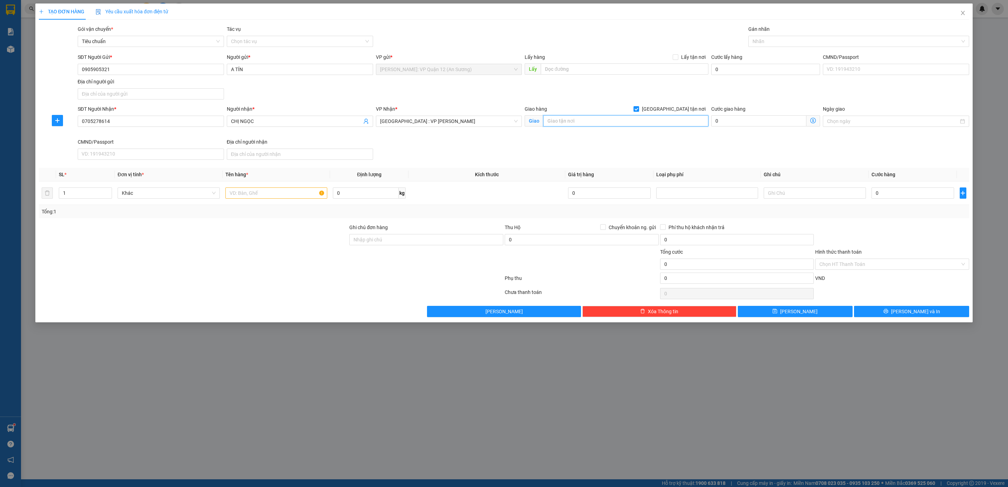
click at [677, 119] on input "text" at bounding box center [625, 120] width 165 height 11
type input "96 TUY KÝ VƯƠNG, NGŨ HÀNG SƠN, DN"
click at [795, 33] on div "Gán nhãn" at bounding box center [858, 30] width 221 height 11
click at [795, 36] on div "Nhãn" at bounding box center [858, 41] width 221 height 11
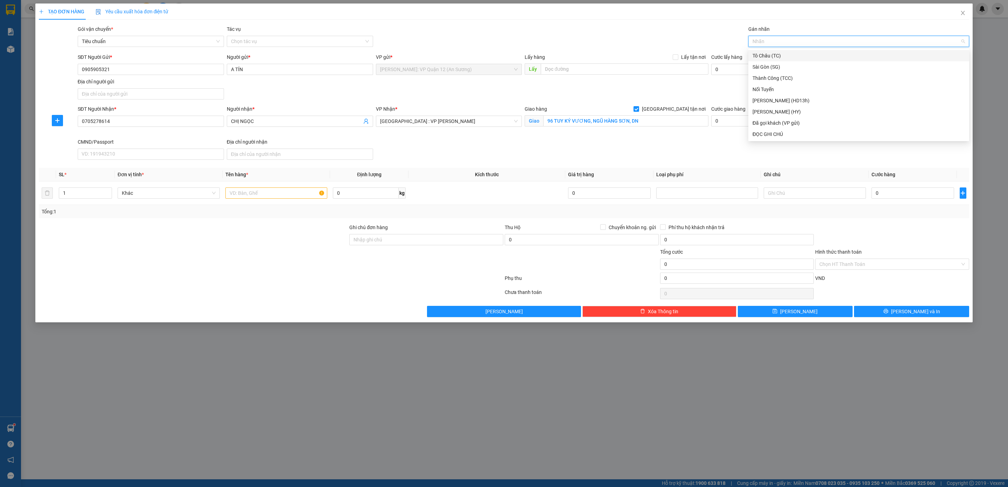
type input "G"
drag, startPoint x: 782, startPoint y: 132, endPoint x: 700, endPoint y: 161, distance: 86.7
click at [782, 132] on div "[GEOGRAPHIC_DATA] tận nơi" at bounding box center [859, 134] width 212 height 8
click at [232, 190] on input "text" at bounding box center [276, 192] width 102 height 11
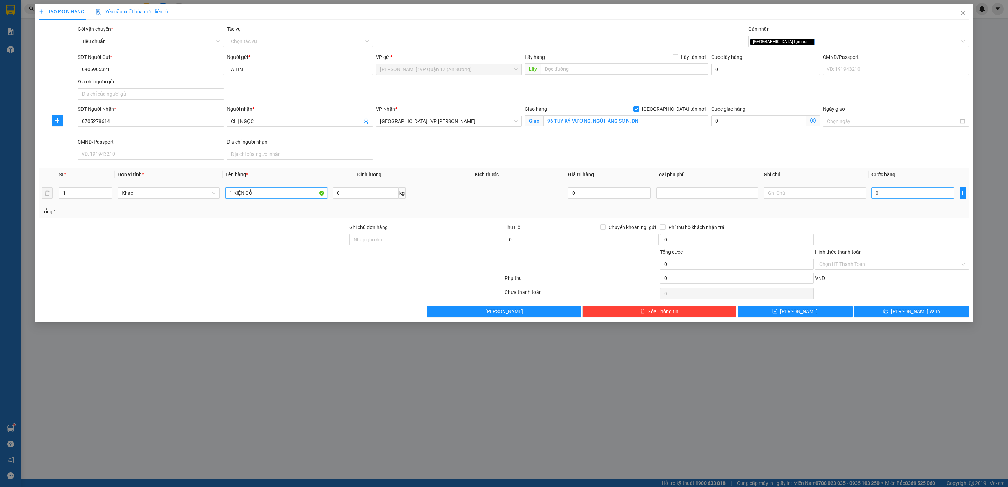
type input "1 KIỆN GỖ"
click at [902, 194] on input "0" at bounding box center [913, 192] width 83 height 11
click at [905, 190] on input "0" at bounding box center [913, 192] width 83 height 11
type input "1"
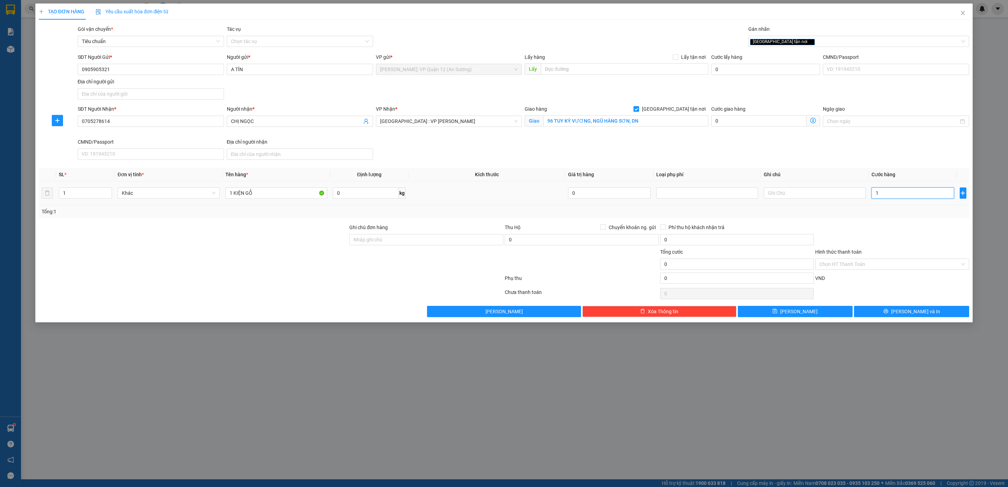
type input "1"
type input "14"
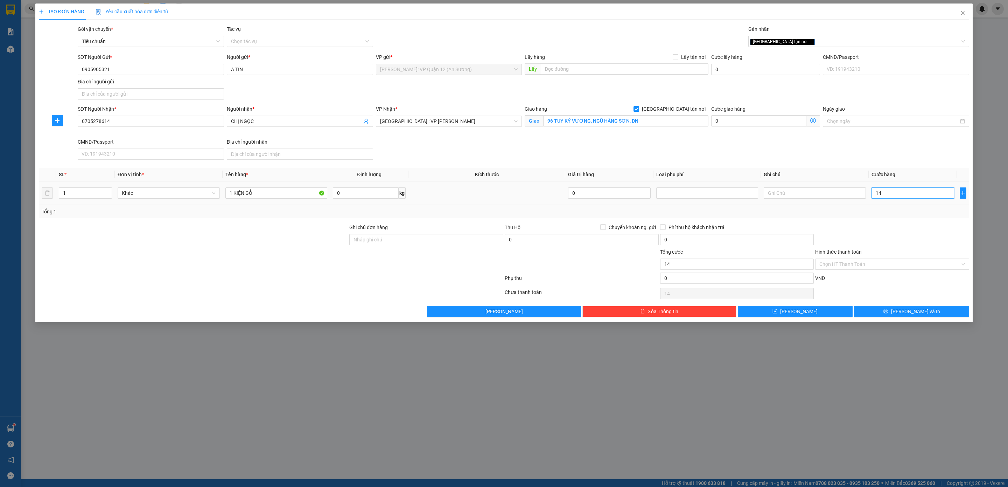
type input "140"
click at [877, 173] on span "Cước hàng" at bounding box center [884, 175] width 24 height 6
type input "140.000"
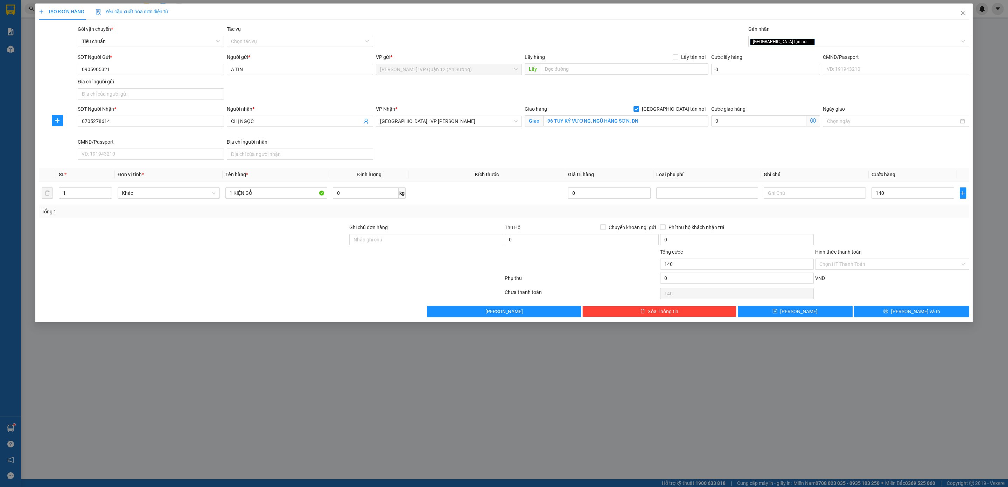
type input "140.000"
click at [370, 234] on div "Ghi chú đơn hàng" at bounding box center [426, 228] width 154 height 11
click at [870, 233] on div at bounding box center [892, 235] width 155 height 25
click at [917, 314] on span "[PERSON_NAME] và In" at bounding box center [915, 311] width 49 height 8
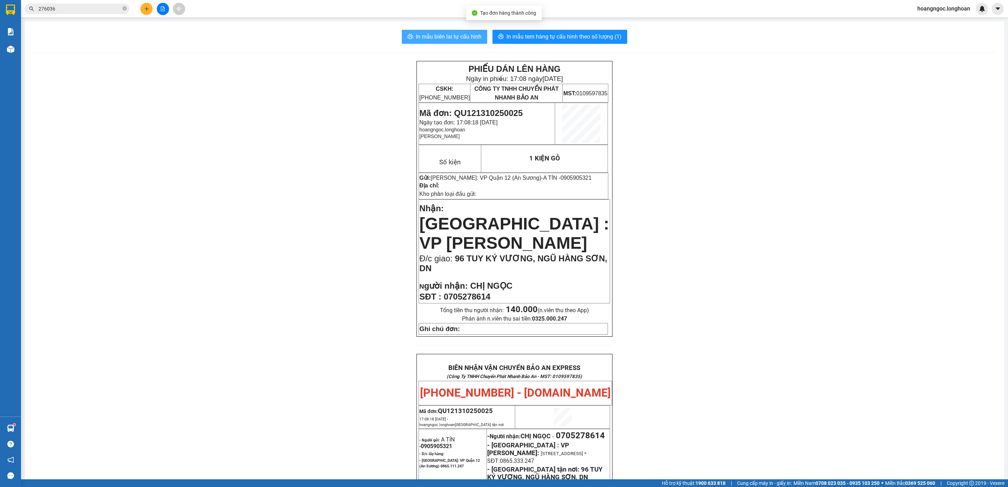
click at [427, 32] on button "In mẫu biên lai tự cấu hình" at bounding box center [444, 37] width 85 height 14
click at [564, 38] on span "In mẫu tem hàng tự cấu hình theo số lượng (1)" at bounding box center [564, 36] width 115 height 9
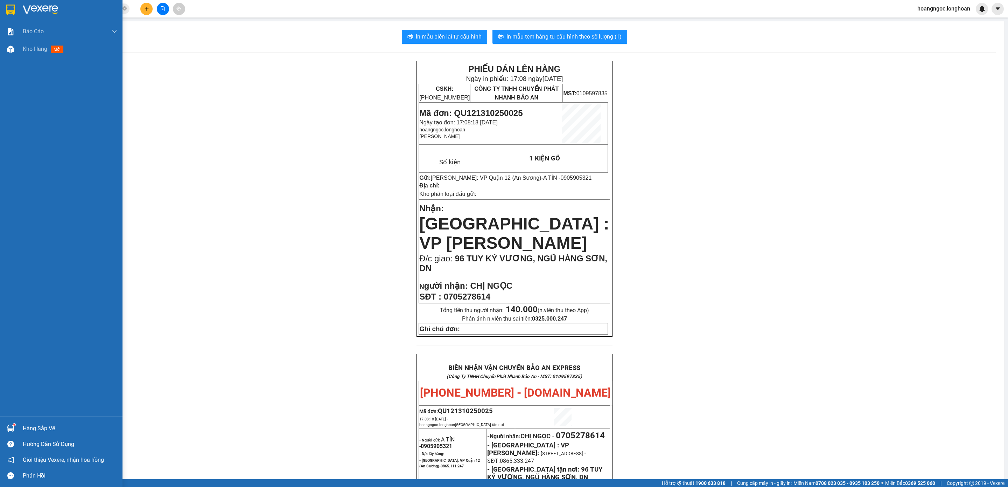
click at [8, 13] on img at bounding box center [10, 10] width 9 height 11
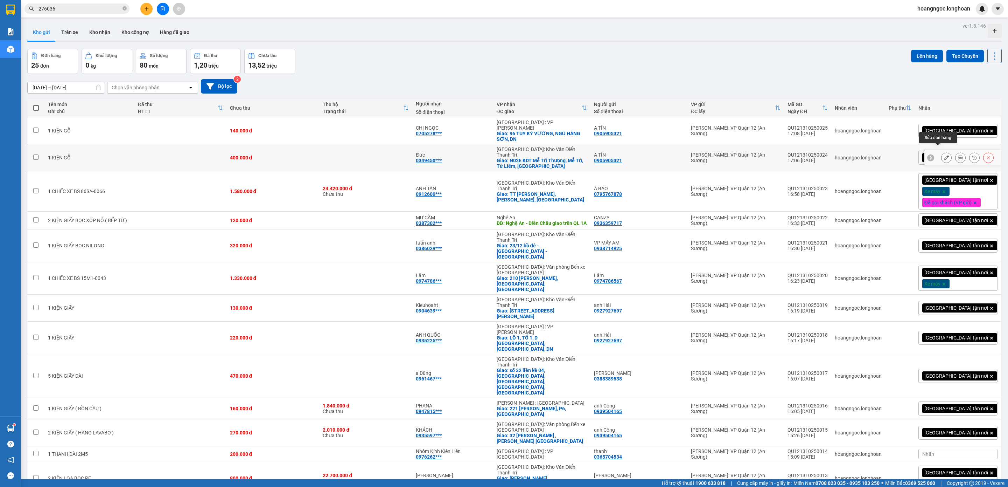
click at [942, 152] on button at bounding box center [947, 158] width 10 height 12
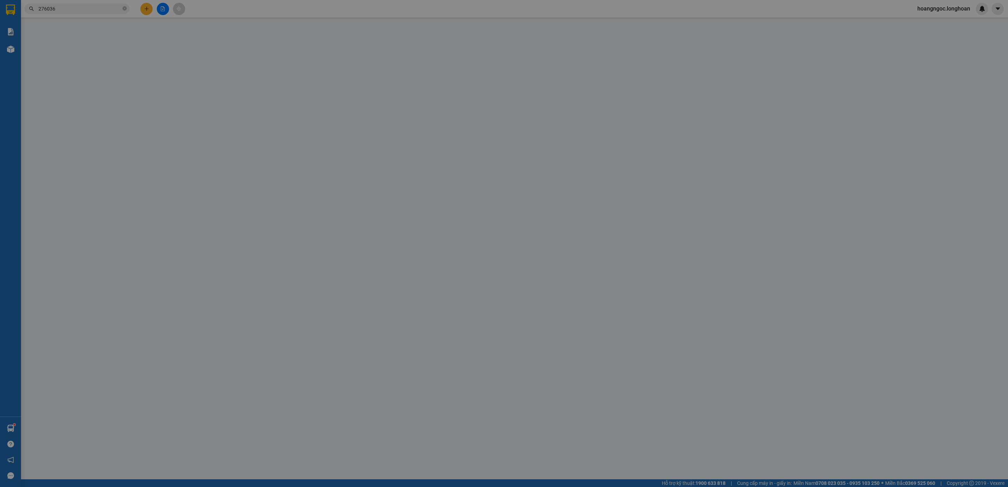
type input "0905905321"
type input "A TÍN"
type input "0349450945"
type input "Đức"
checkbox input "true"
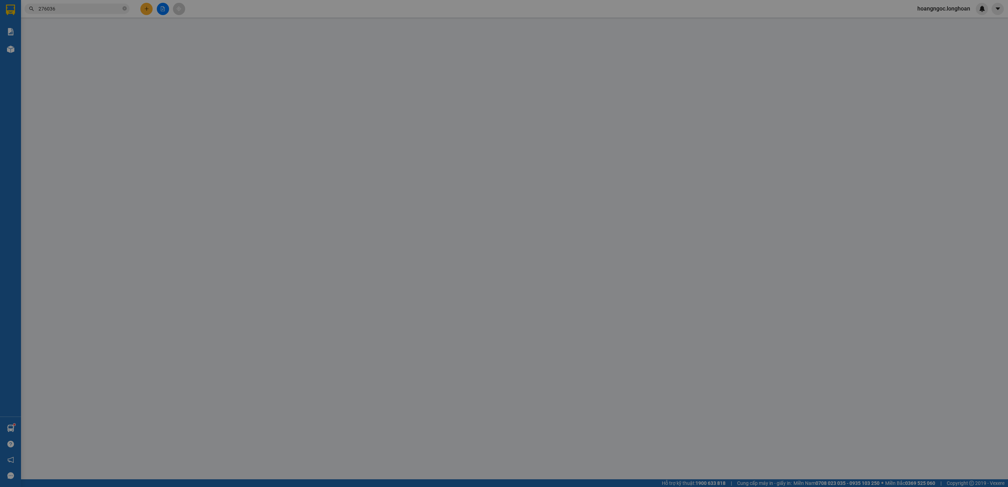
type input "N02E KDT Mễ Trì Thượng, Mễ Trì, Từ Liêm, Hà Nội"
type input "0"
type input "400.000"
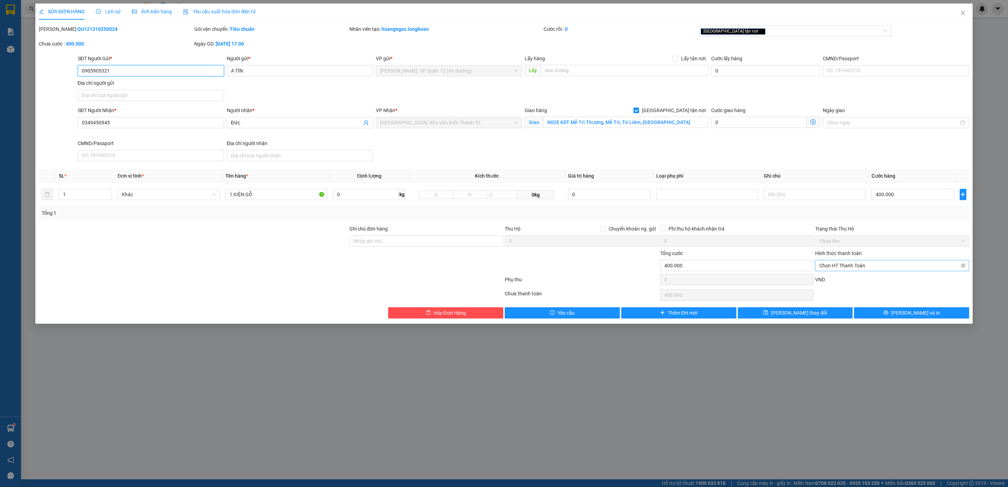
click at [865, 263] on span "Chọn HT Thanh Toán" at bounding box center [893, 265] width 146 height 11
click at [843, 277] on div "Tại văn phòng" at bounding box center [893, 281] width 146 height 8
type input "0"
click at [879, 310] on button "[PERSON_NAME] và In" at bounding box center [911, 312] width 115 height 11
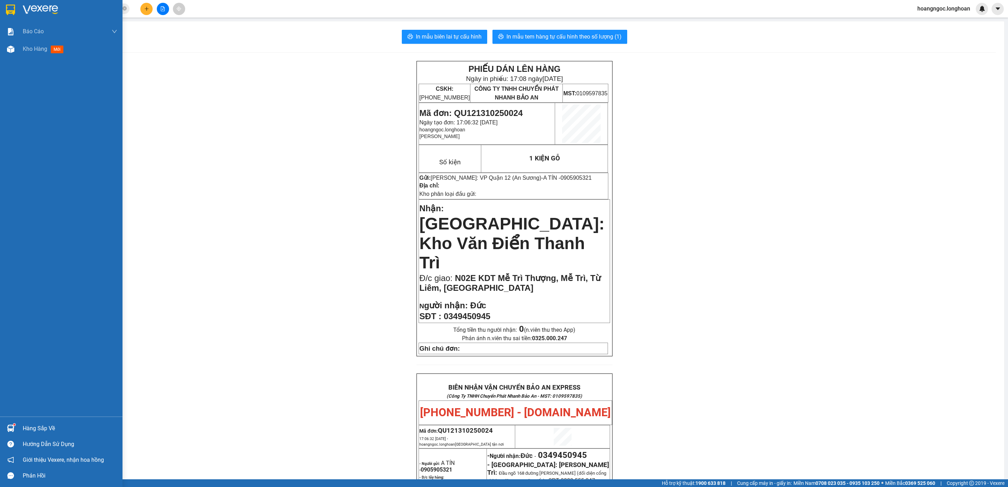
click at [6, 13] on img at bounding box center [10, 10] width 9 height 11
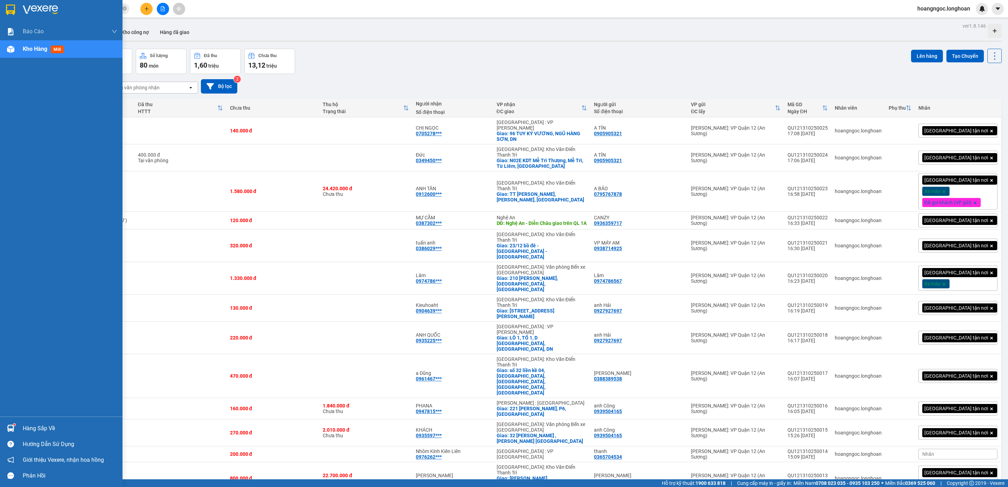
click at [14, 14] on img at bounding box center [10, 10] width 9 height 11
